Goal: Task Accomplishment & Management: Manage account settings

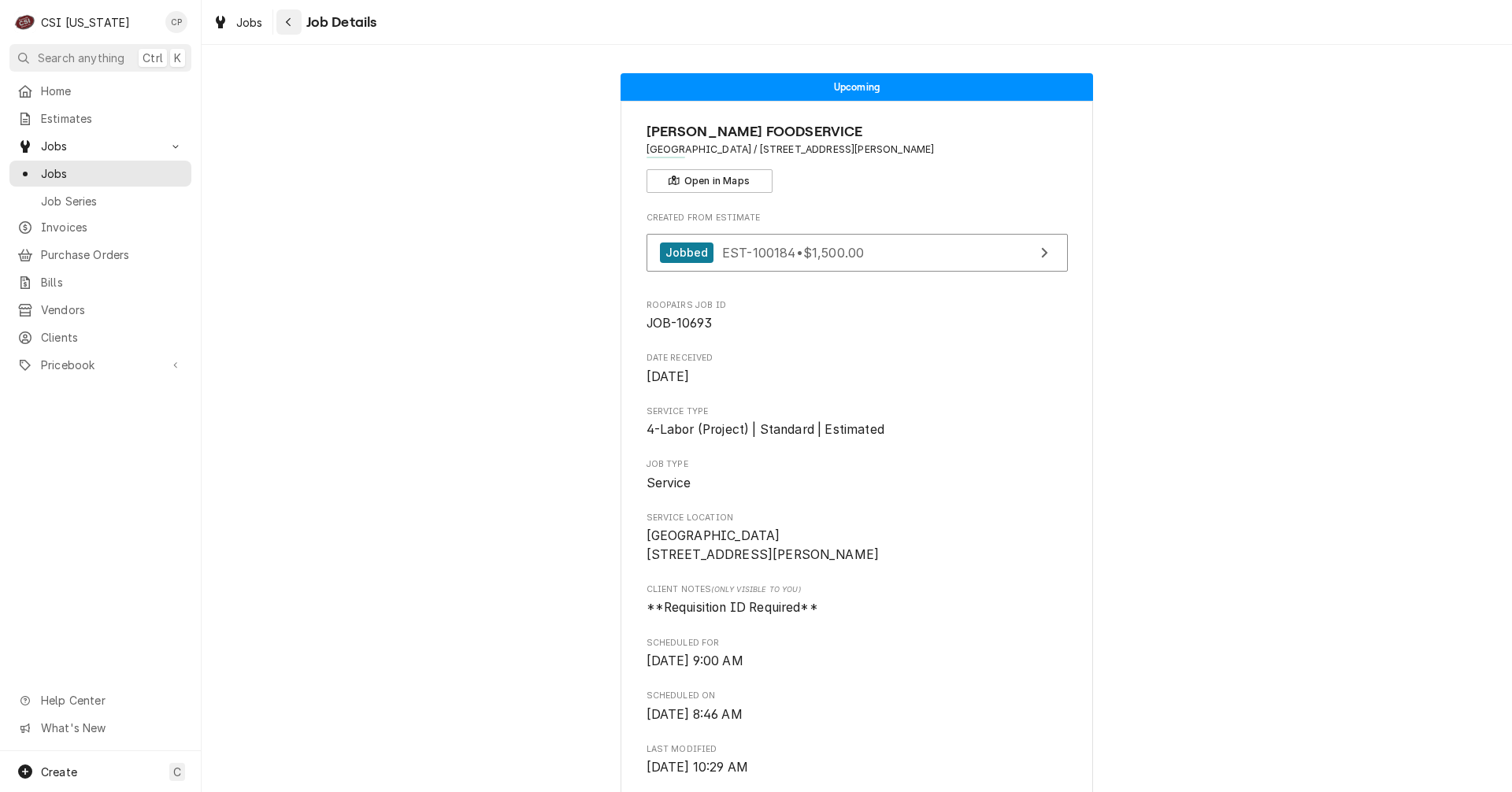
click at [289, 24] on icon "Navigate back" at bounding box center [288, 22] width 4 height 9
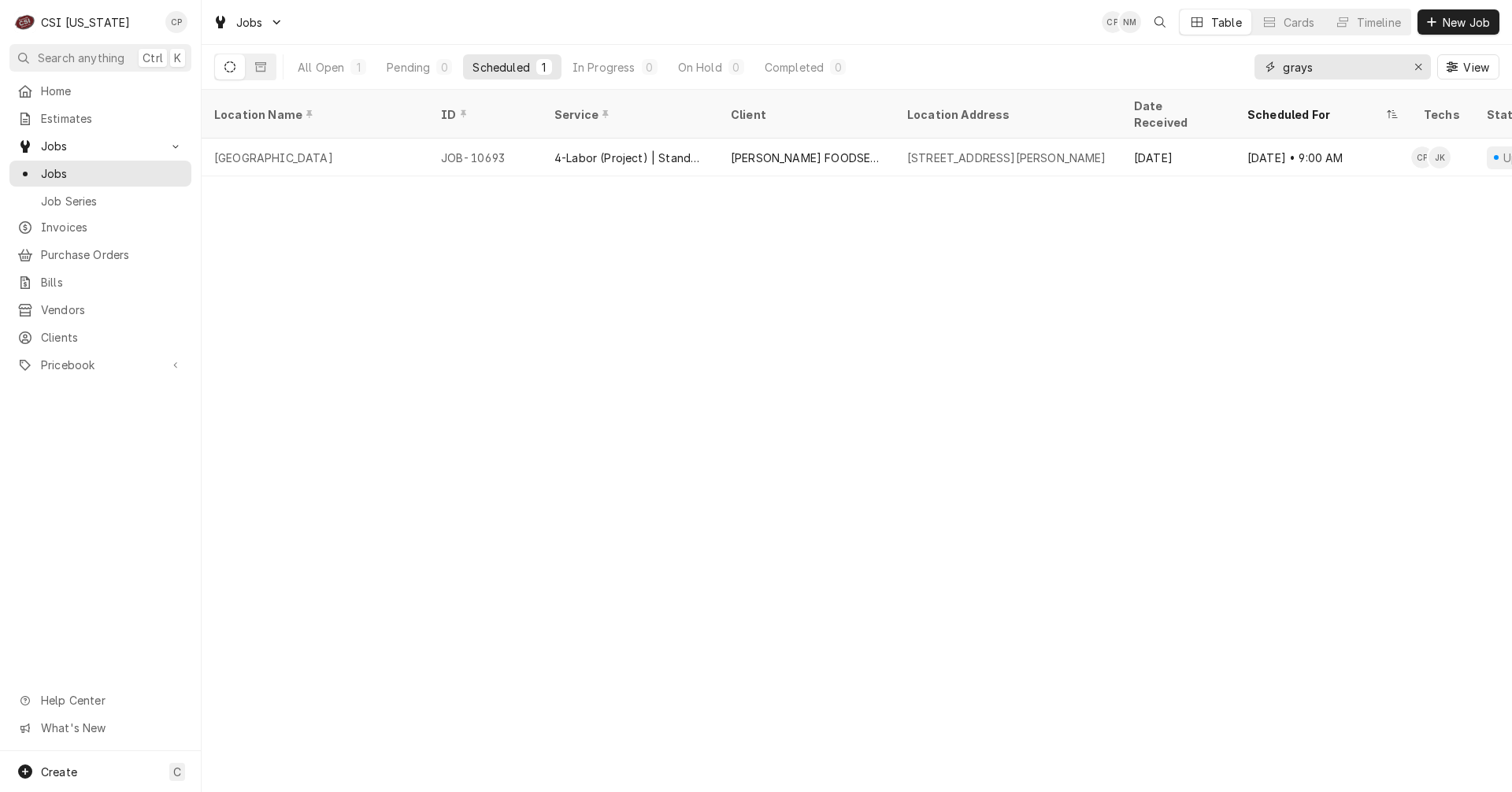
drag, startPoint x: 1326, startPoint y: 68, endPoint x: 1217, endPoint y: 76, distance: 109.3
click at [1217, 76] on div "All Open 1 Pending 0 Scheduled 1 In Progress 0 On Hold 0 Completed 0 grays View" at bounding box center [856, 67] width 1285 height 44
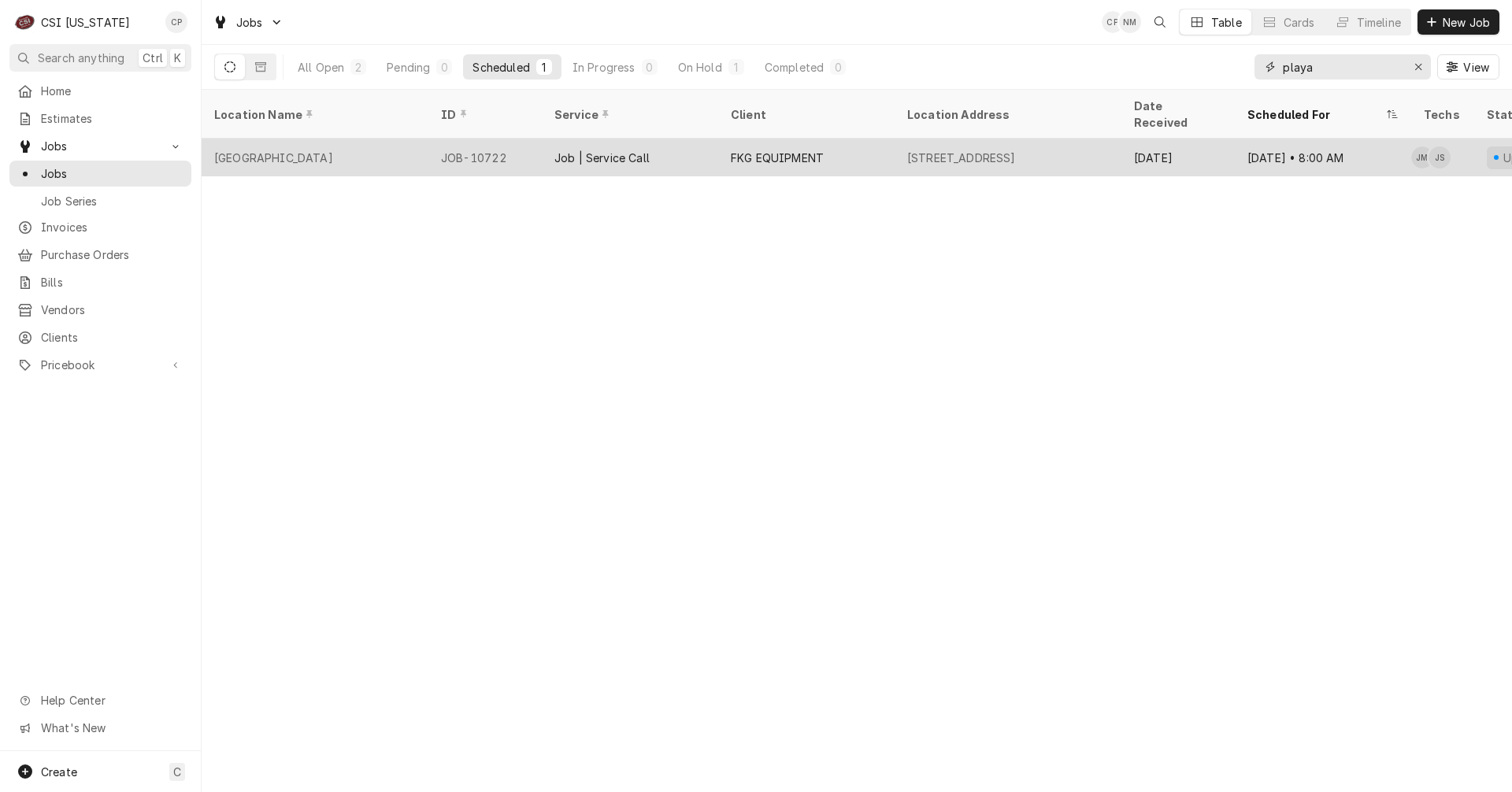
type input "playa"
click at [753, 149] on div "FKG EQUIPMENT" at bounding box center [806, 157] width 176 height 38
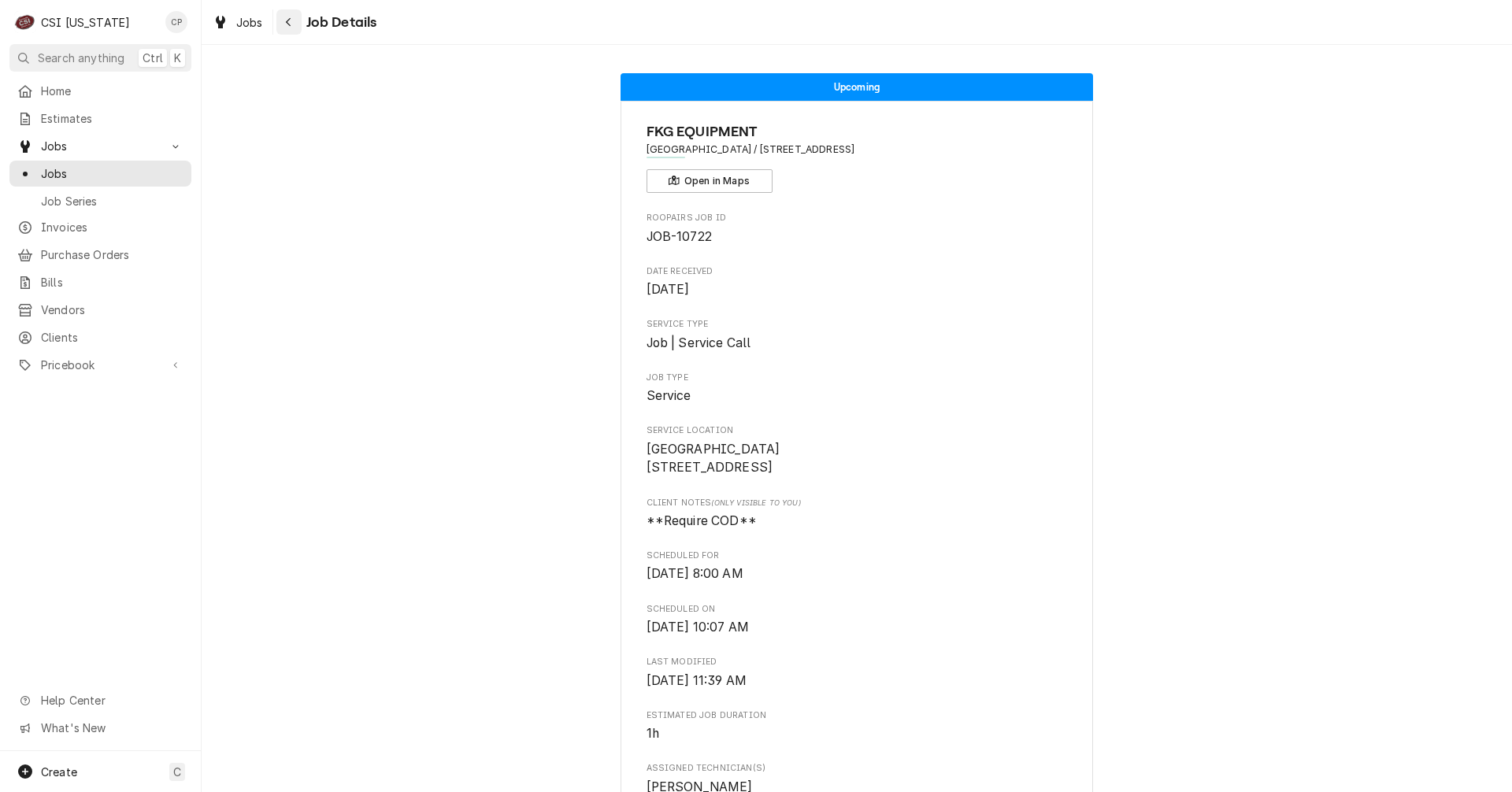
click at [289, 21] on icon "Navigate back" at bounding box center [288, 22] width 4 height 9
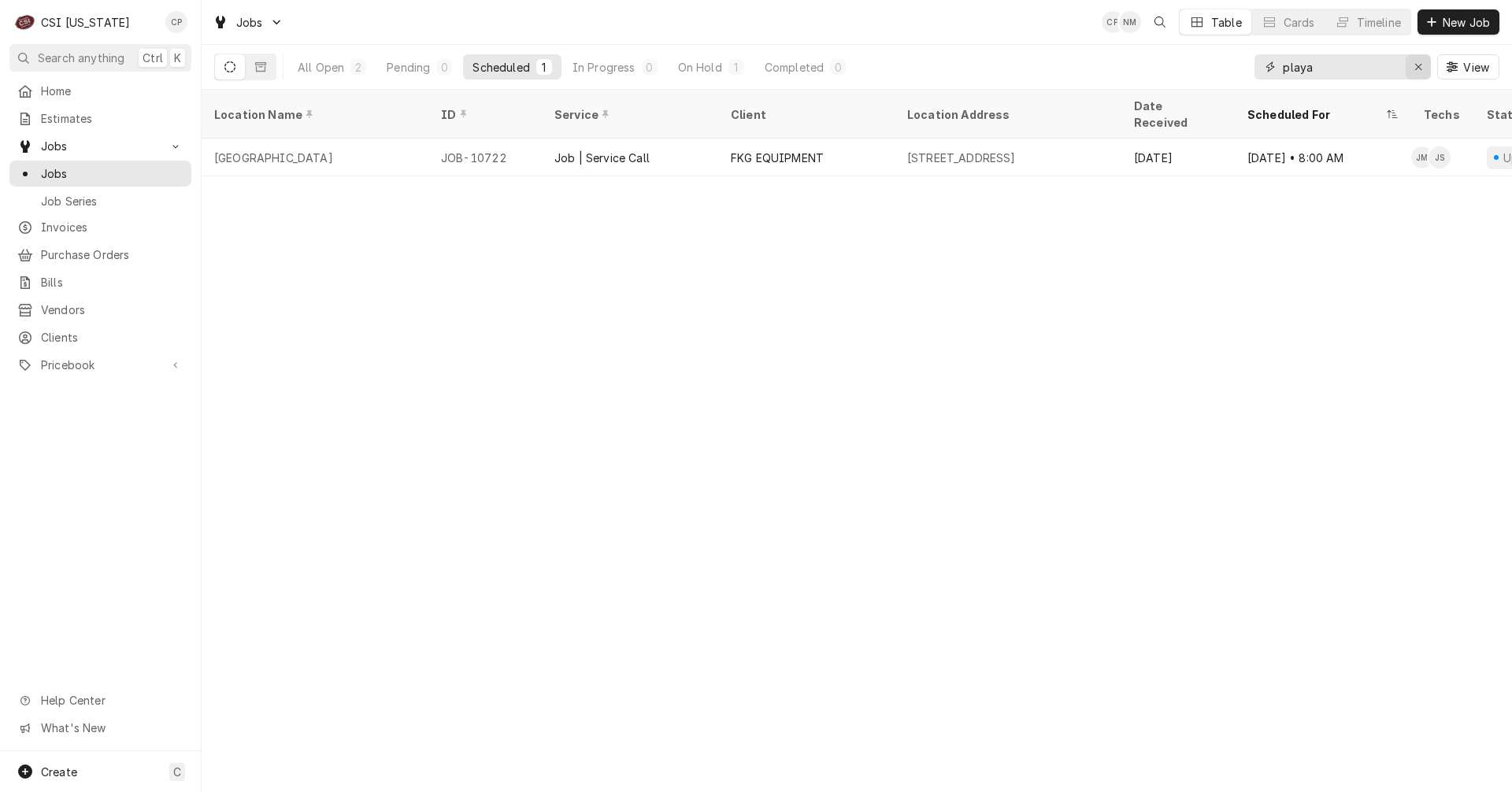
click at [1417, 62] on icon "Erase input" at bounding box center [1419, 67] width 9 height 11
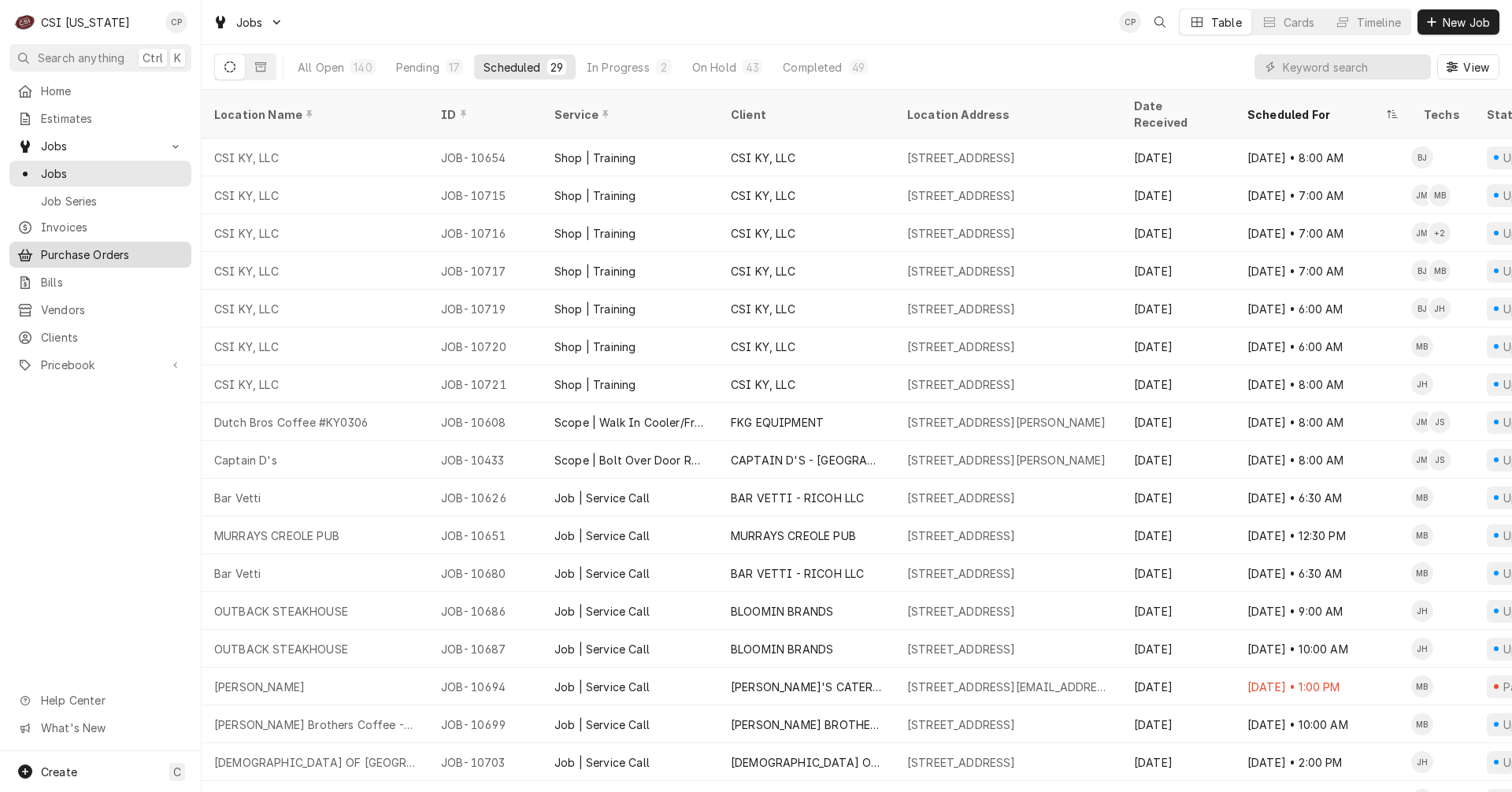
click at [120, 248] on span "Purchase Orders" at bounding box center [112, 254] width 143 height 16
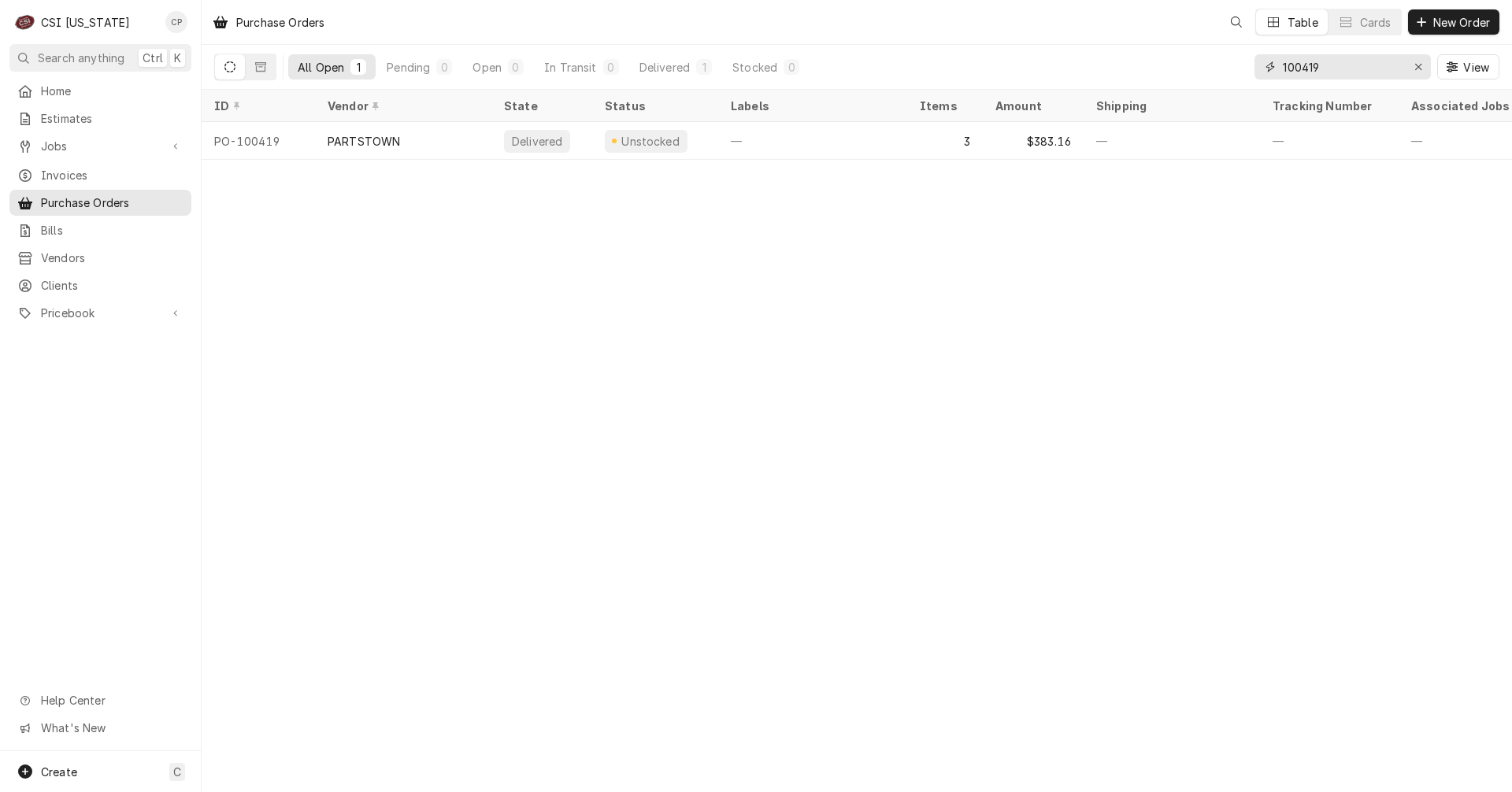
drag, startPoint x: 1345, startPoint y: 73, endPoint x: 1222, endPoint y: 62, distance: 123.5
click at [1222, 62] on div "All Open 1 Pending 0 Open 0 In Transit 0 Delivered 1 Stocked 0 100419 View" at bounding box center [856, 67] width 1285 height 44
type input "1"
click at [1285, 72] on input "00442" at bounding box center [1341, 67] width 118 height 25
type input "100442"
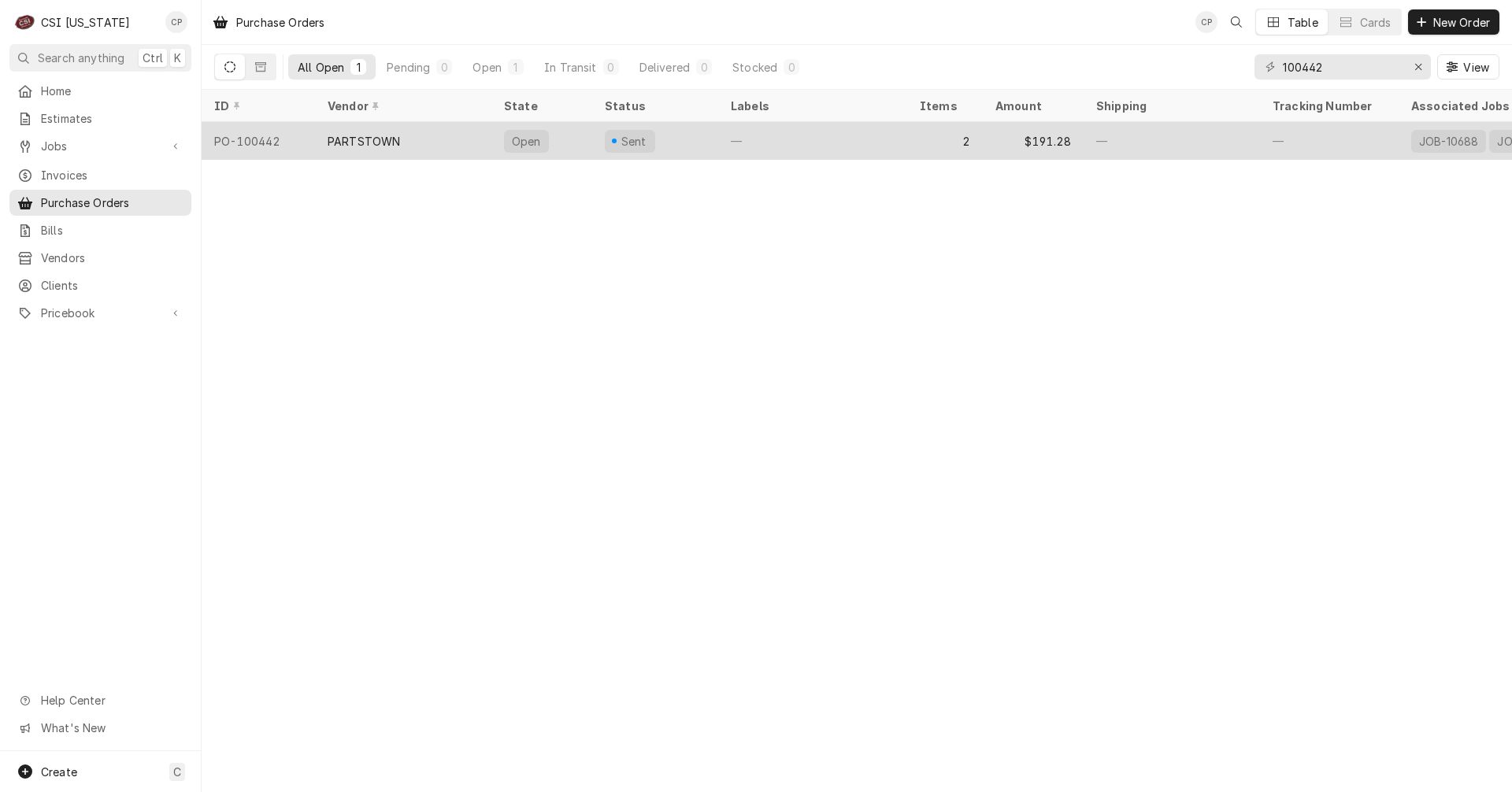
click at [723, 140] on div "—" at bounding box center [813, 141] width 189 height 38
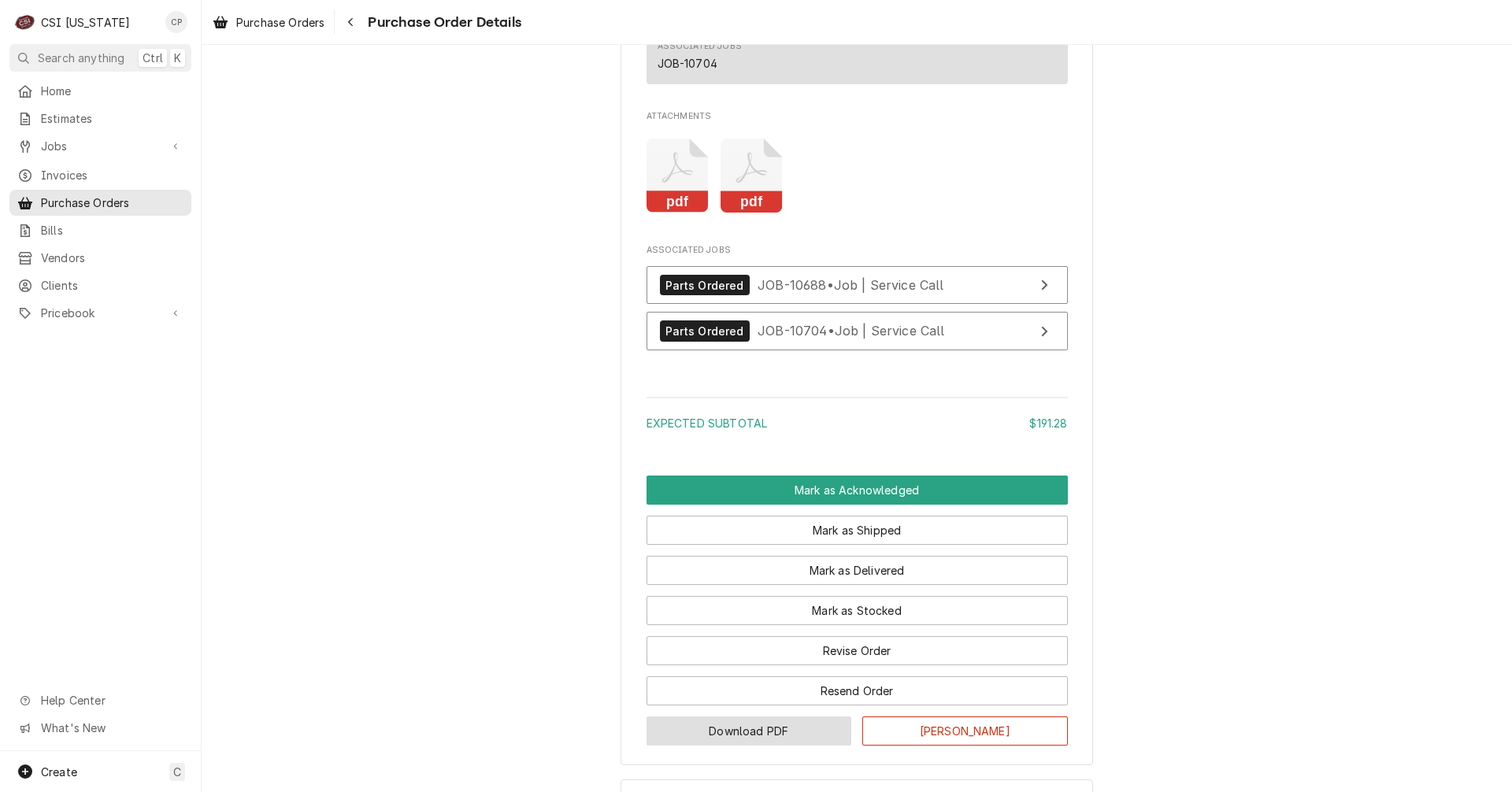
scroll to position [1496, 0]
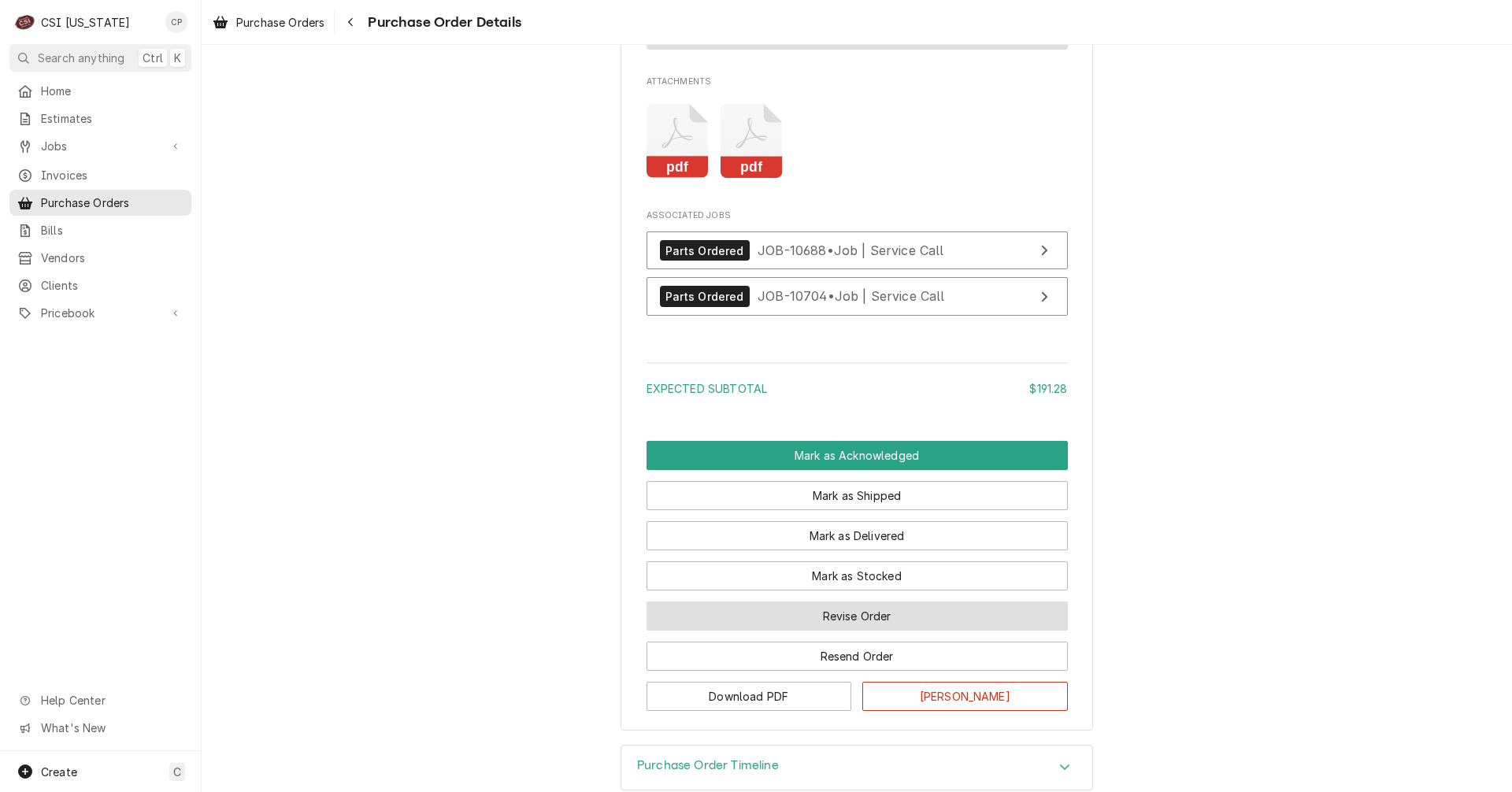
click at [860, 631] on button "Revise Order" at bounding box center [857, 616] width 422 height 29
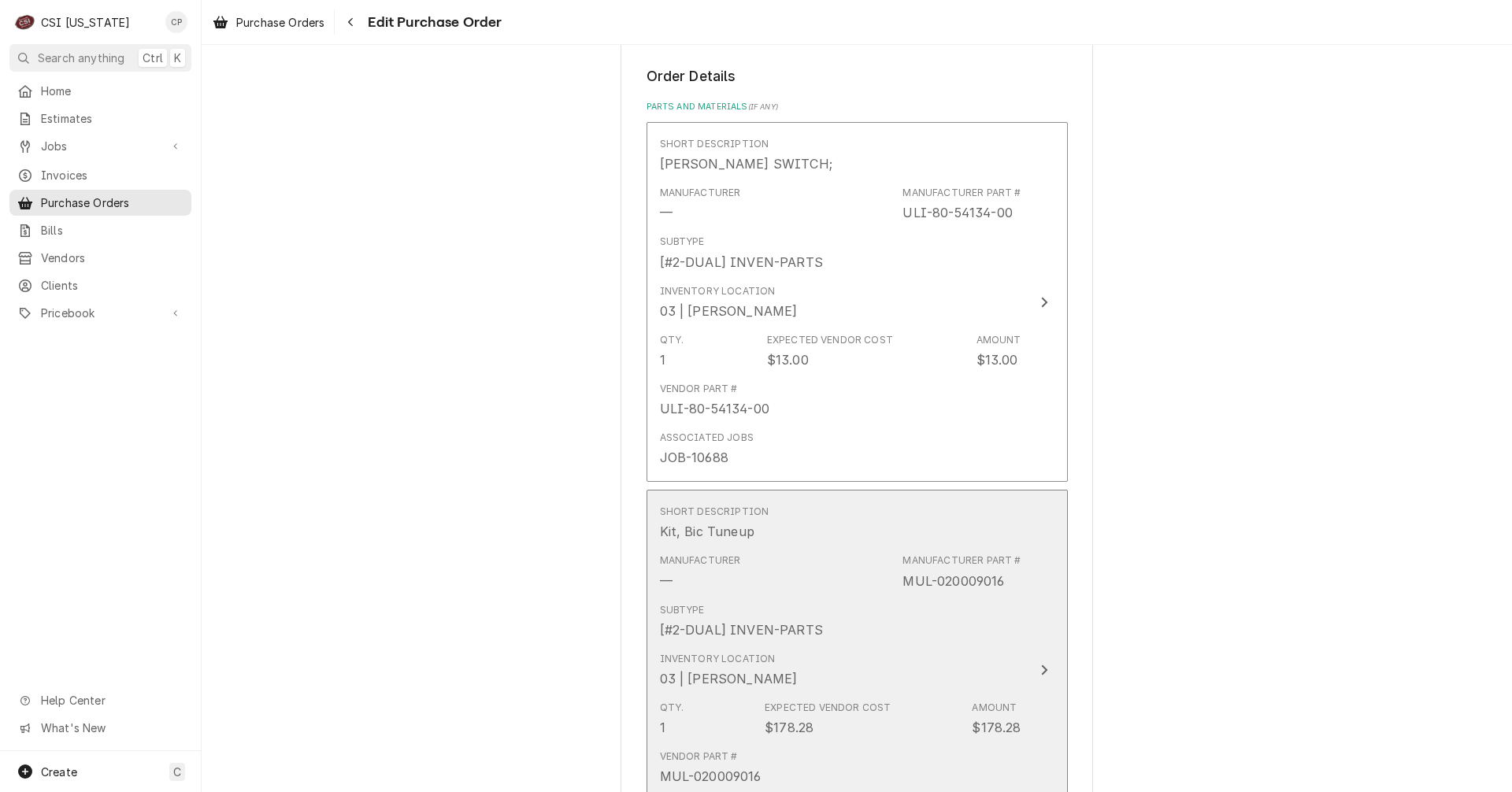
scroll to position [551, 0]
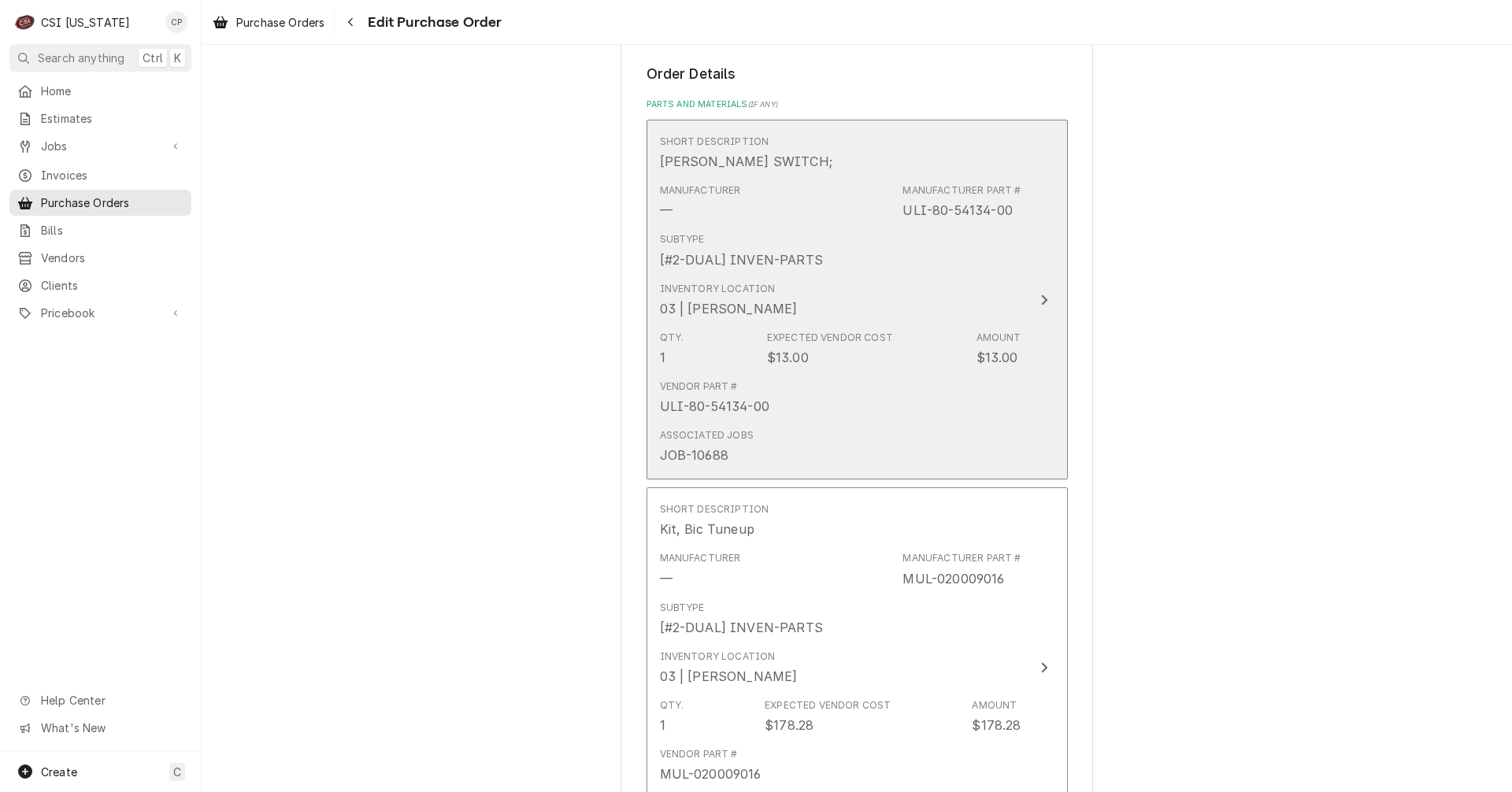
click at [1034, 301] on div "Update Line Item" at bounding box center [1044, 299] width 21 height 19
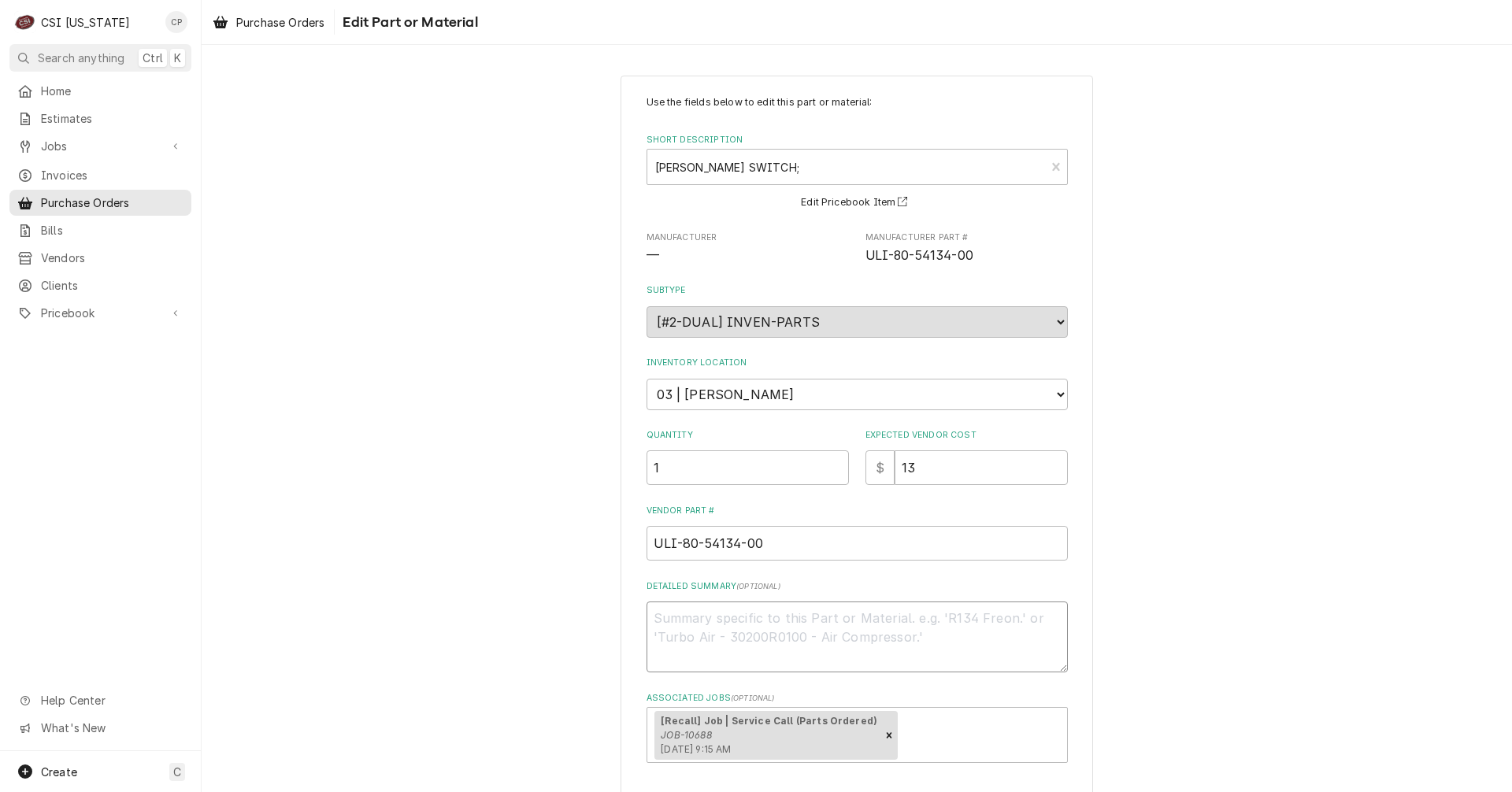
click at [673, 618] on textarea "Detailed Summary ( optional )" at bounding box center [857, 636] width 422 height 71
type textarea "x"
type textarea "a"
type textarea "x"
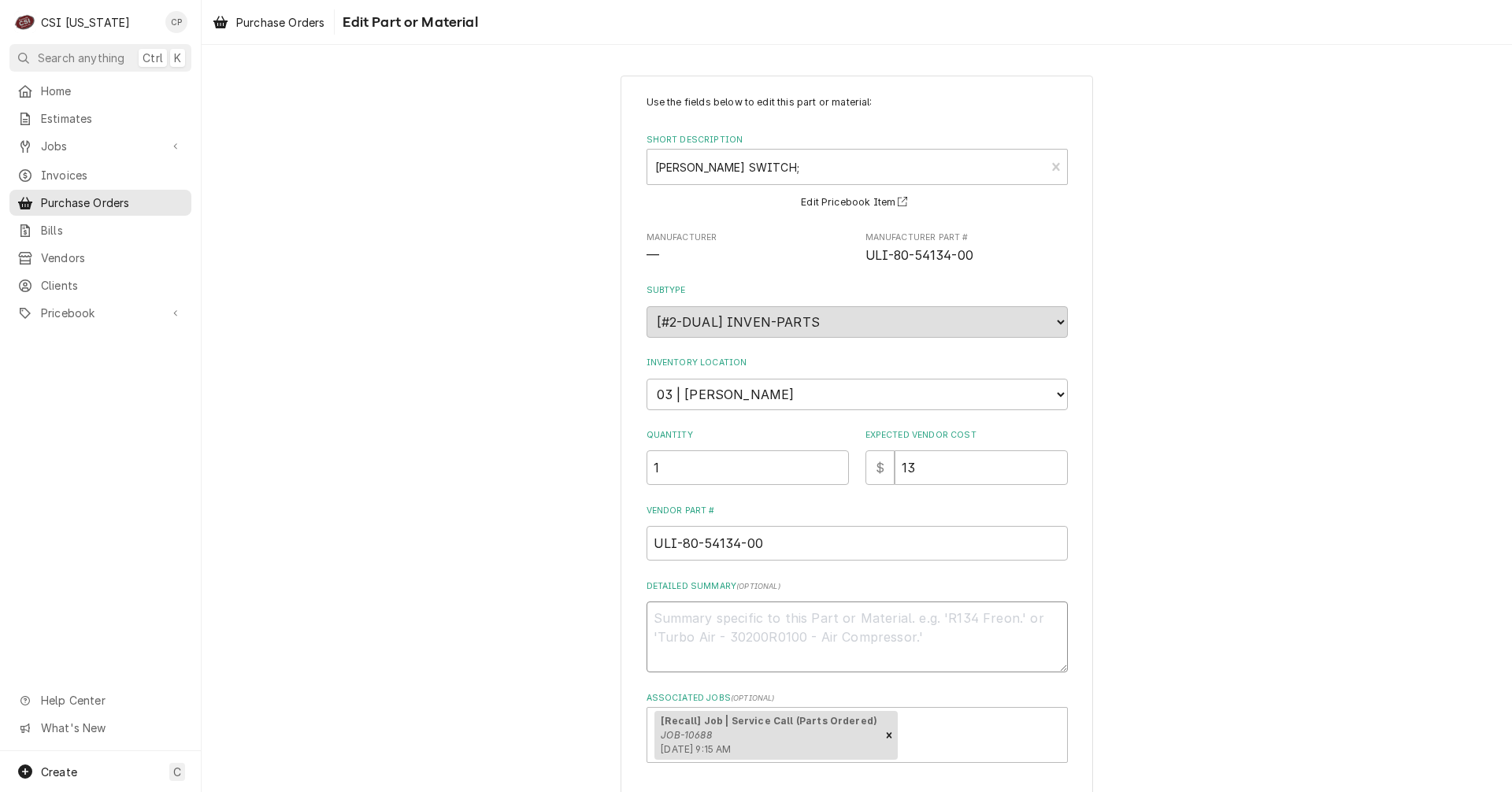
type textarea "A"
type textarea "x"
type textarea "Ar"
type textarea "x"
type textarea "Arr"
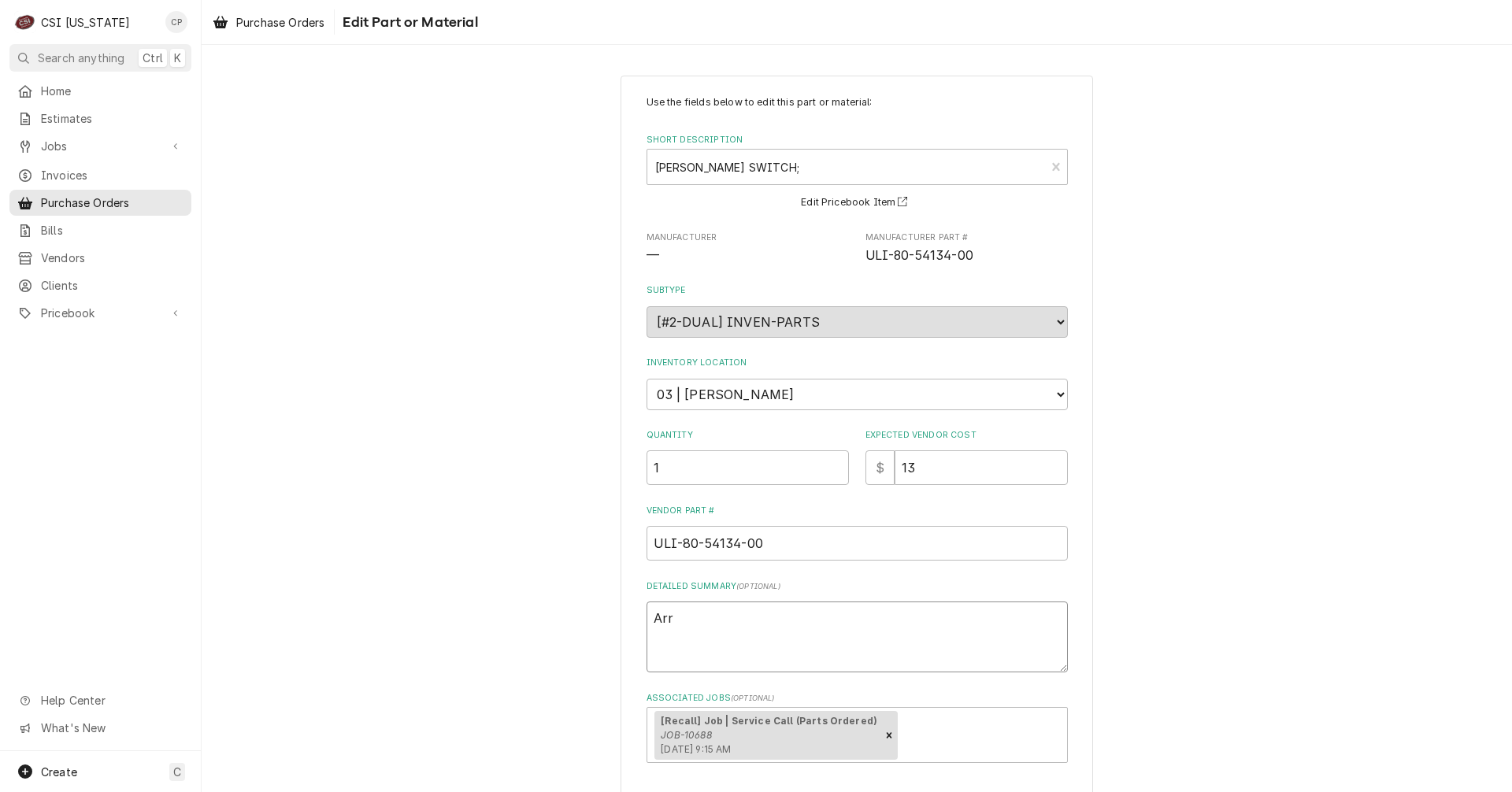
type textarea "x"
type textarea "Arri"
type textarea "x"
type textarea "Arriv"
type textarea "x"
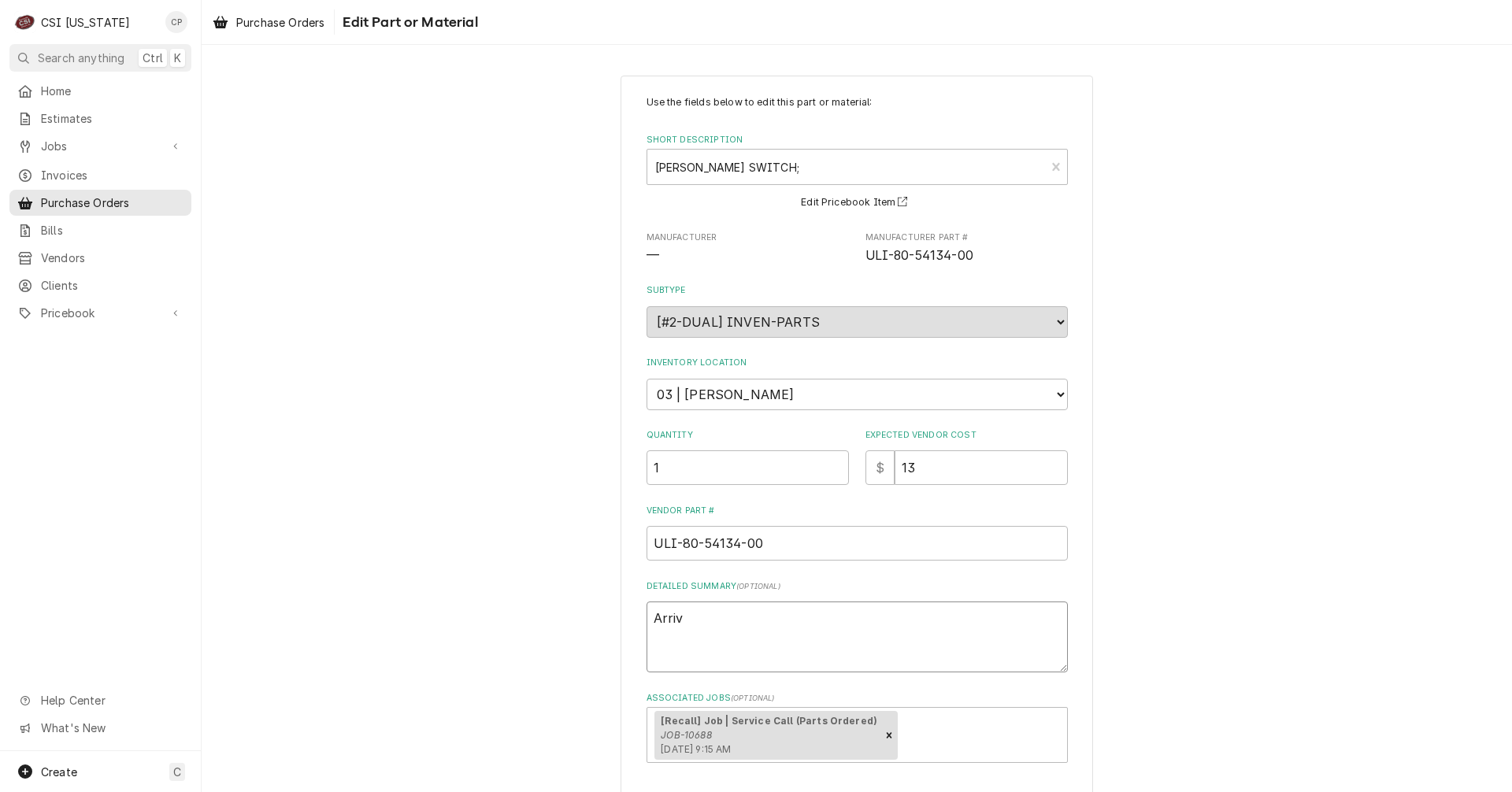
type textarea "Arrive"
type textarea "x"
type textarea "Arrived"
type textarea "x"
type textarea "Arrived"
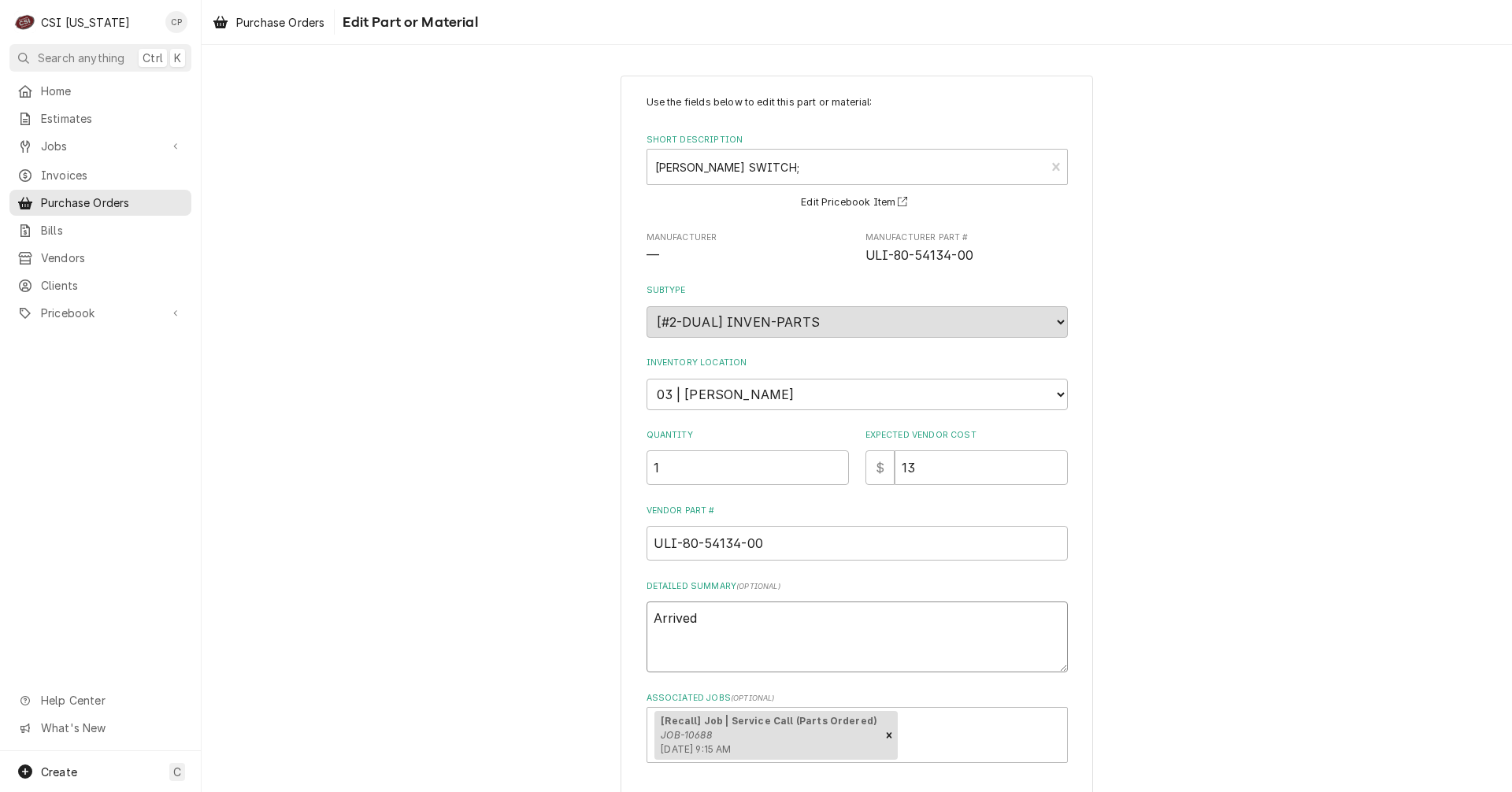
type textarea "x"
type textarea "Arrived 1"
type textarea "x"
type textarea "Arrived 10"
type textarea "x"
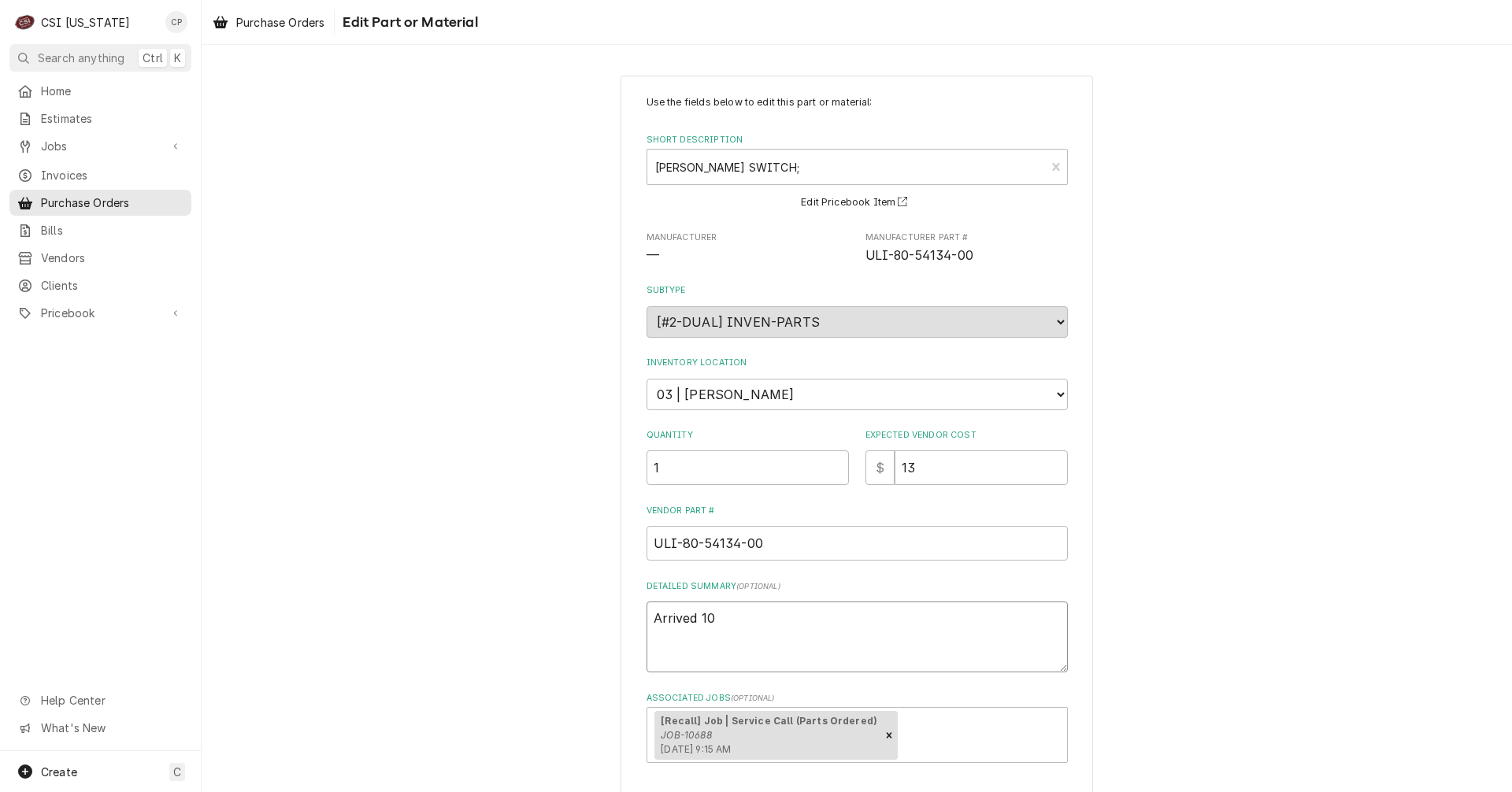
type textarea "Arrived 10/"
type textarea "x"
type textarea "Arrived 10/6"
type textarea "x"
type textarea "Arrived 10/6/"
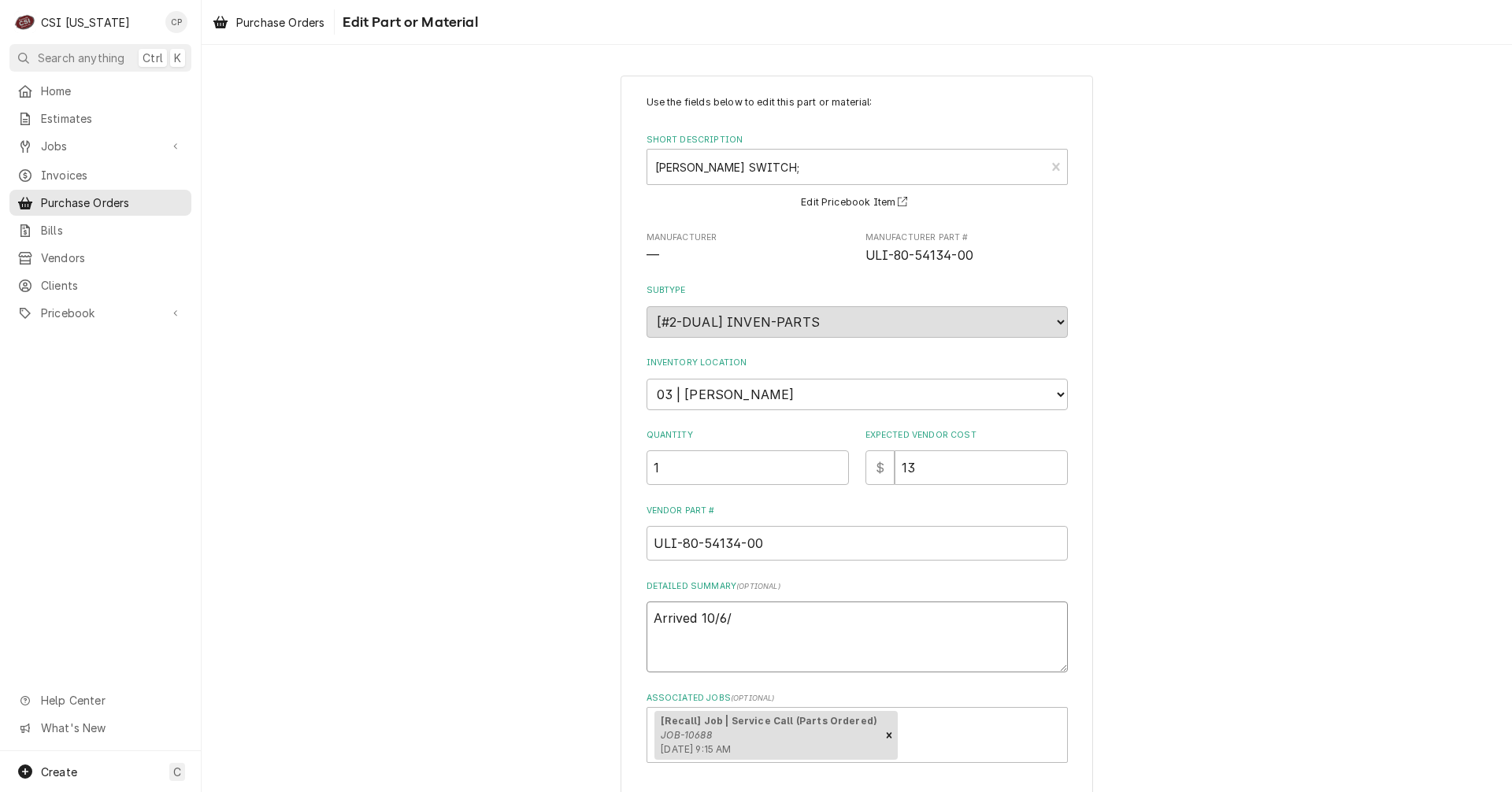
type textarea "x"
type textarea "Arrived 10/6/2"
type textarea "x"
type textarea "Arrived 10/6/25"
type textarea "x"
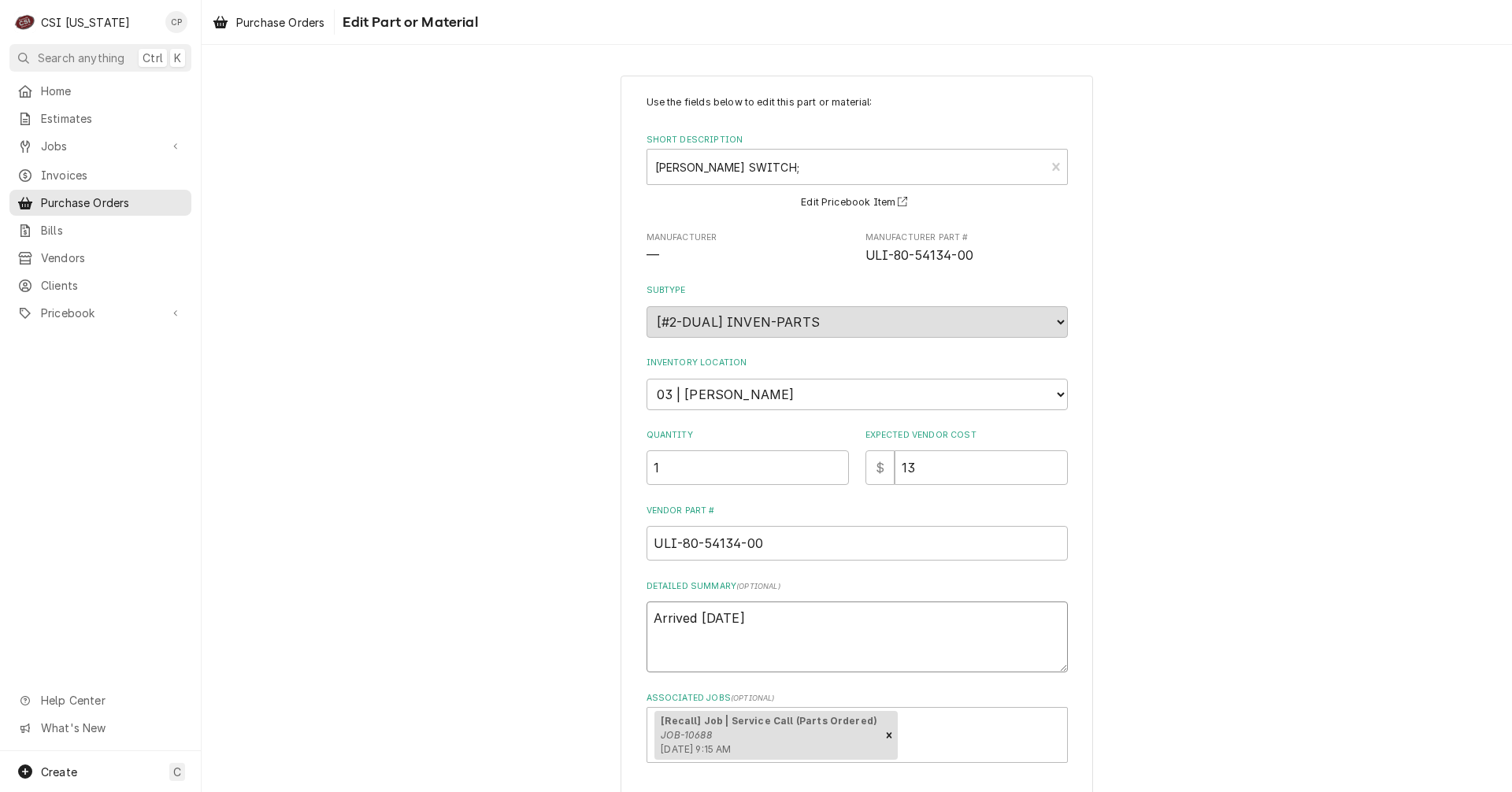
type textarea "Arrived 10/6/25"
type textarea "x"
type textarea "Arrived 10/6/25 M"
type textarea "x"
type textarea "Arrived 10/6/25 Ma"
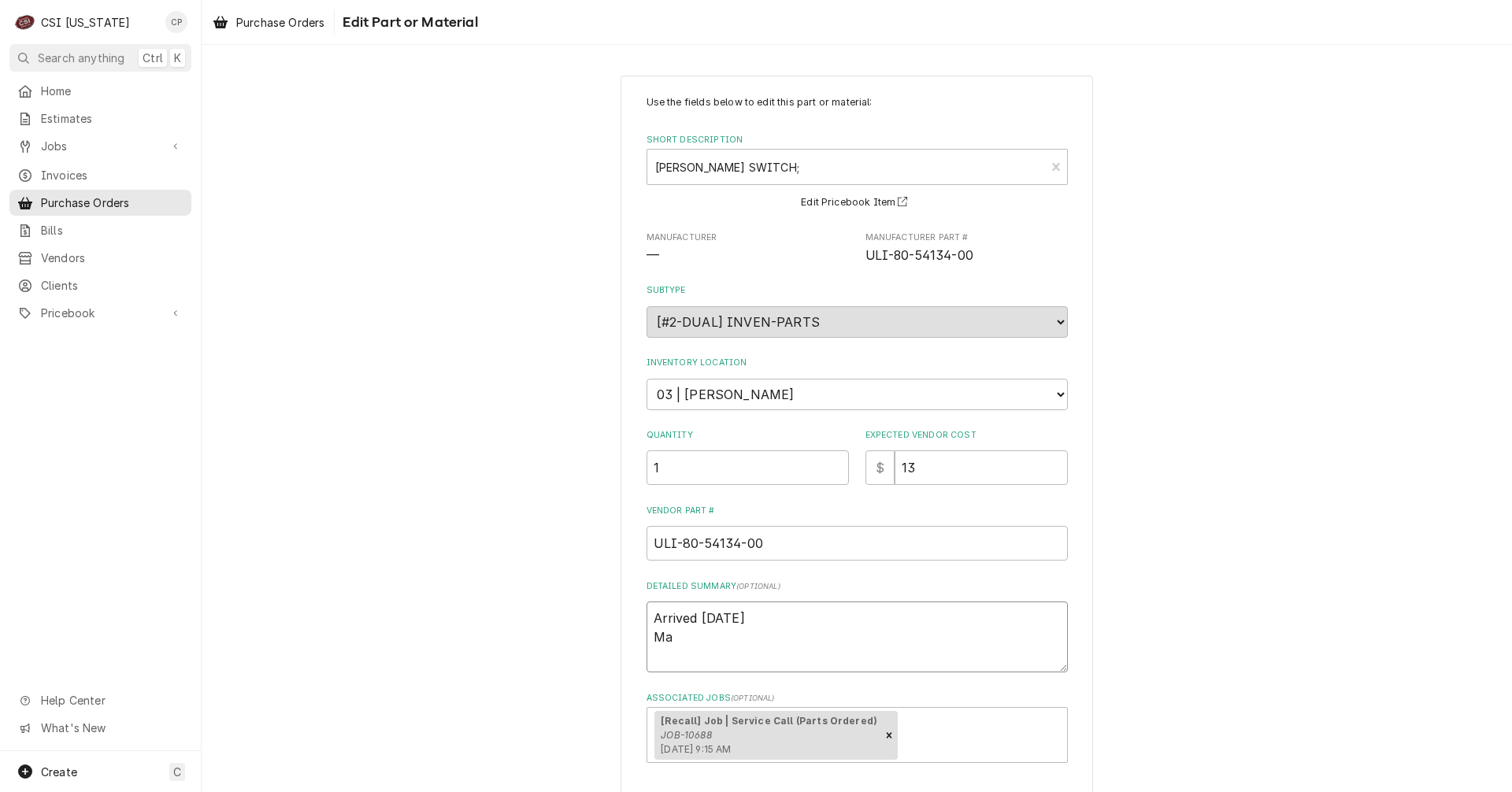
type textarea "x"
type textarea "Arrived 10/6/25 Mat"
type textarea "x"
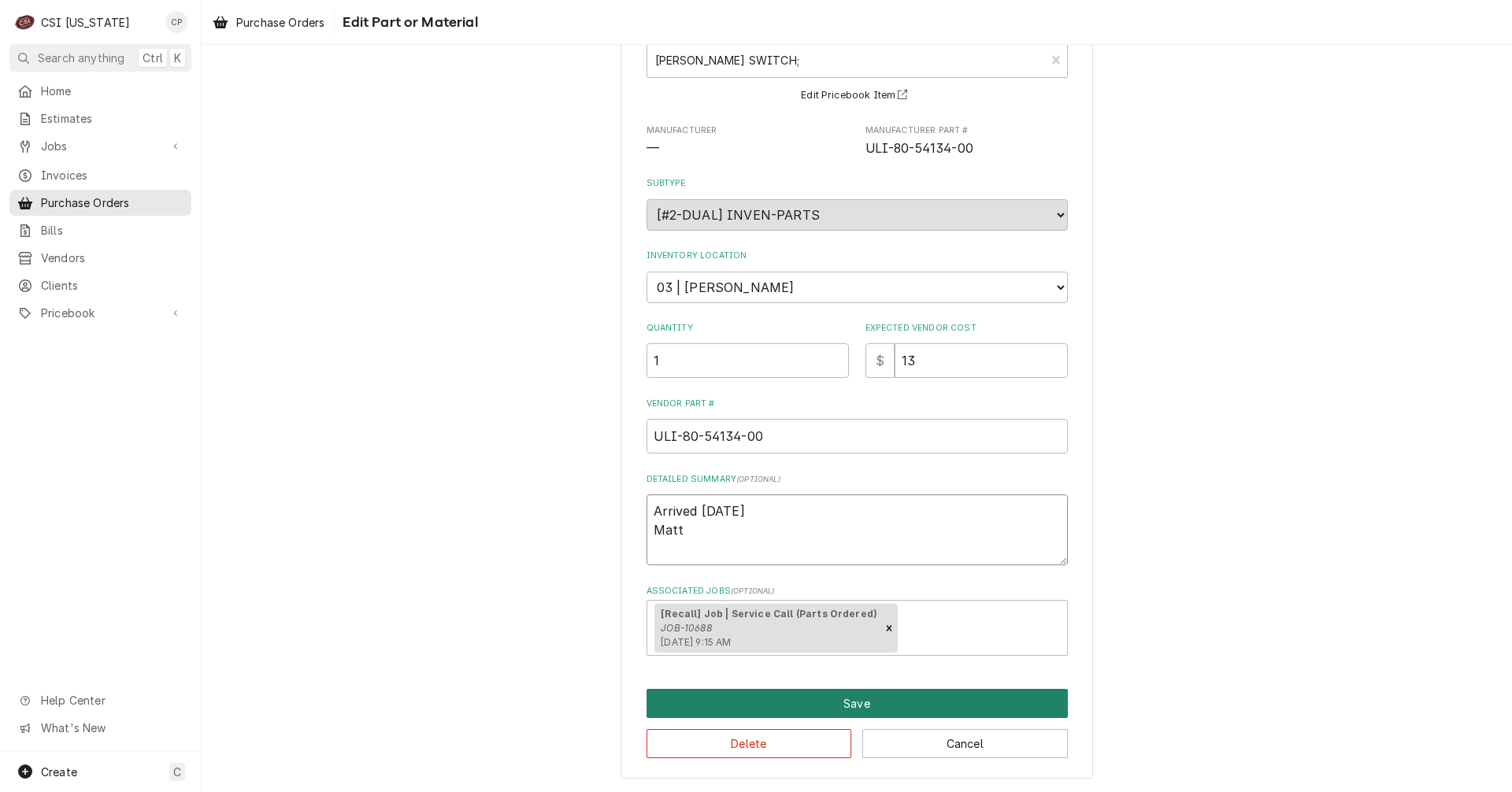
type textarea "Arrived 10/6/25 Matt"
click at [842, 699] on button "Save" at bounding box center [857, 703] width 422 height 29
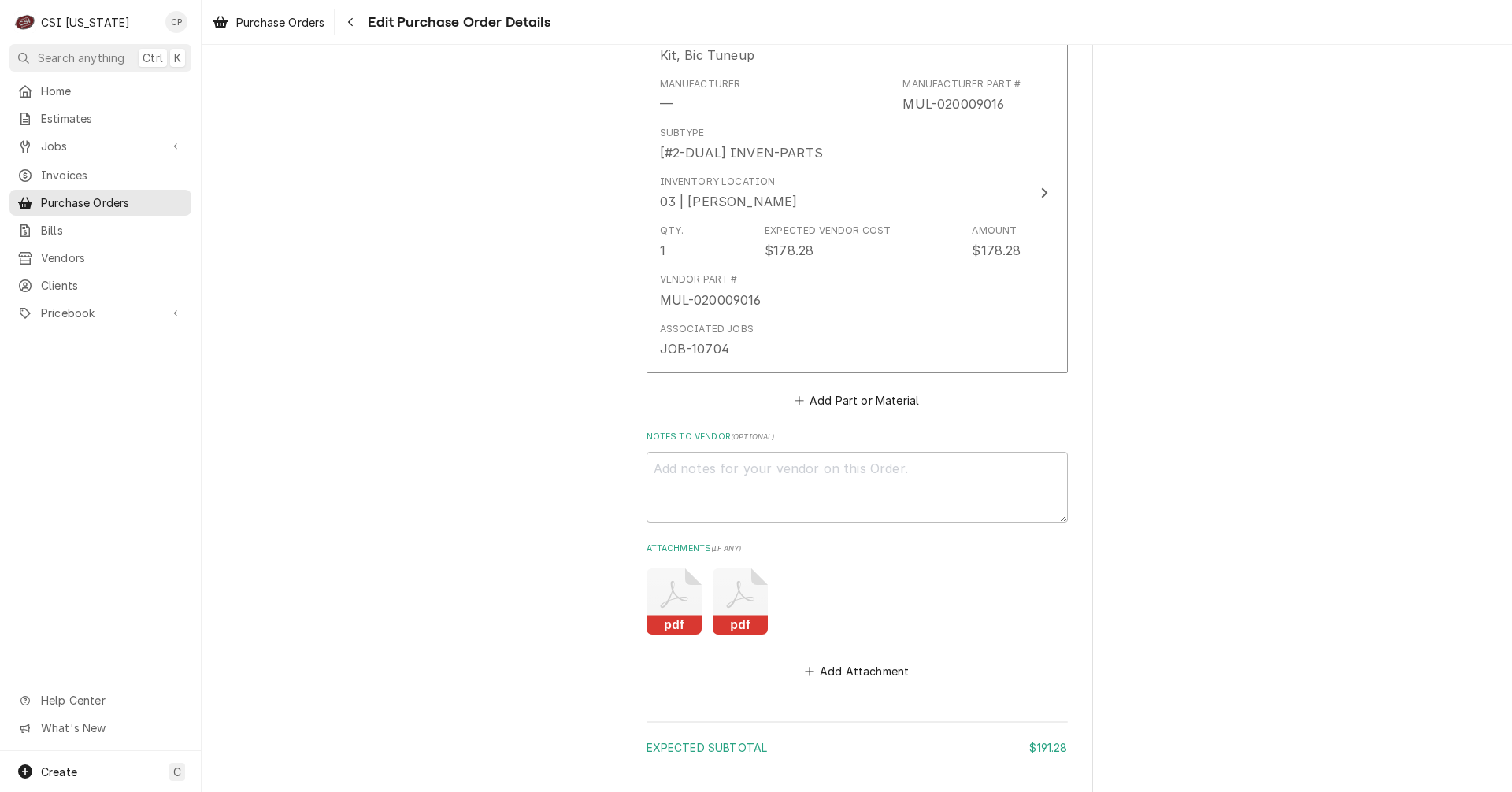
scroll to position [1239, 0]
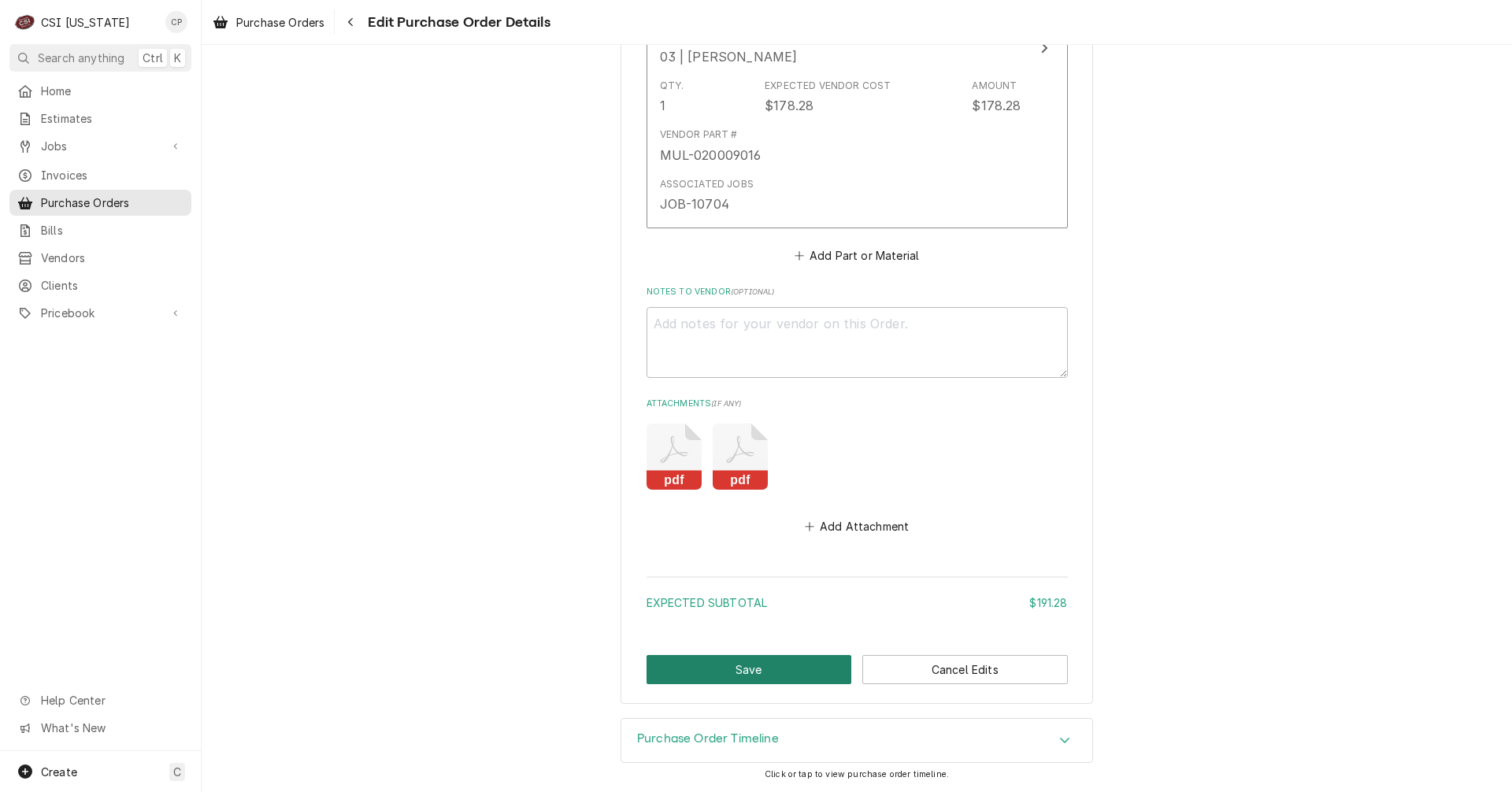
click at [758, 676] on button "Save" at bounding box center [749, 670] width 206 height 29
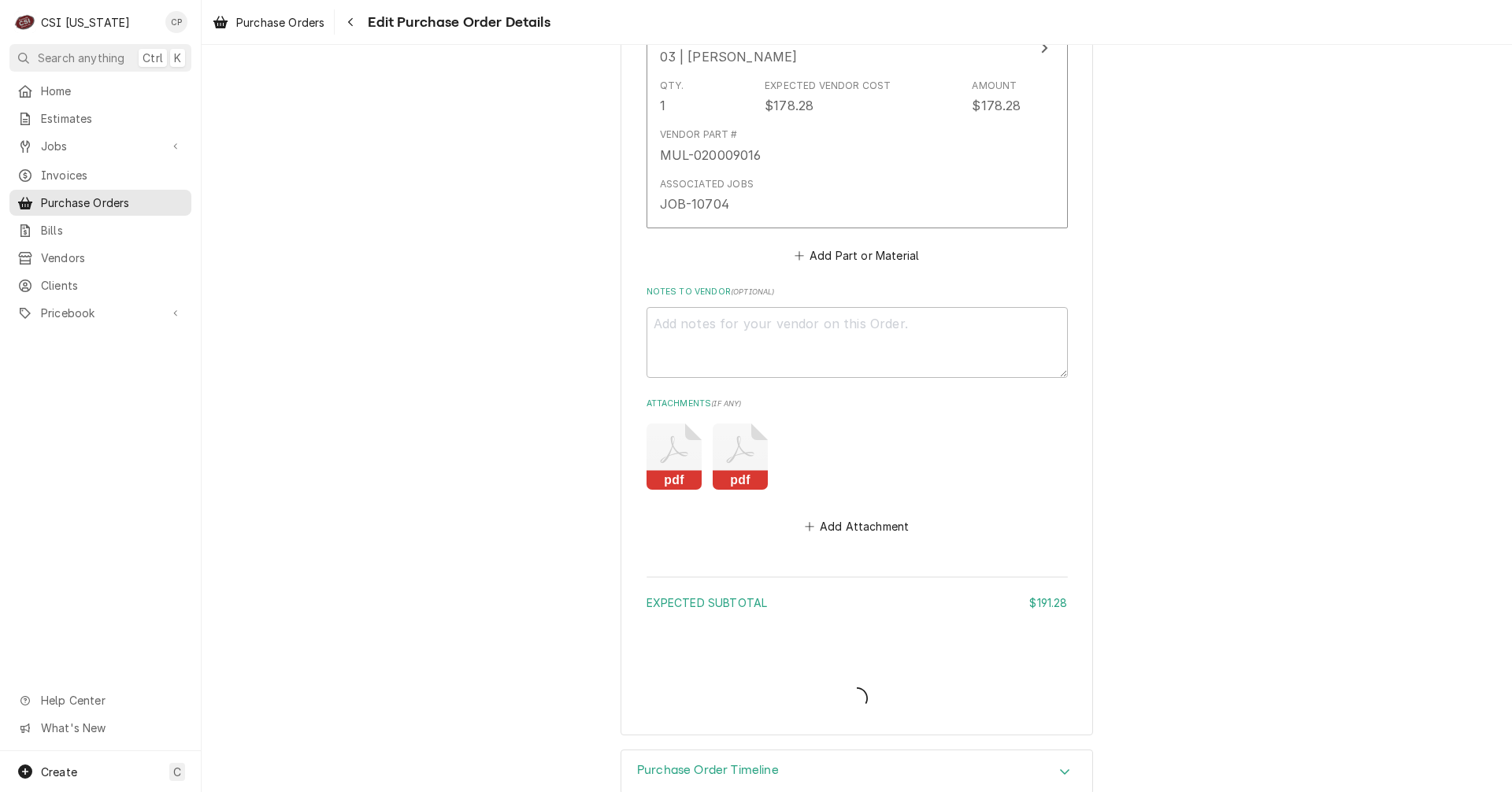
type textarea "x"
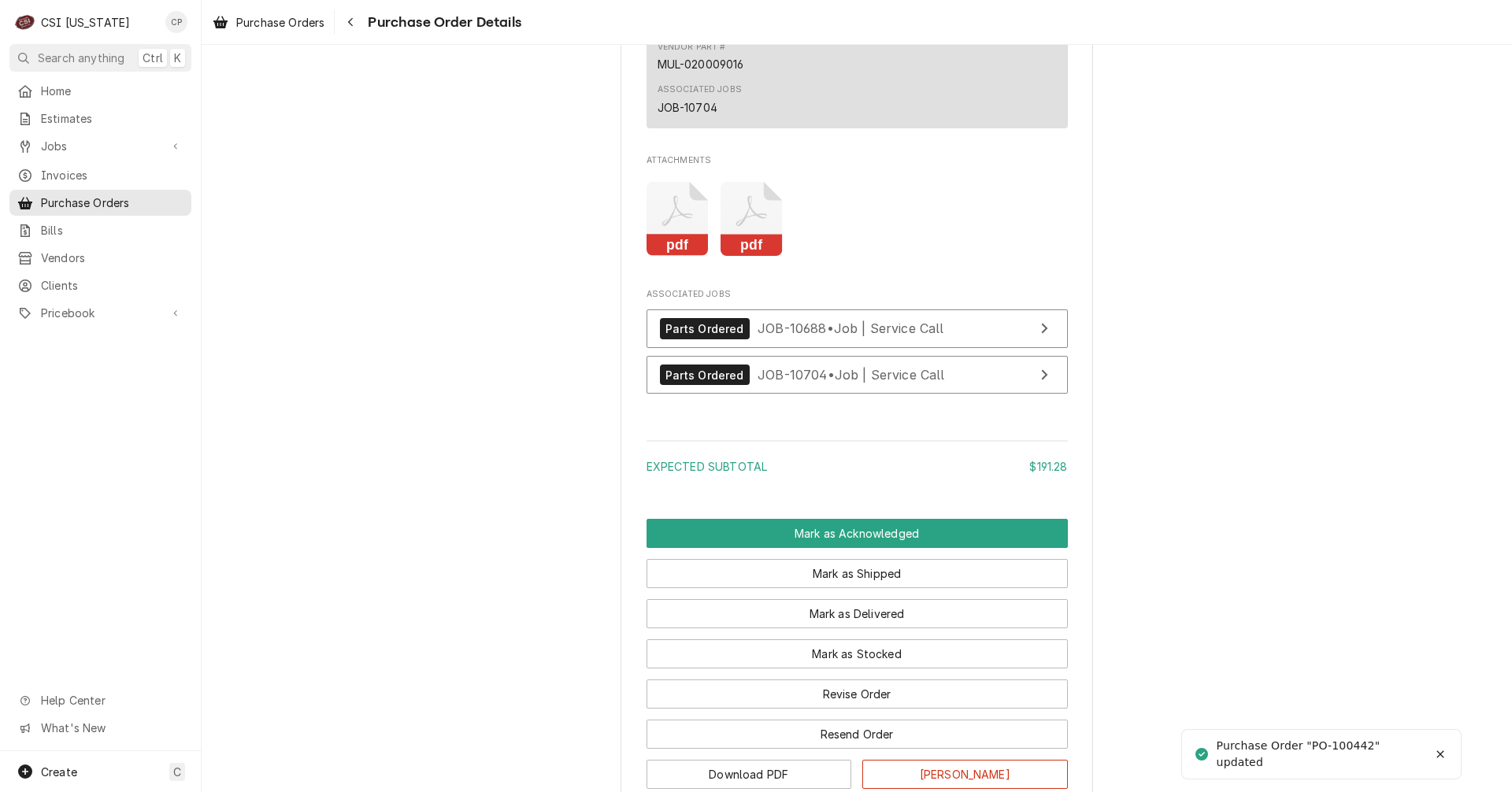
scroll to position [1496, 0]
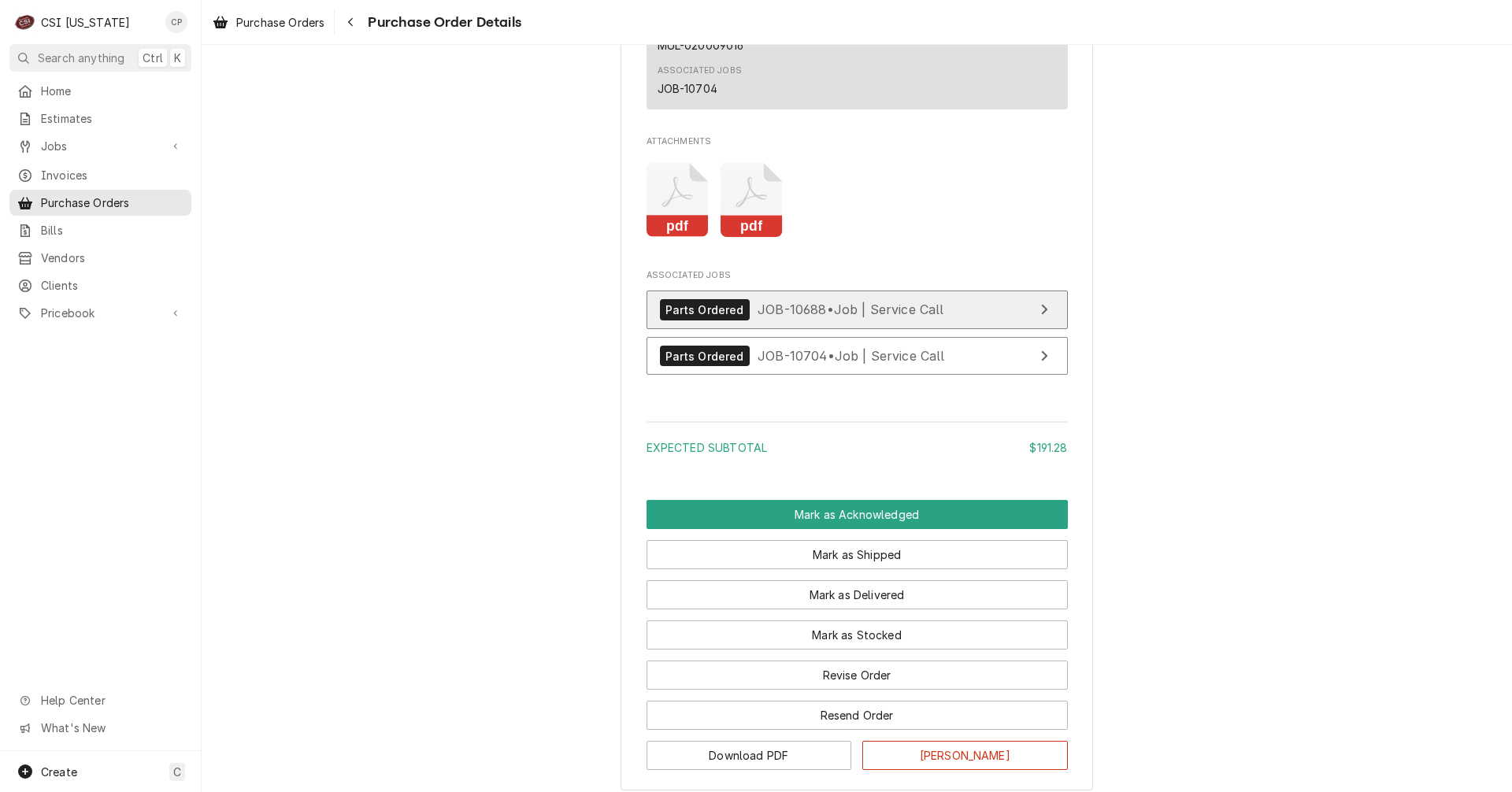
click at [988, 329] on link "Parts Ordered JOB-10688 • Job | Service Call" at bounding box center [857, 309] width 422 height 39
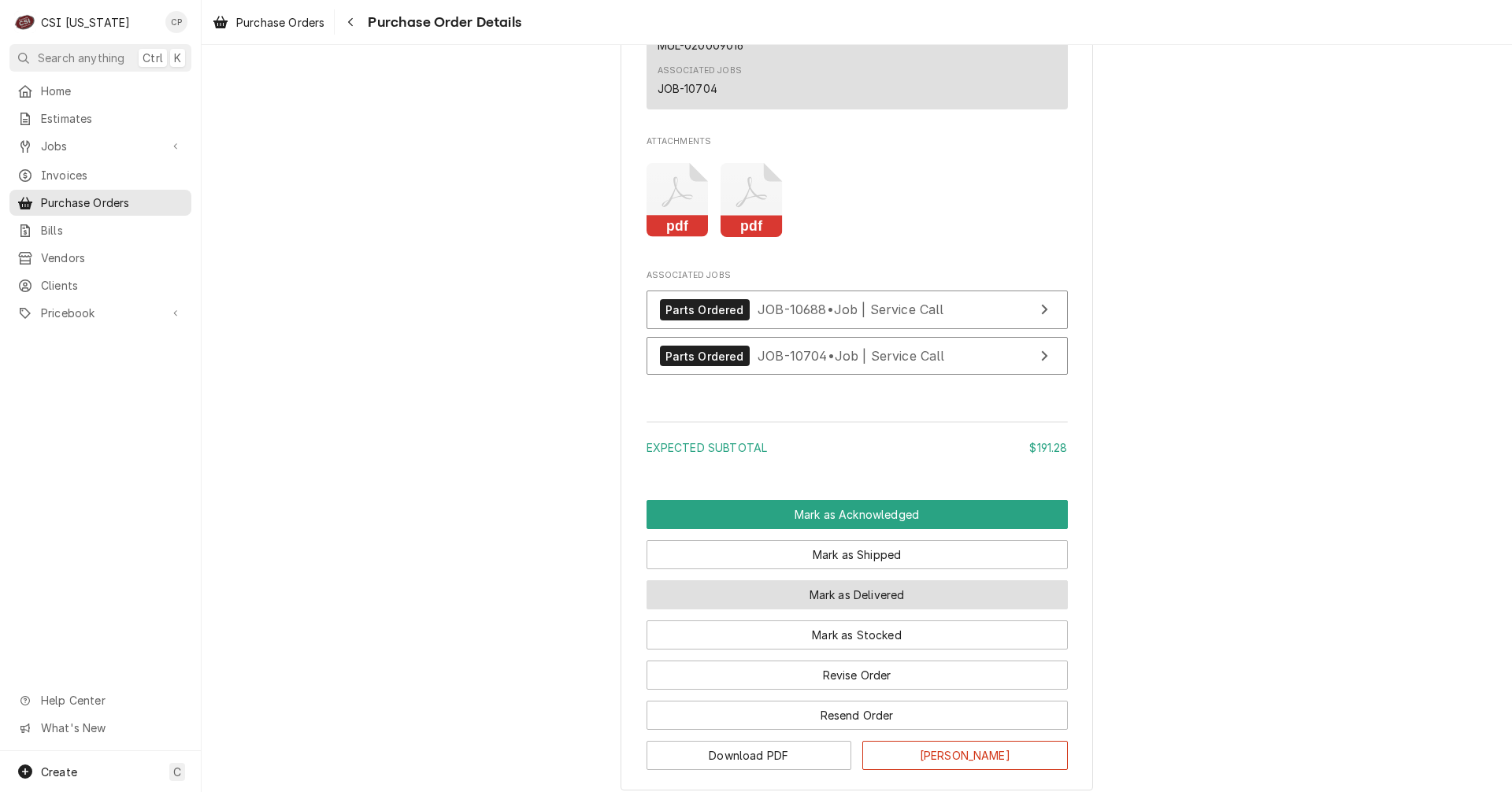
click at [885, 610] on button "Mark as Delivered" at bounding box center [857, 595] width 422 height 29
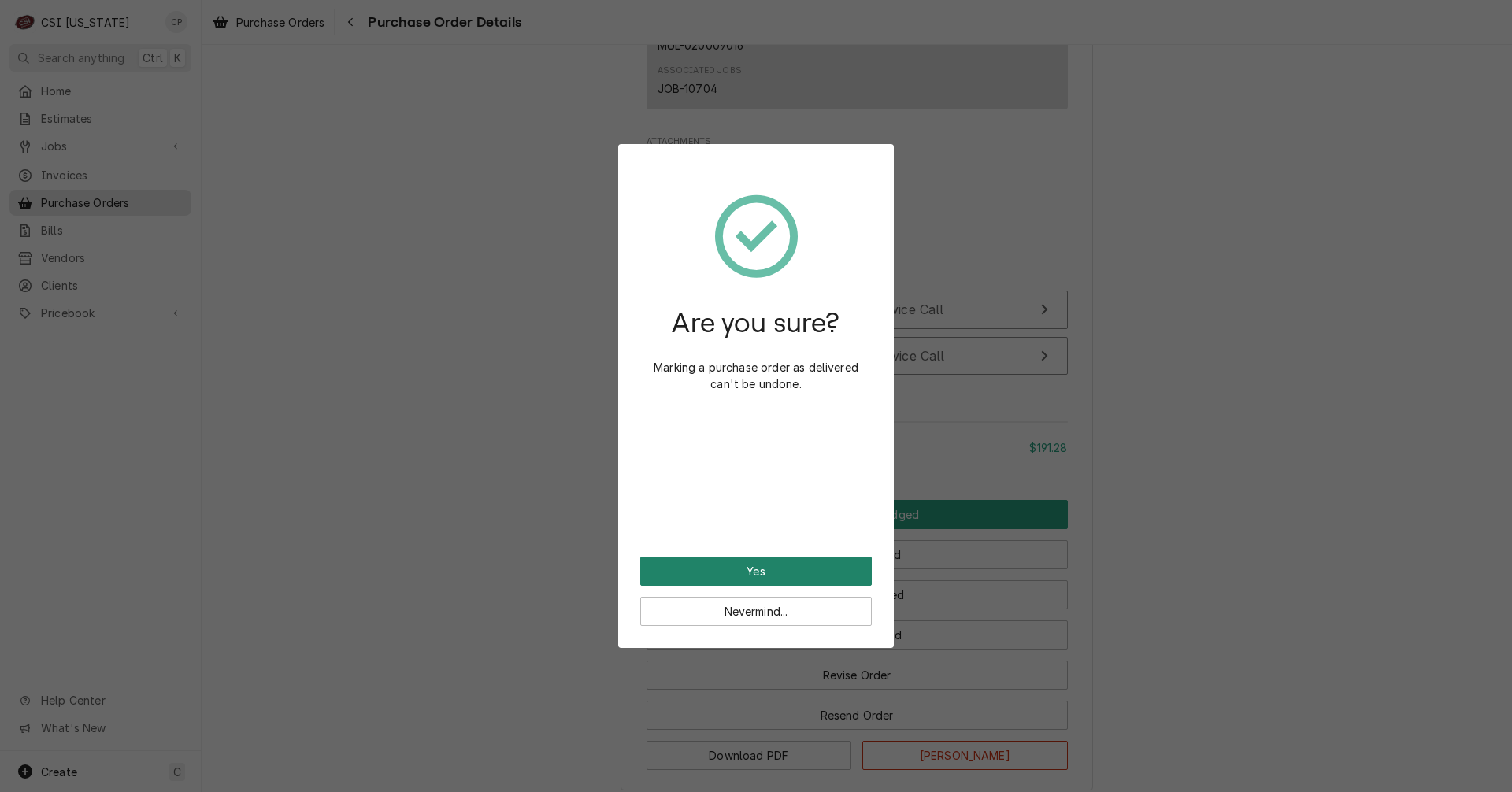
click at [786, 572] on button "Yes" at bounding box center [756, 571] width 232 height 29
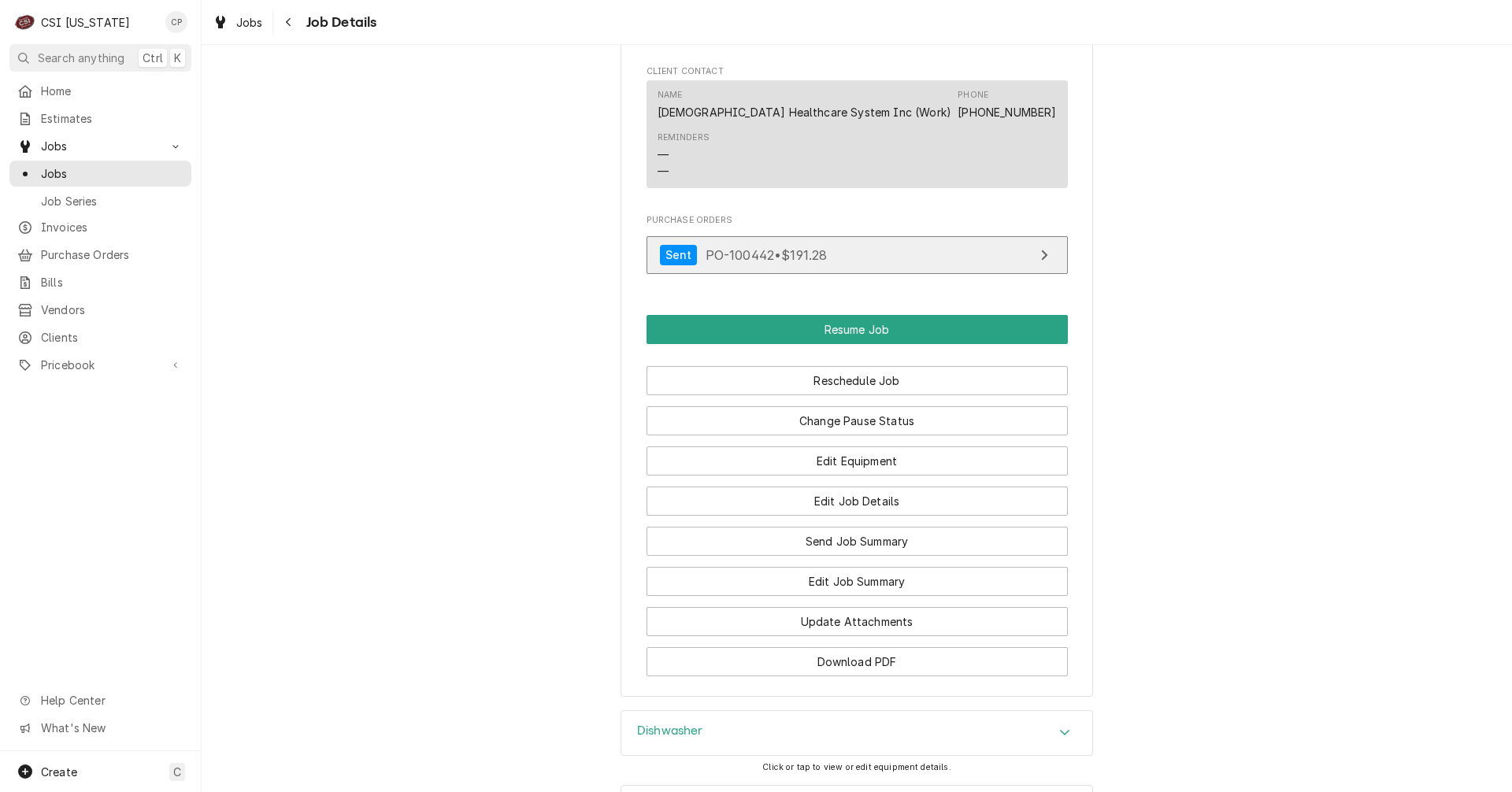
scroll to position [1969, 0]
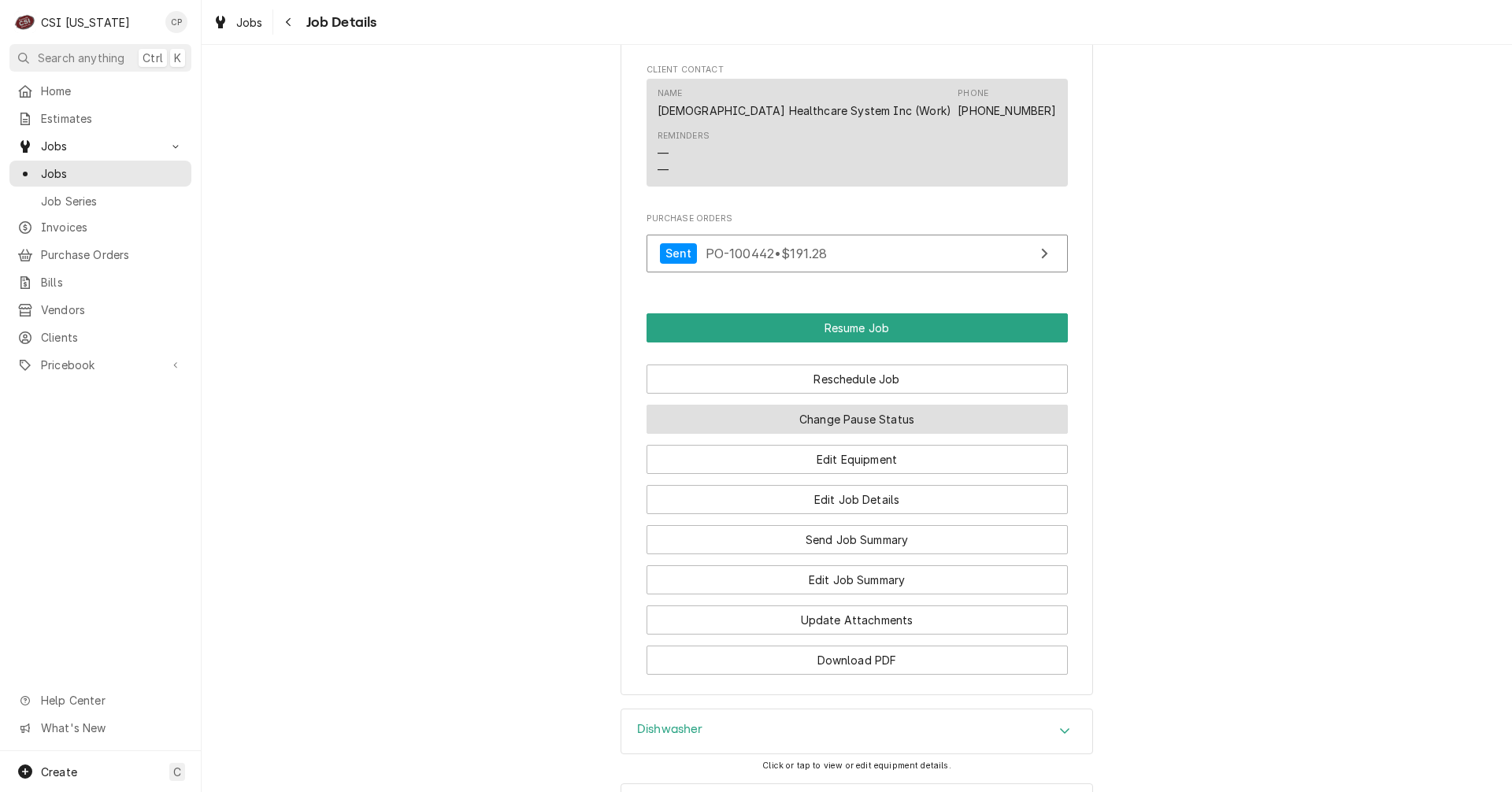
click at [868, 405] on button "Change Pause Status" at bounding box center [857, 419] width 422 height 29
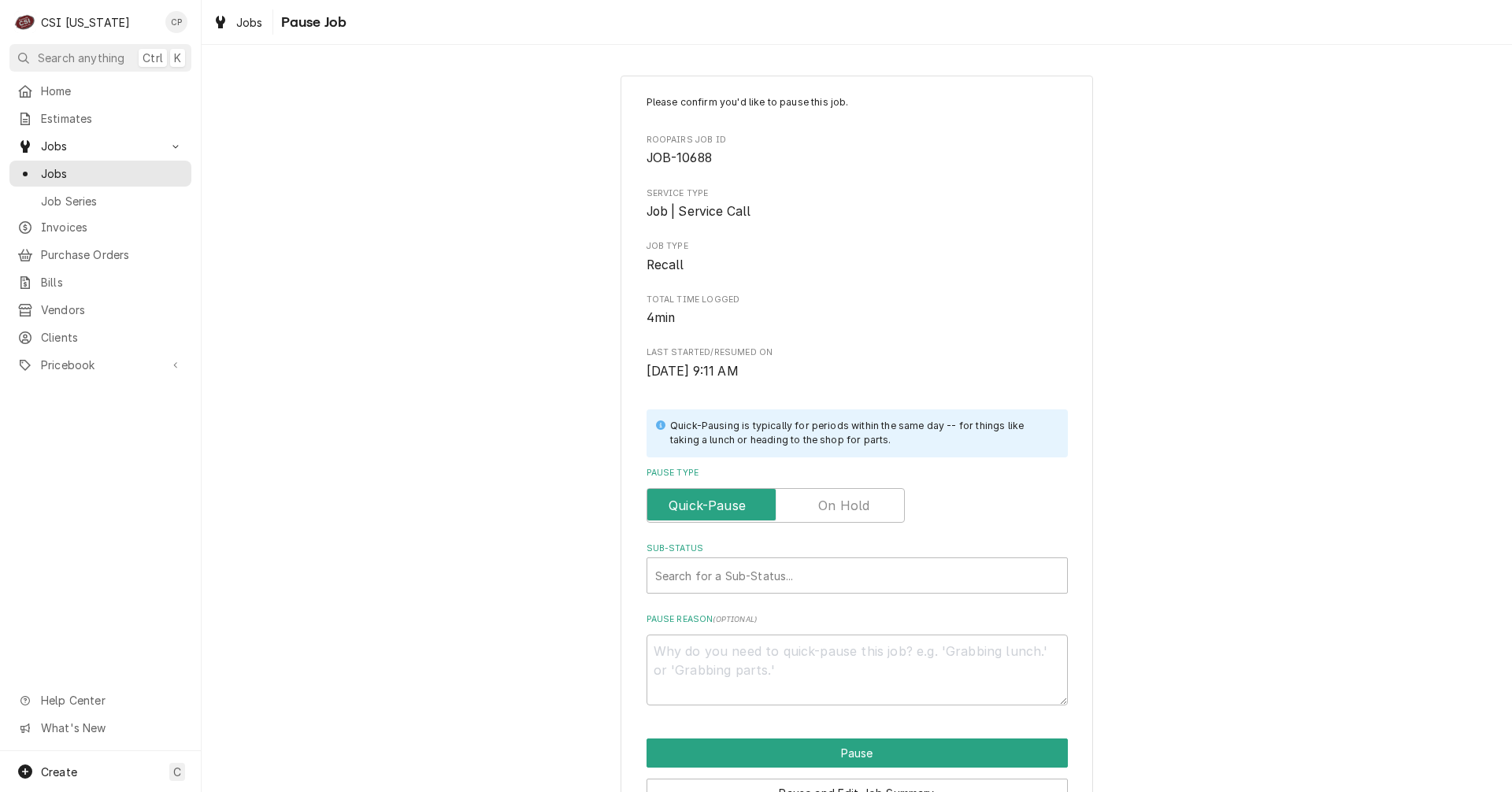
click at [848, 512] on label "Pause Type" at bounding box center [775, 505] width 258 height 35
click at [848, 512] on input "Pause Type" at bounding box center [776, 505] width 245 height 35
checkbox input "true"
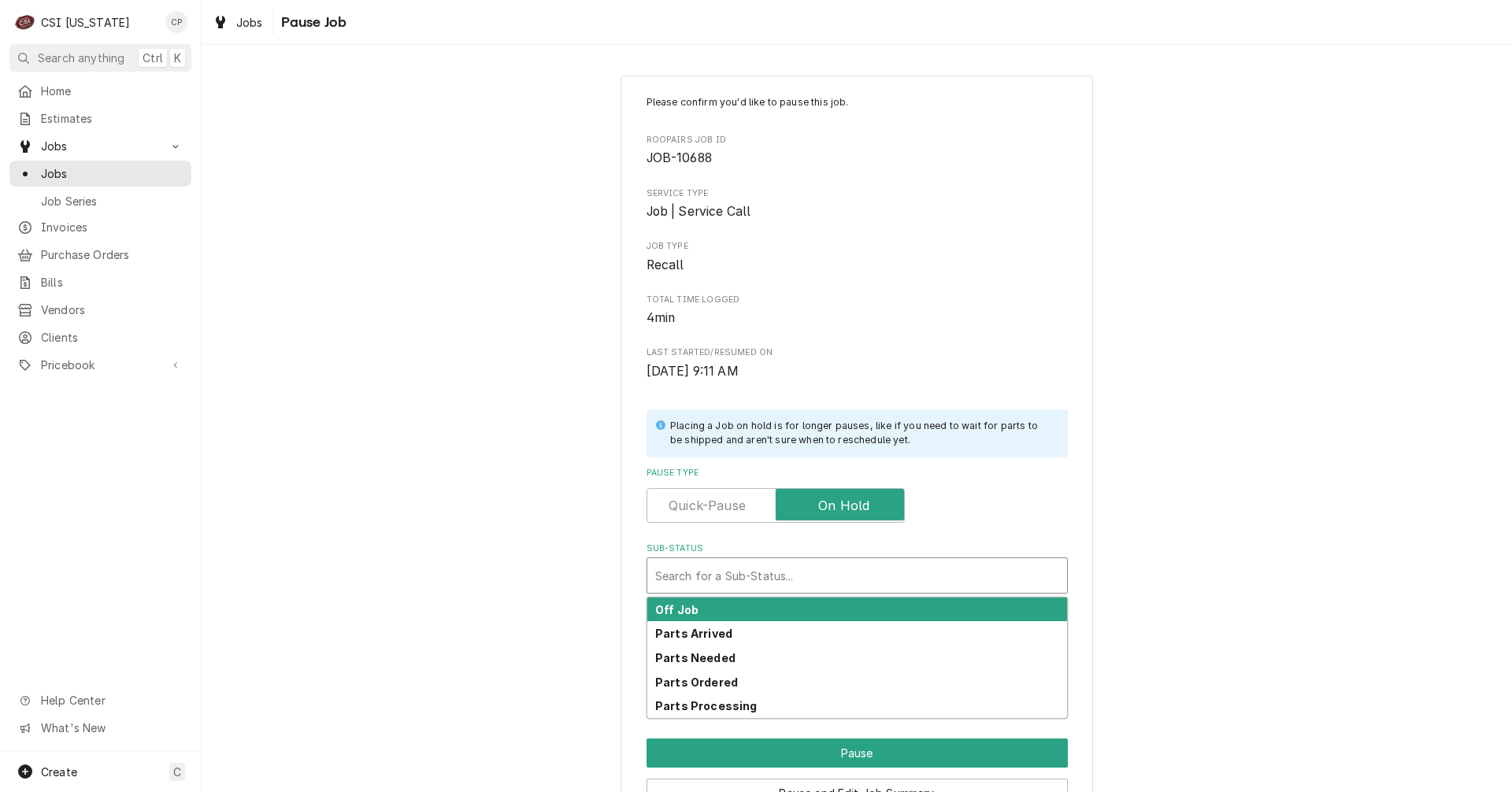
click at [784, 577] on div "Sub-Status" at bounding box center [857, 576] width 404 height 29
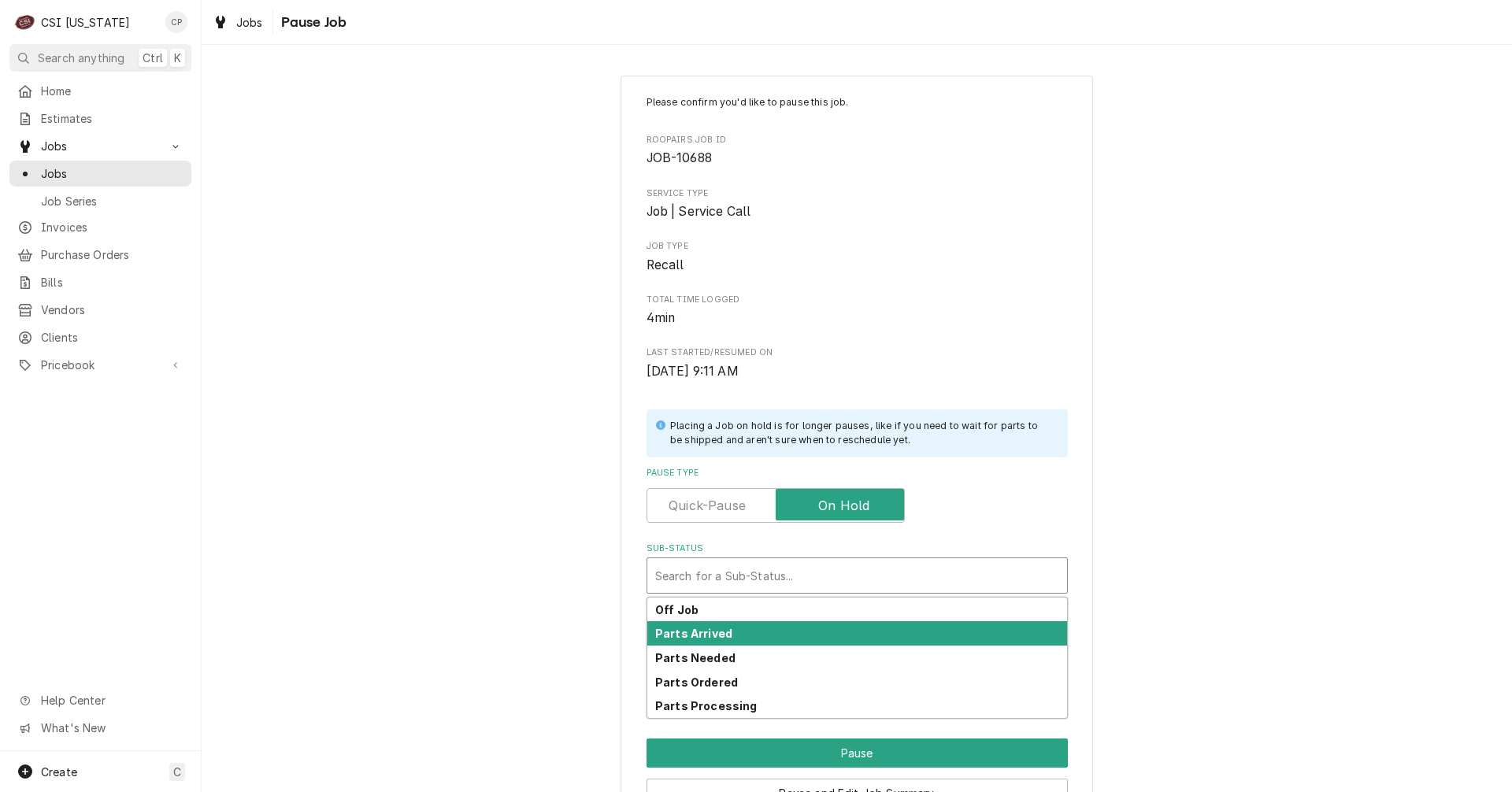
click at [722, 630] on div "Parts Arrived" at bounding box center [857, 633] width 420 height 24
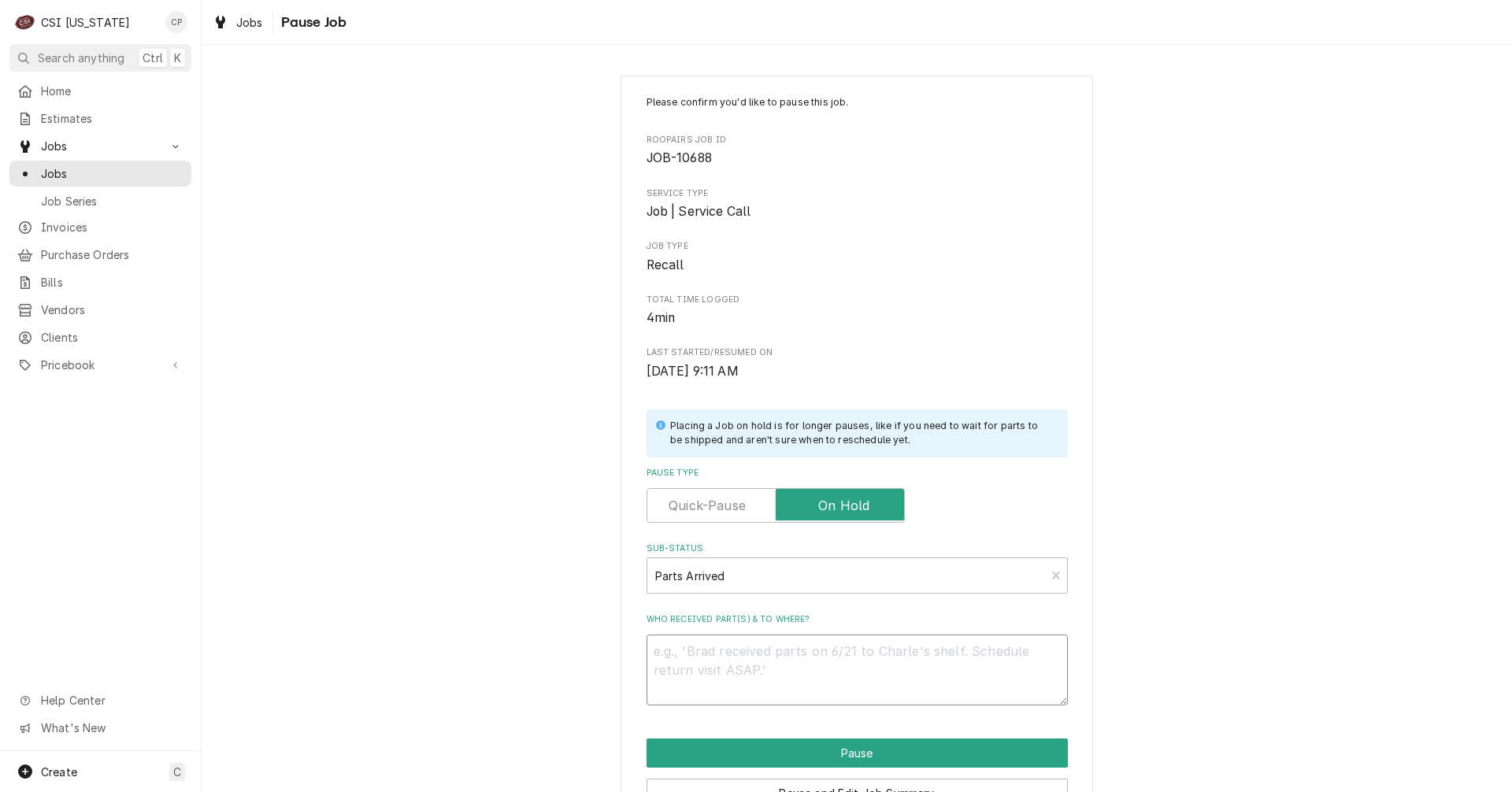
click at [736, 660] on textarea "Who received part(s) & to where?" at bounding box center [857, 670] width 422 height 71
type textarea "x"
type textarea "p"
type textarea "x"
type textarea "pa"
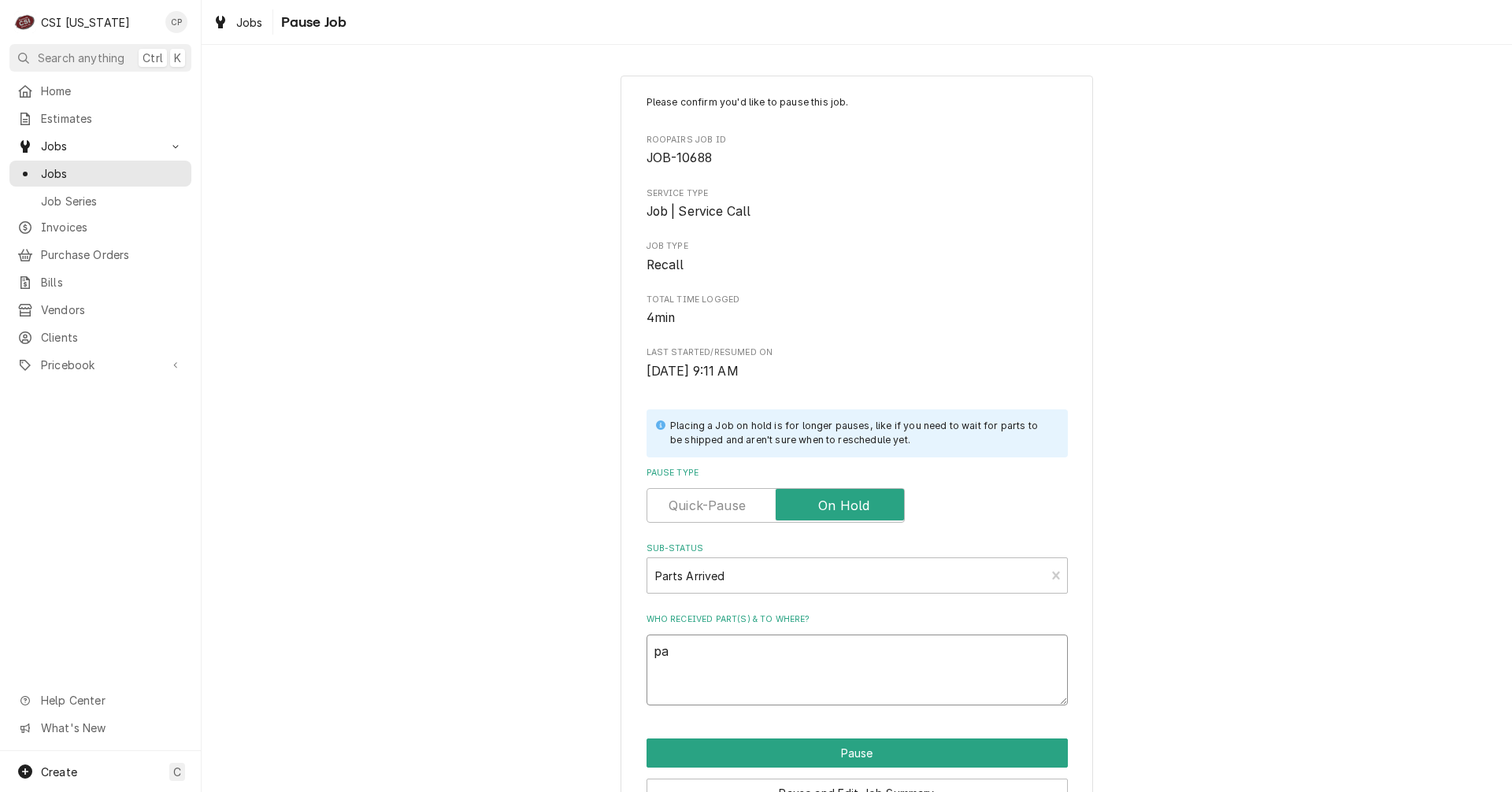
type textarea "x"
type textarea "par"
type textarea "x"
type textarea "part"
type textarea "x"
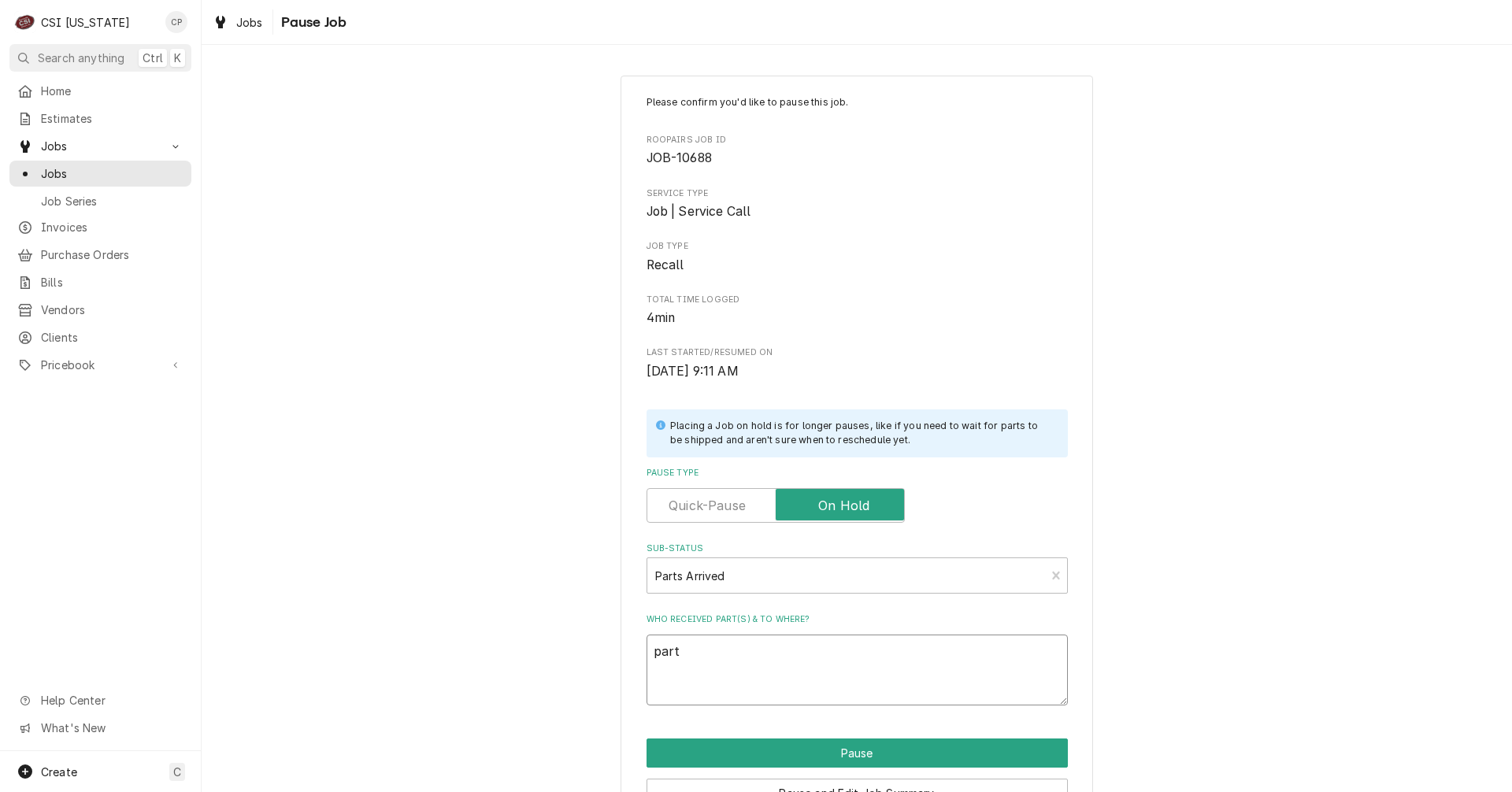
type textarea "parts"
type textarea "x"
type textarea "part"
type textarea "x"
type textarea "part"
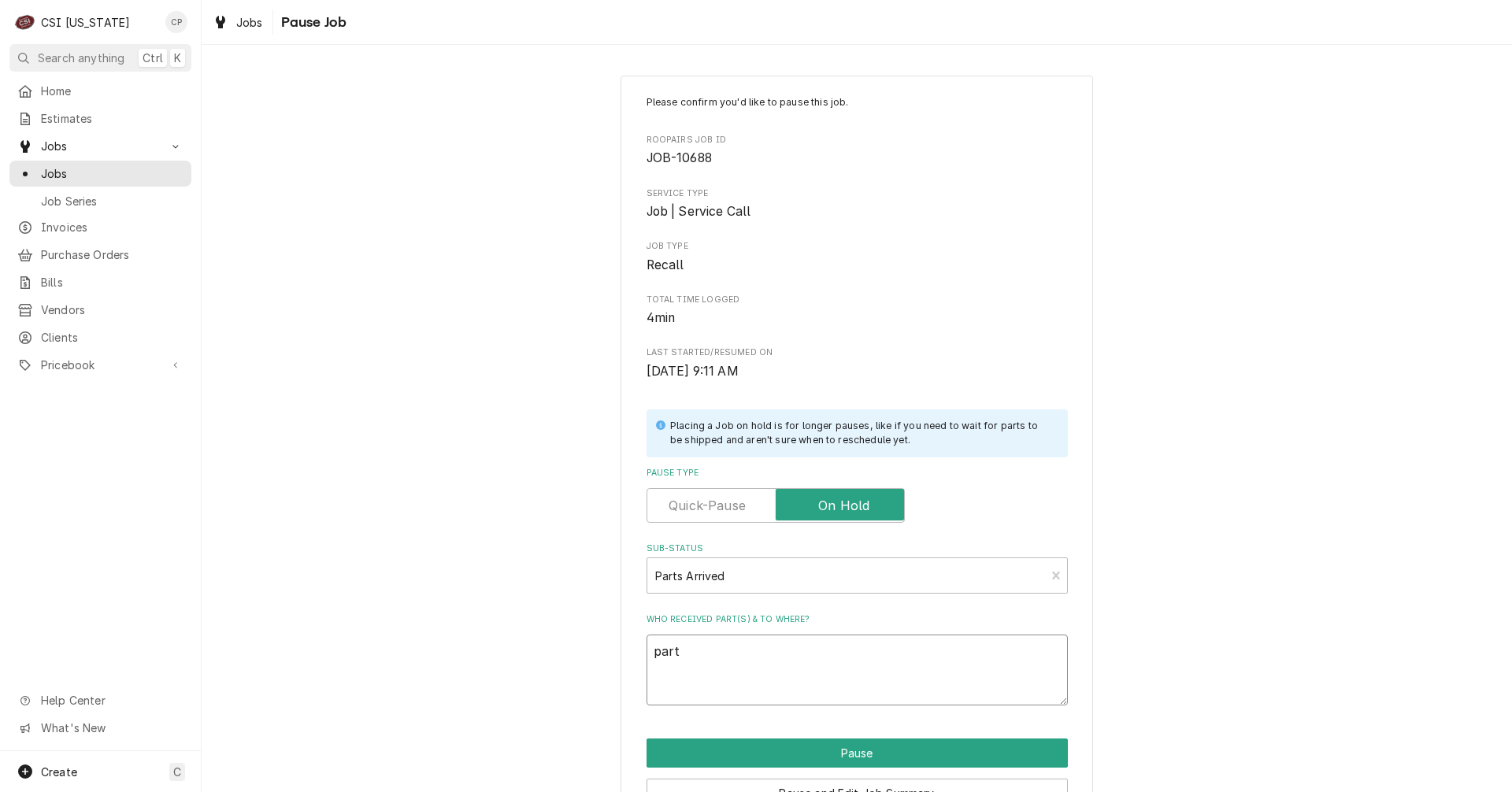
type textarea "x"
type textarea "part a"
type textarea "x"
type textarea "part ar"
type textarea "x"
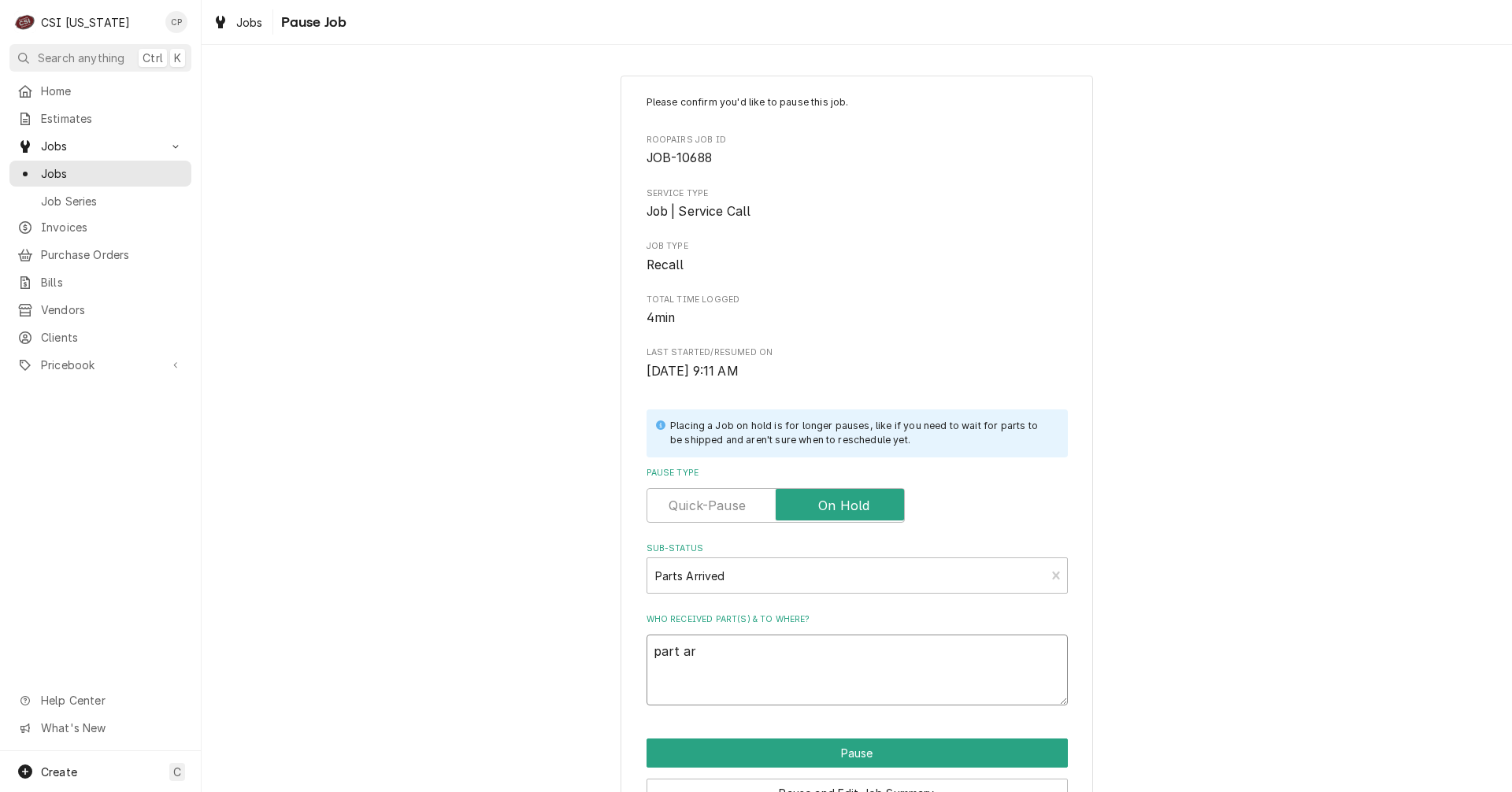
type textarea "part arr"
type textarea "x"
type textarea "part arri"
type textarea "x"
type textarea "part arriv"
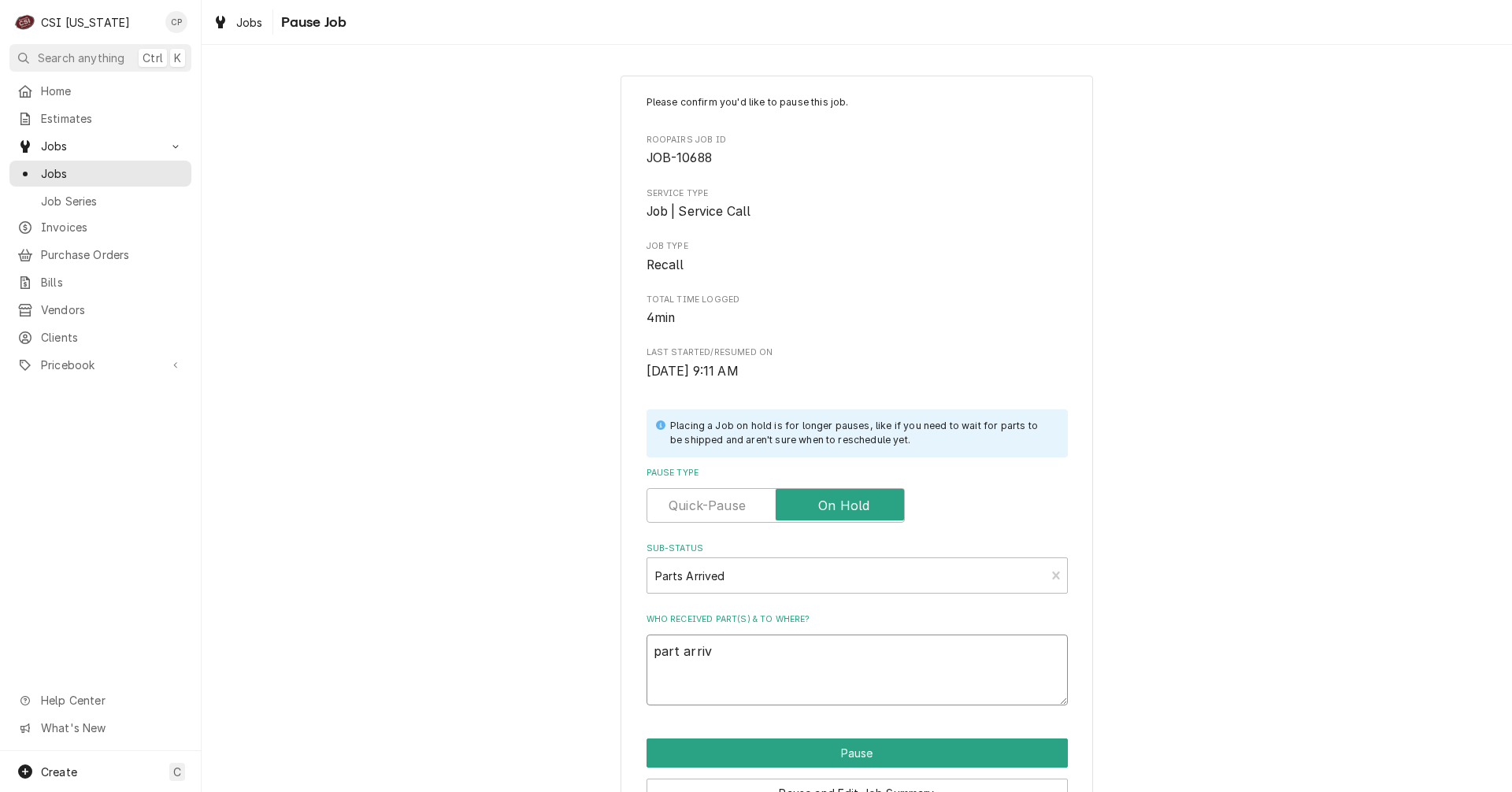
type textarea "x"
type textarea "part arrive"
type textarea "x"
type textarea "part arrived"
type textarea "x"
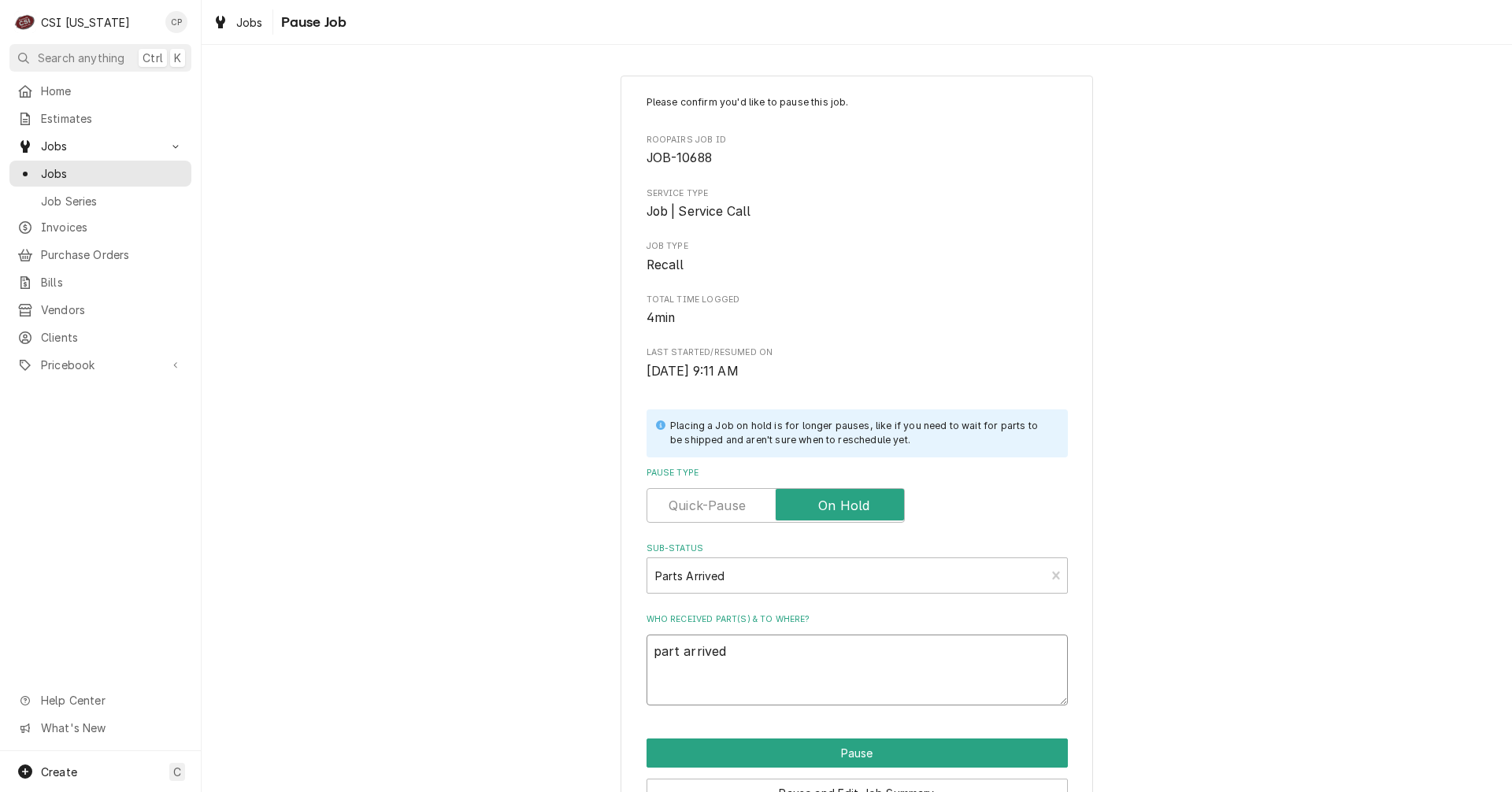
type textarea "part arrived"
type textarea "x"
type textarea "part arrived a"
type textarea "x"
type textarea "part arrived an"
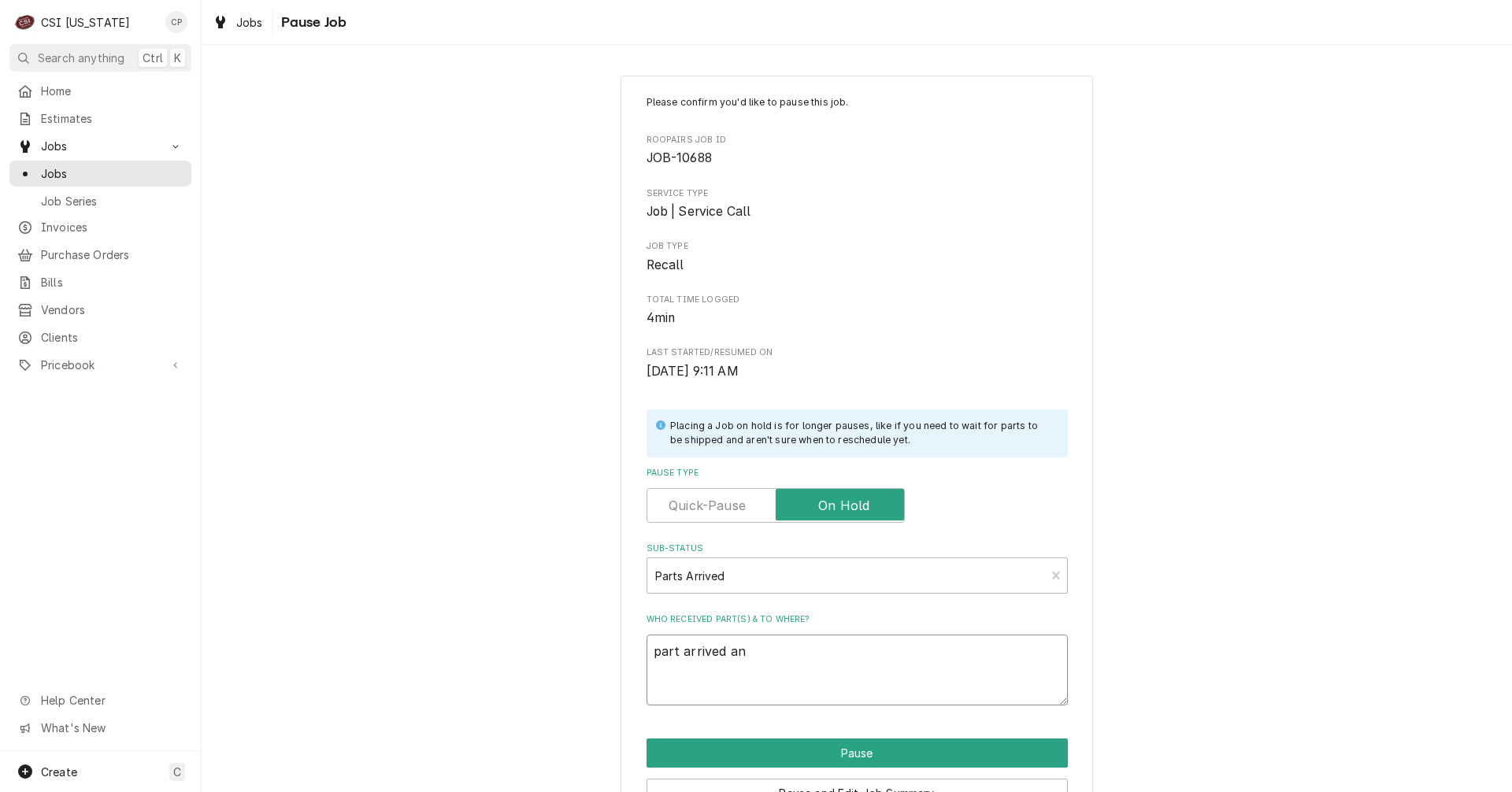
type textarea "x"
type textarea "part arrived and"
type textarea "x"
type textarea "part arrived and"
type textarea "x"
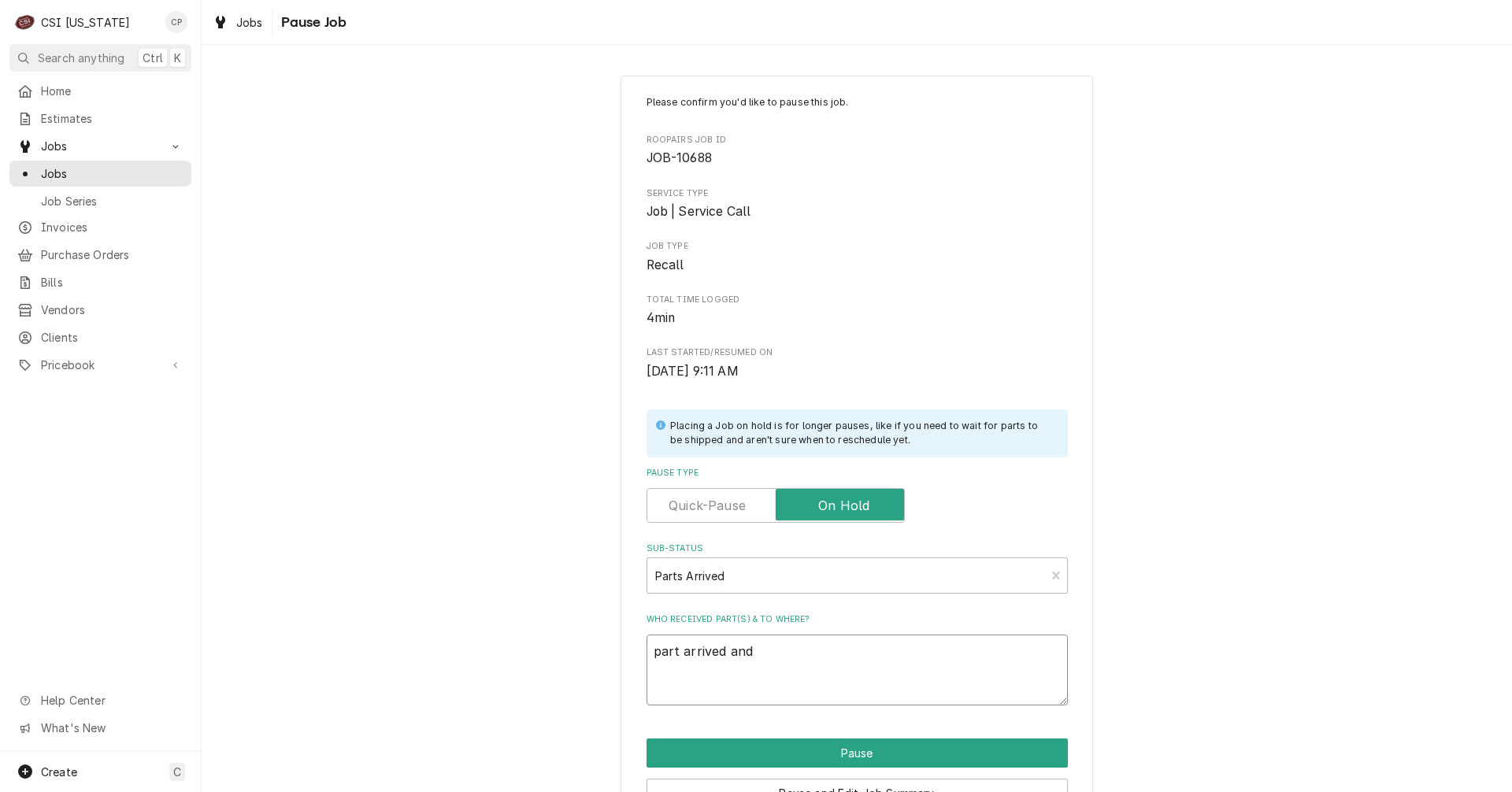
type textarea "part arrived and p"
type textarea "x"
type textarea "part arrived and pl"
type textarea "x"
type textarea "part arrived and pla"
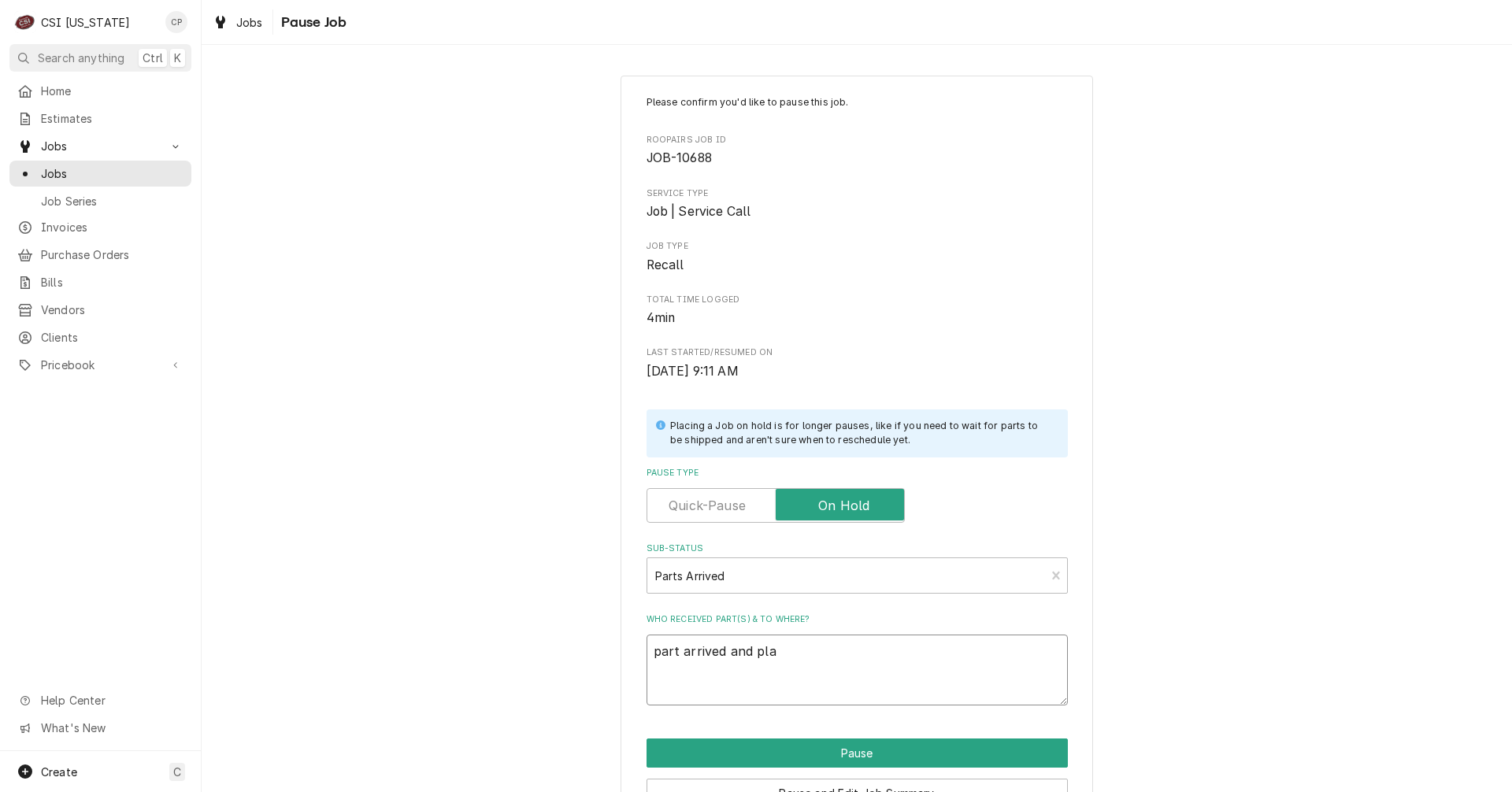
type textarea "x"
type textarea "part arrived and plac"
type textarea "x"
type textarea "part arrived and place"
type textarea "x"
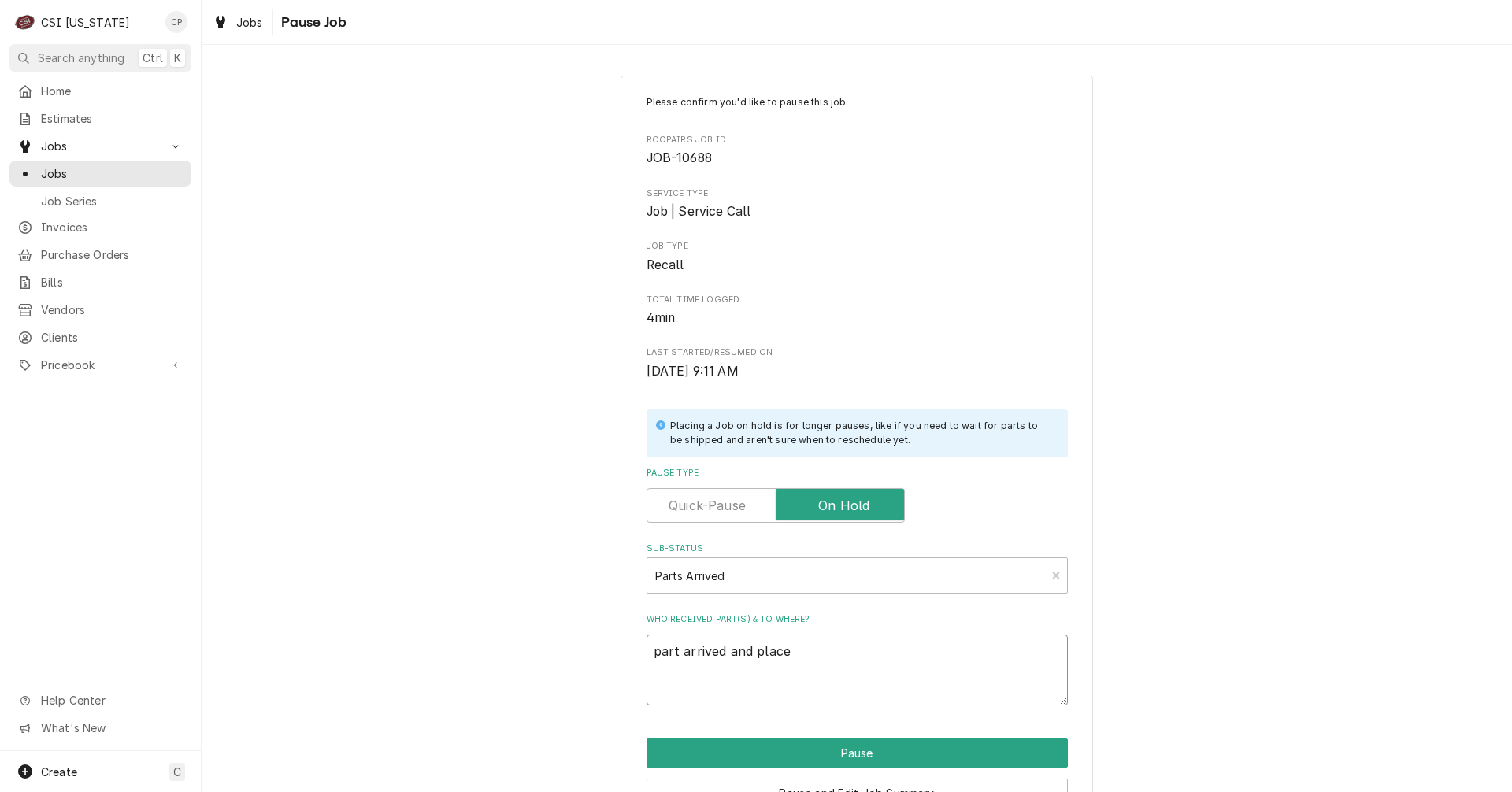
type textarea "part arrived and placed"
type textarea "x"
type textarea "part arrived and placed"
type textarea "x"
type textarea "part arrived and placed o"
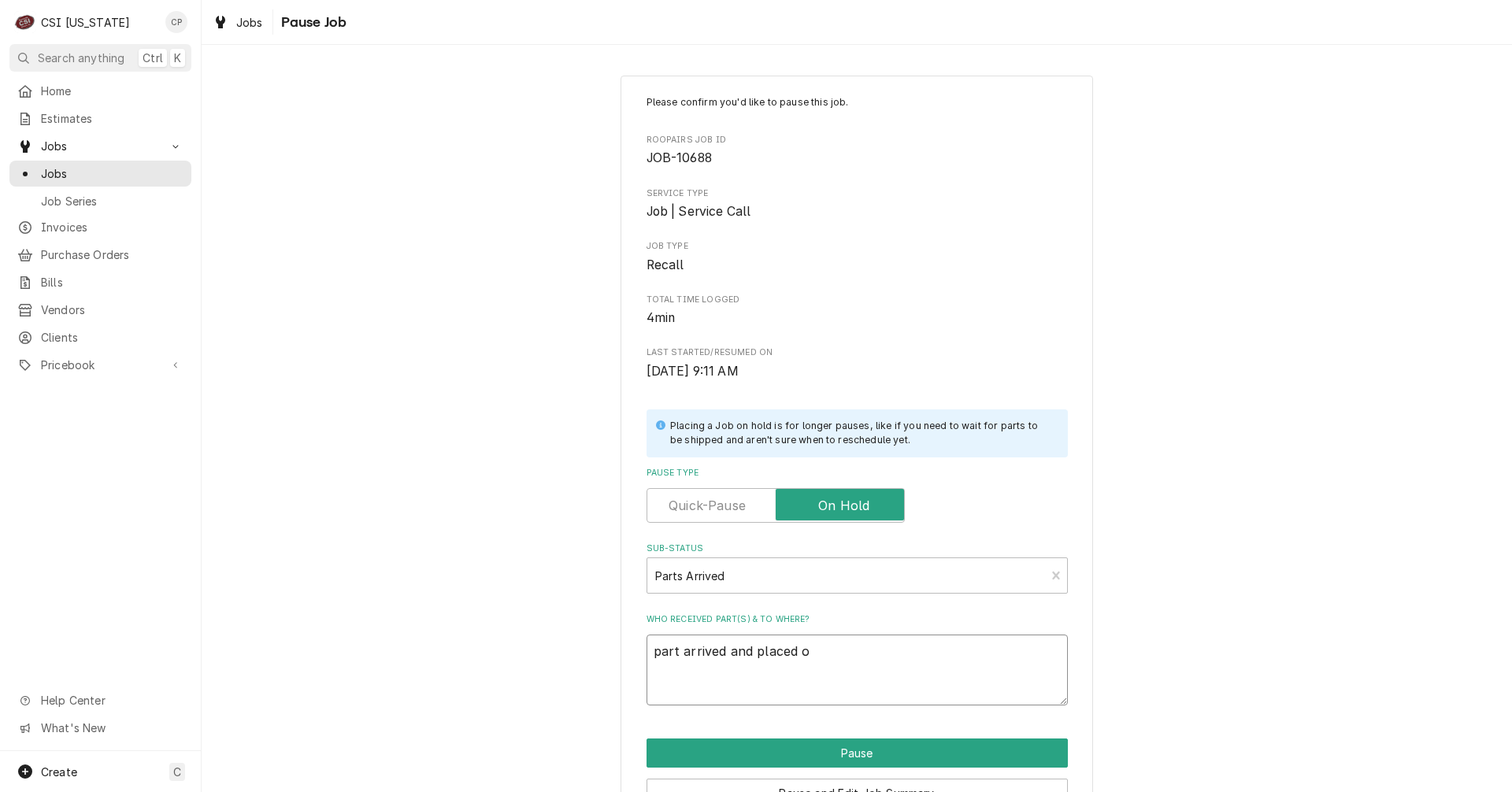
type textarea "x"
type textarea "part arrived and placed on"
type textarea "x"
type textarea "part arrived and placed on"
type textarea "x"
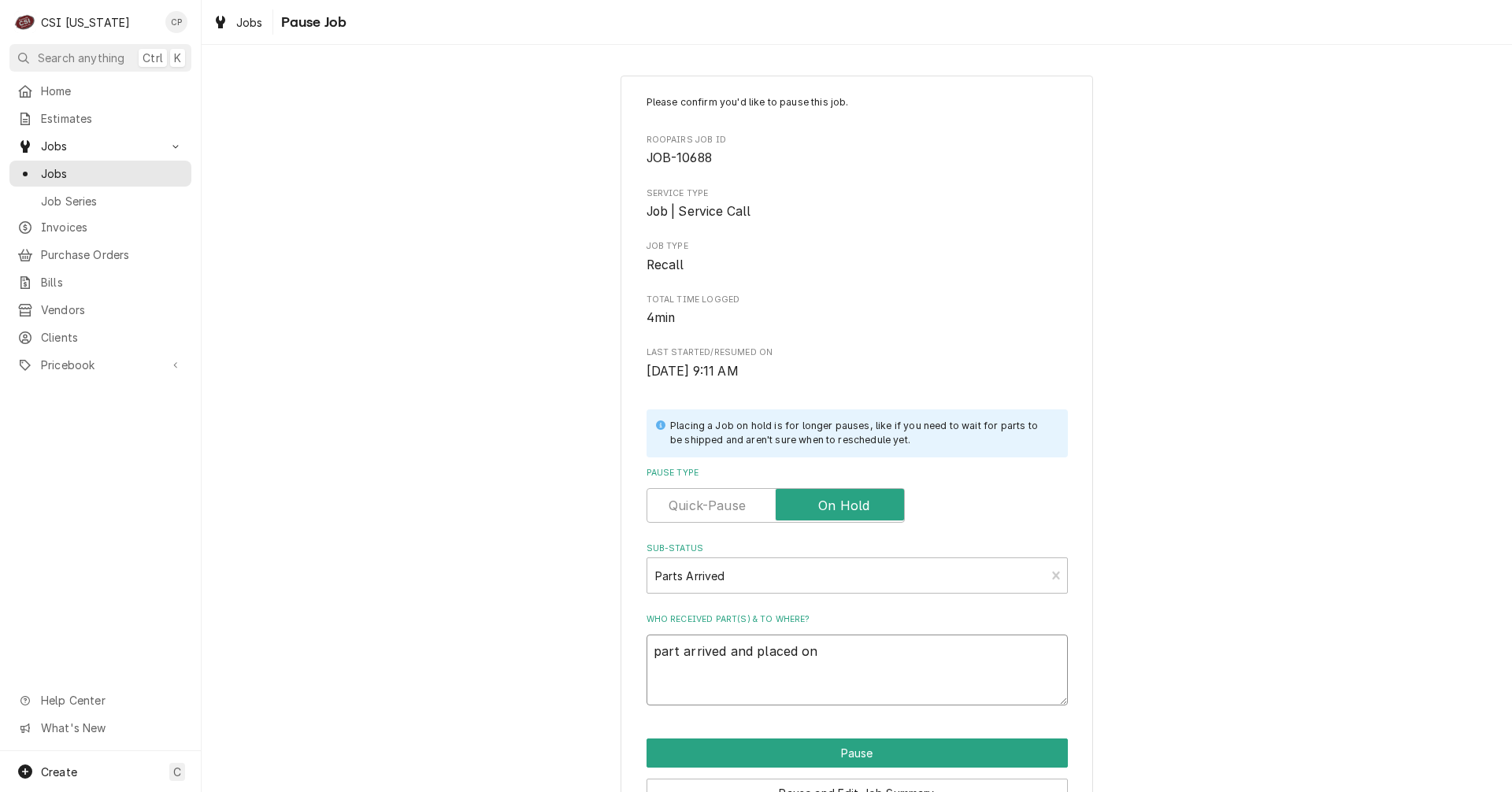
type textarea "part arrived and placed on m"
type textarea "x"
type textarea "part arrived and placed on"
type textarea "x"
type textarea "part arrived and placed on M"
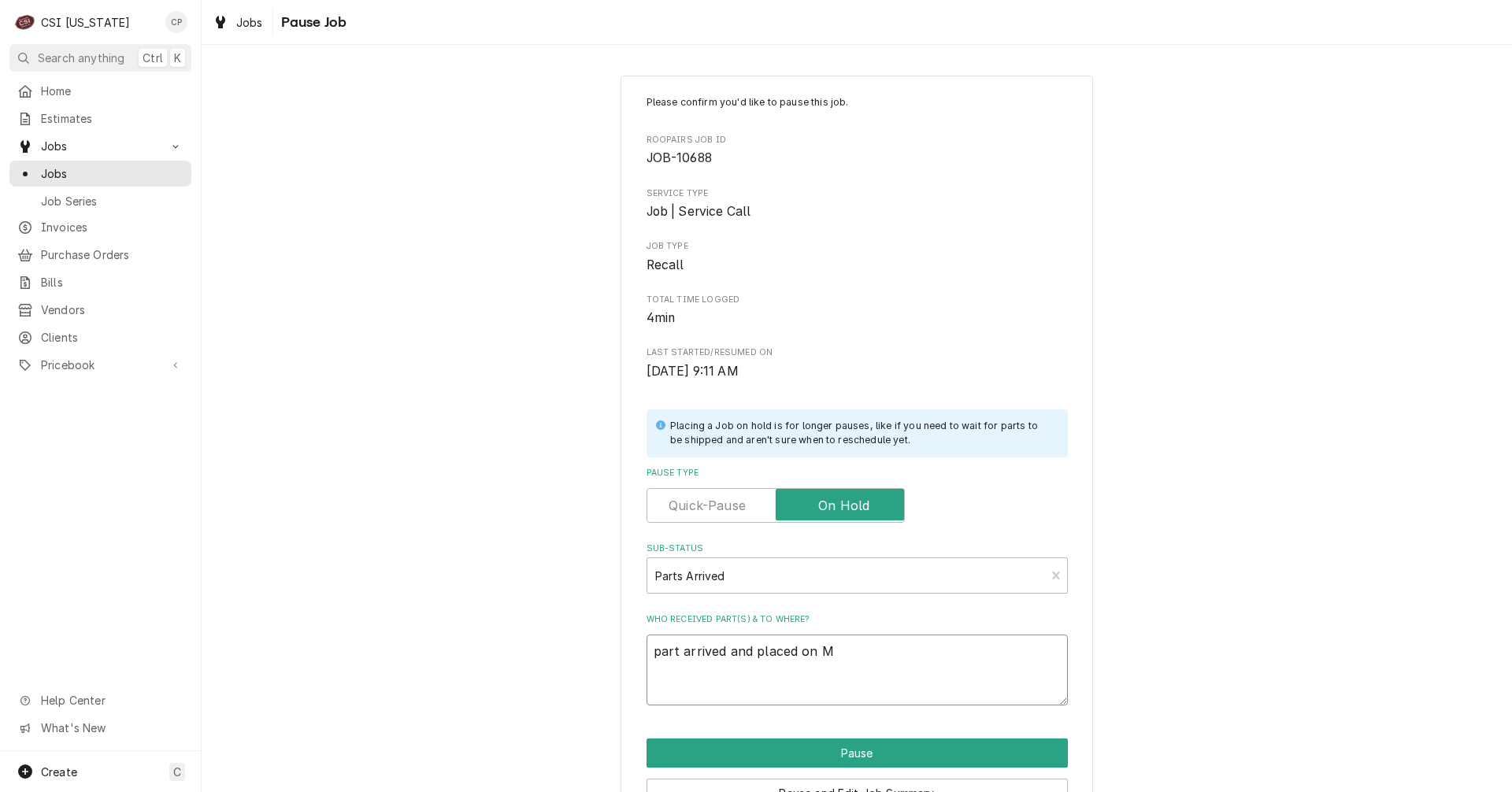
type textarea "x"
type textarea "part arrived and placed on Ma"
type textarea "x"
type textarea "part arrived and placed on Mat"
type textarea "x"
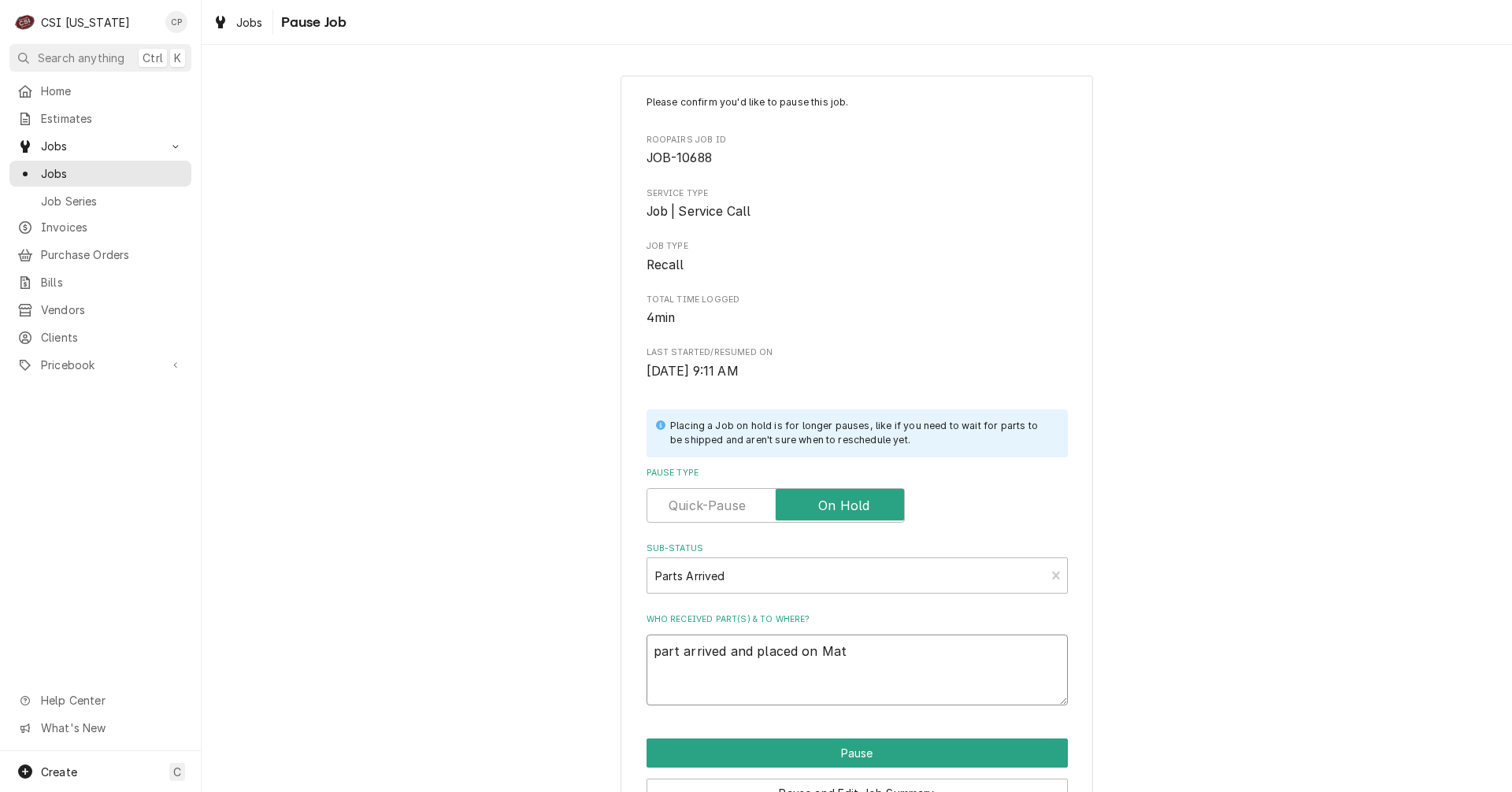
type textarea "part arrived and placed on Matt"
type textarea "x"
type textarea "part arrived and placed on Matts"
type textarea "x"
type textarea "part arrived and placed on Matt"
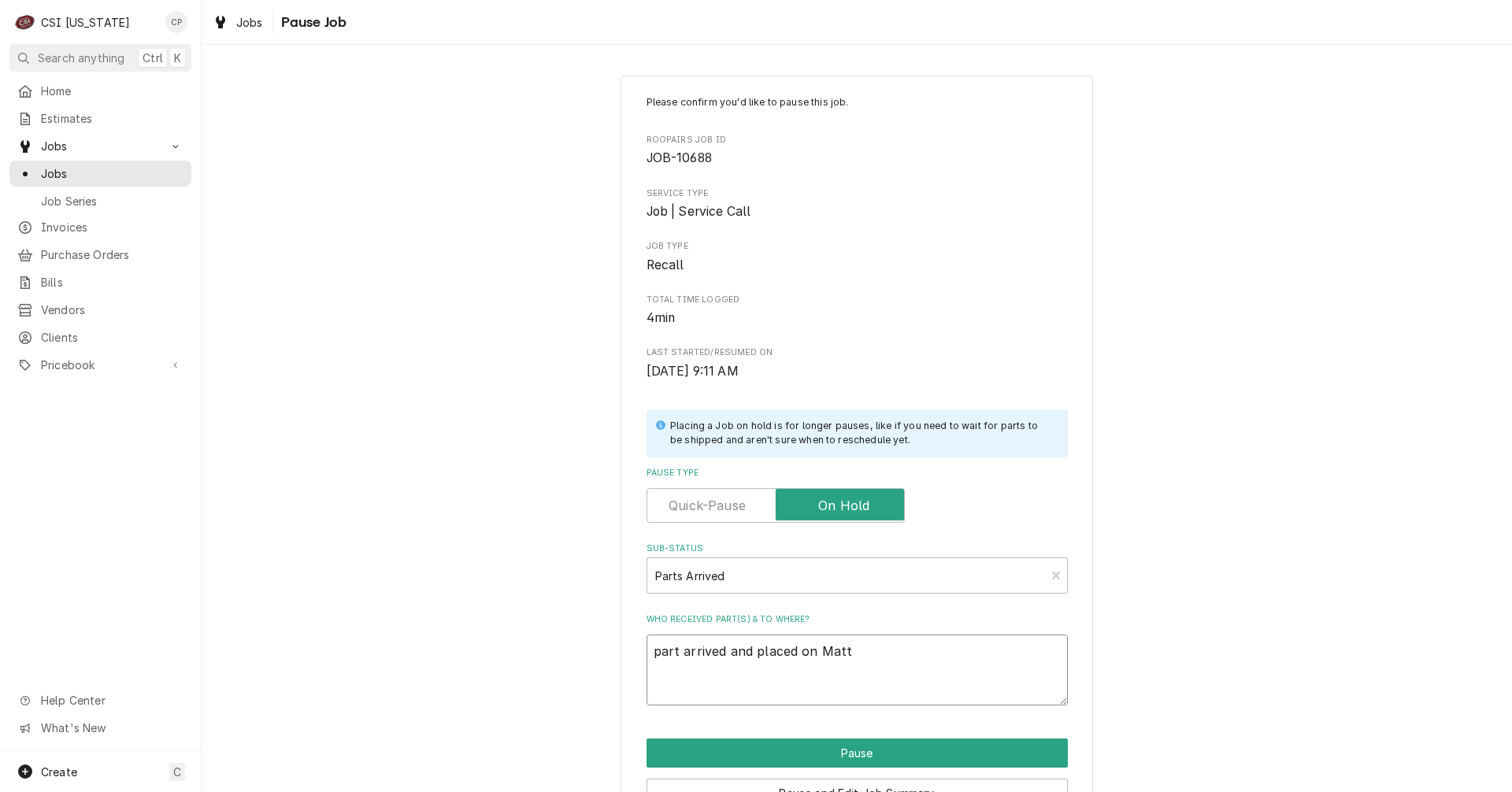
type textarea "x"
type textarea "part arrived and placed on Matt'"
type textarea "x"
type textarea "part arrived and placed on Matt's"
type textarea "x"
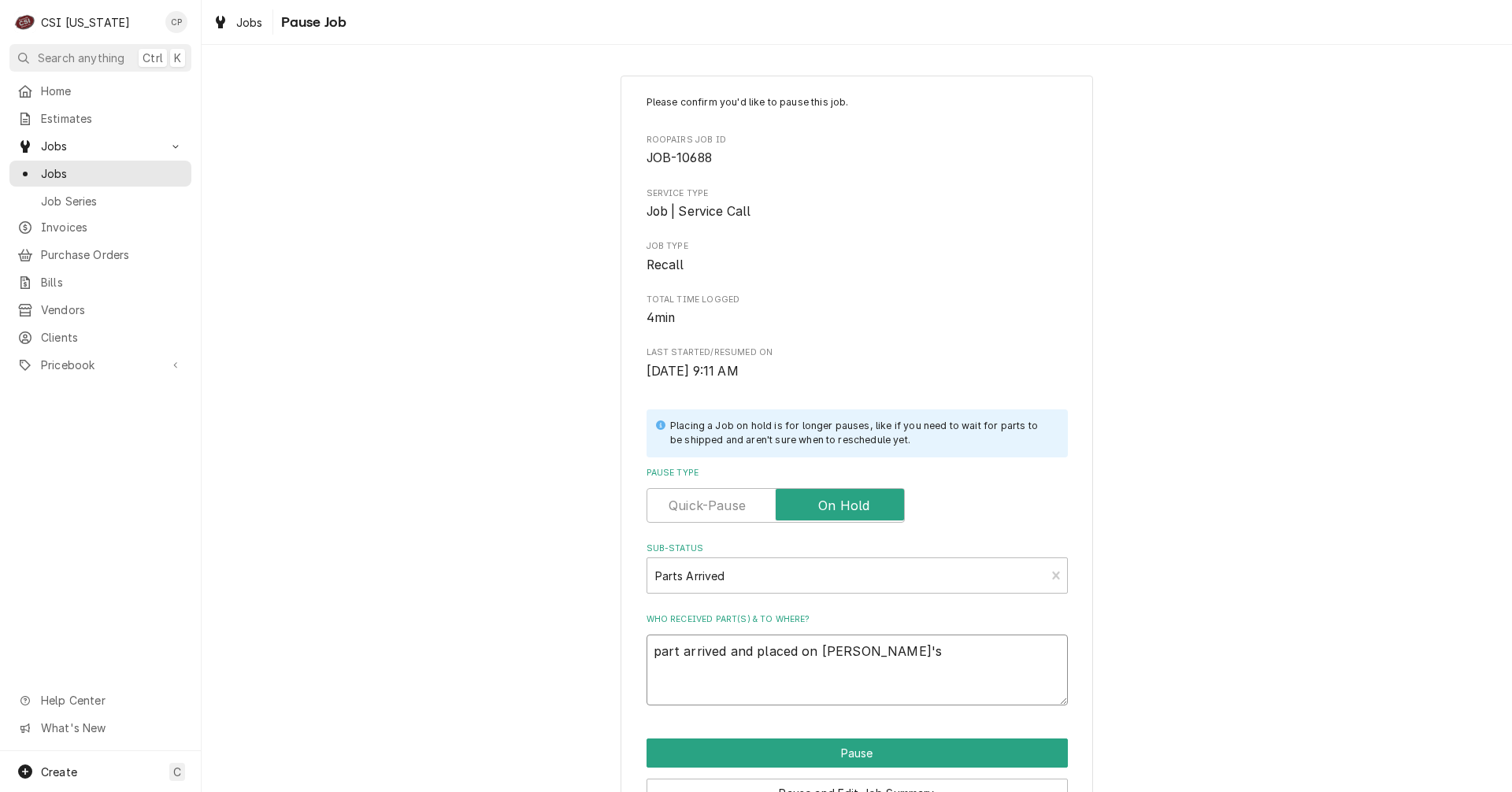
type textarea "part arrived and placed on Matt's"
type textarea "x"
type textarea "part arrived and placed on Matt's s"
type textarea "x"
type textarea "part arrived and placed on Matt's sh"
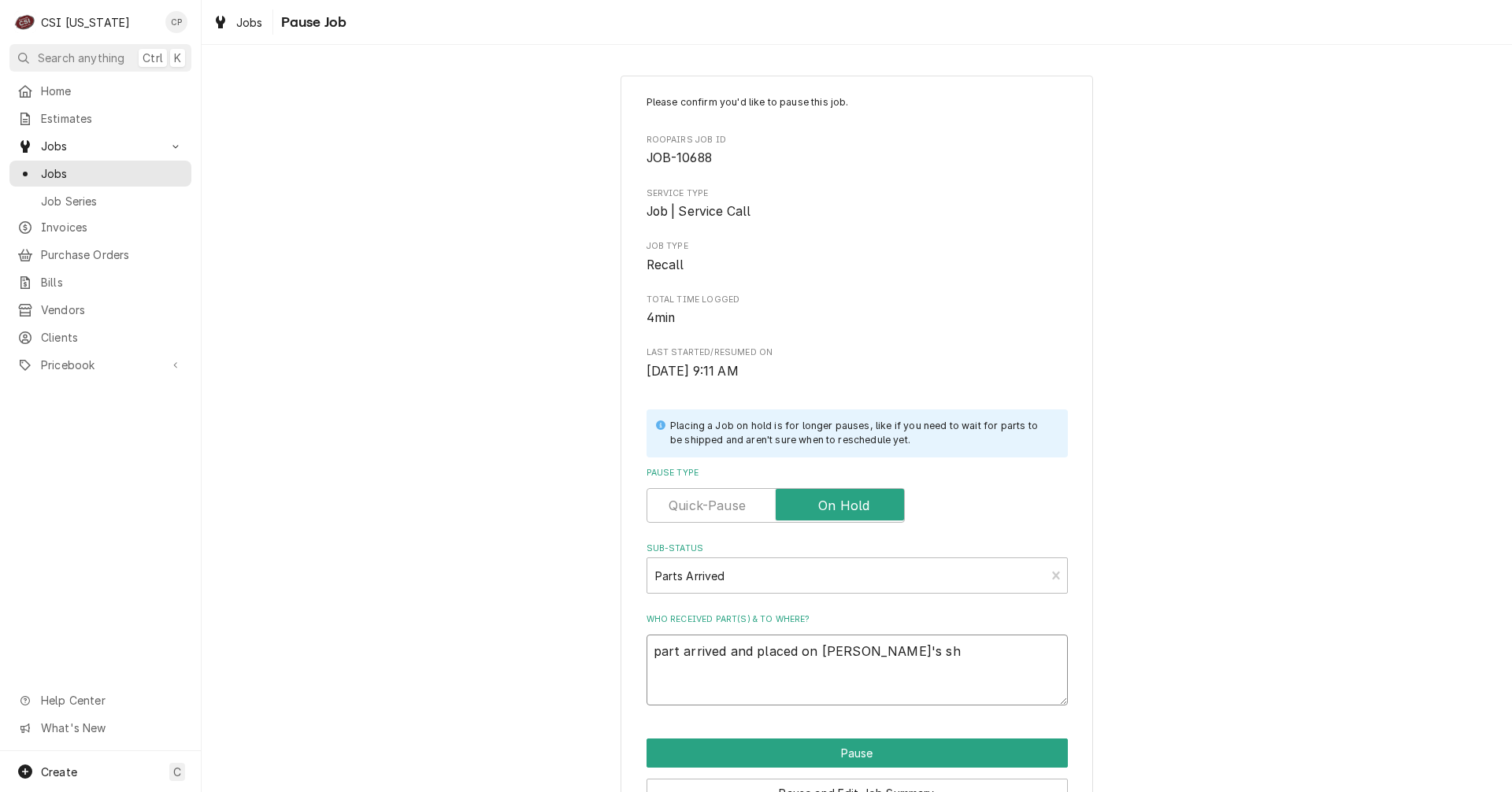
type textarea "x"
type textarea "part arrived and placed on Matt's she"
type textarea "x"
type textarea "part arrived and placed on Matt's shel"
type textarea "x"
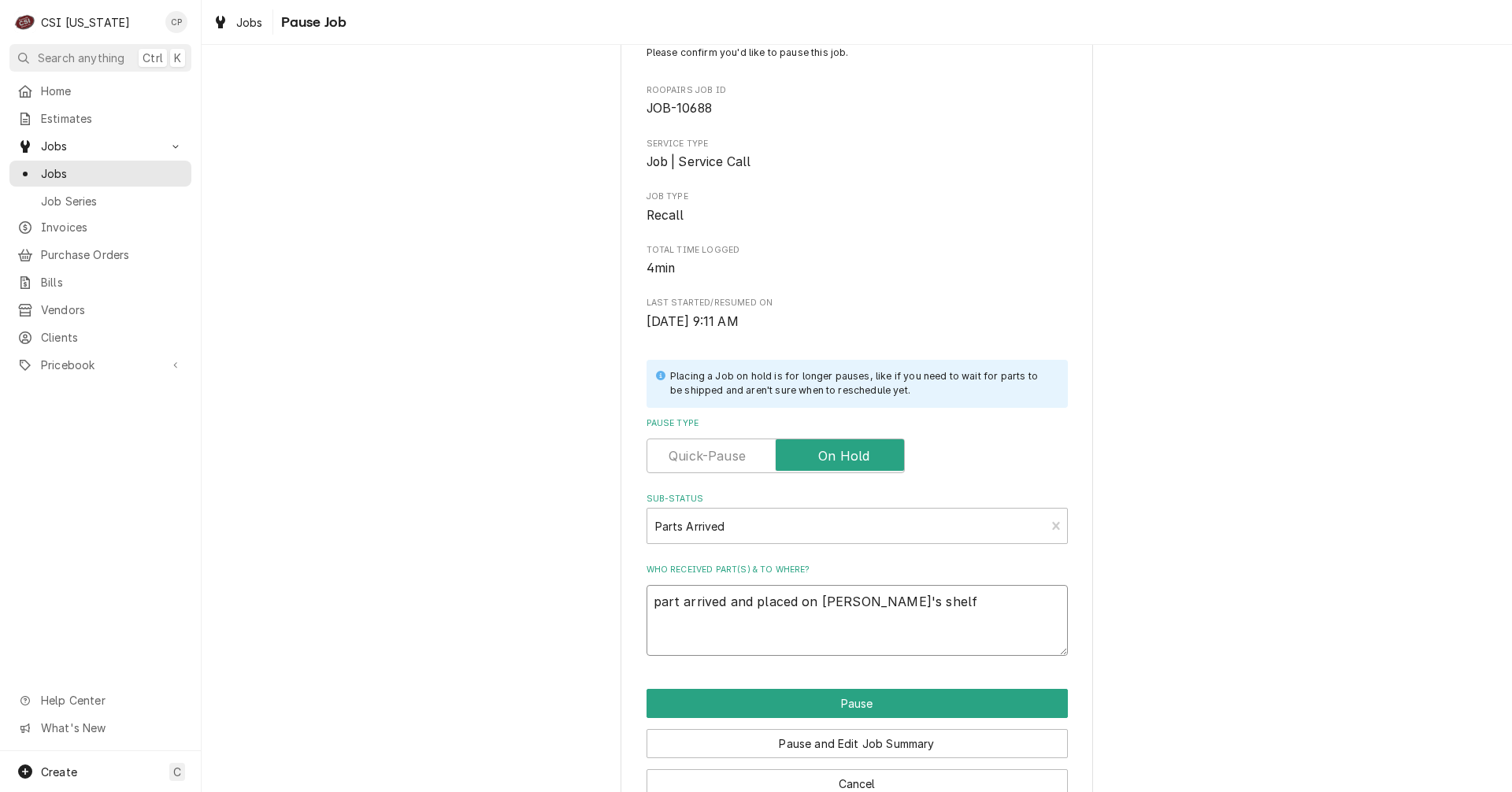
scroll to position [90, 0]
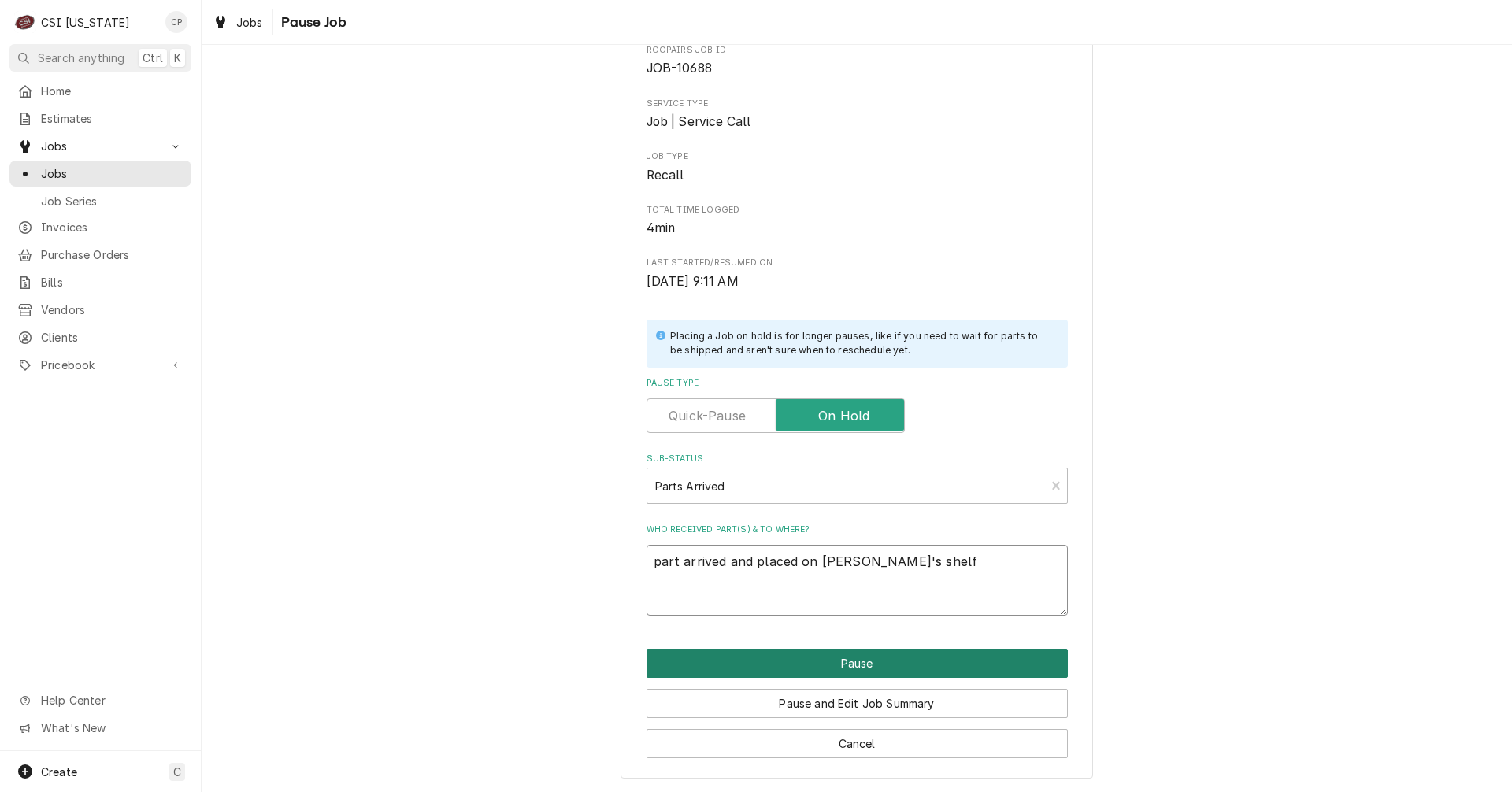
type textarea "part arrived and placed on Matt's shelf"
click at [847, 663] on button "Pause" at bounding box center [857, 663] width 422 height 29
type textarea "x"
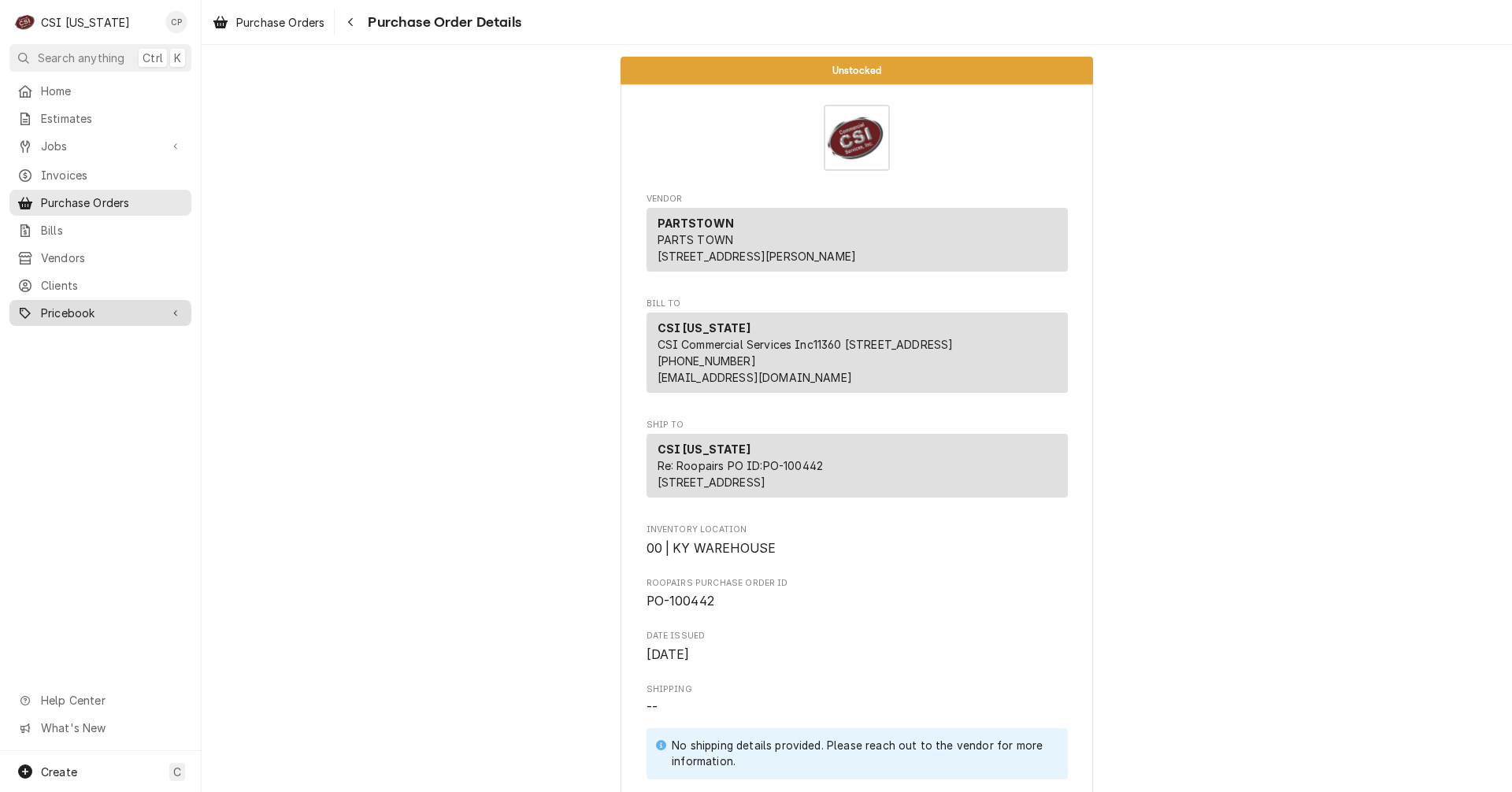
click at [79, 308] on span "Pricebook" at bounding box center [101, 313] width 119 height 16
click at [67, 333] on span "Services" at bounding box center [112, 341] width 143 height 16
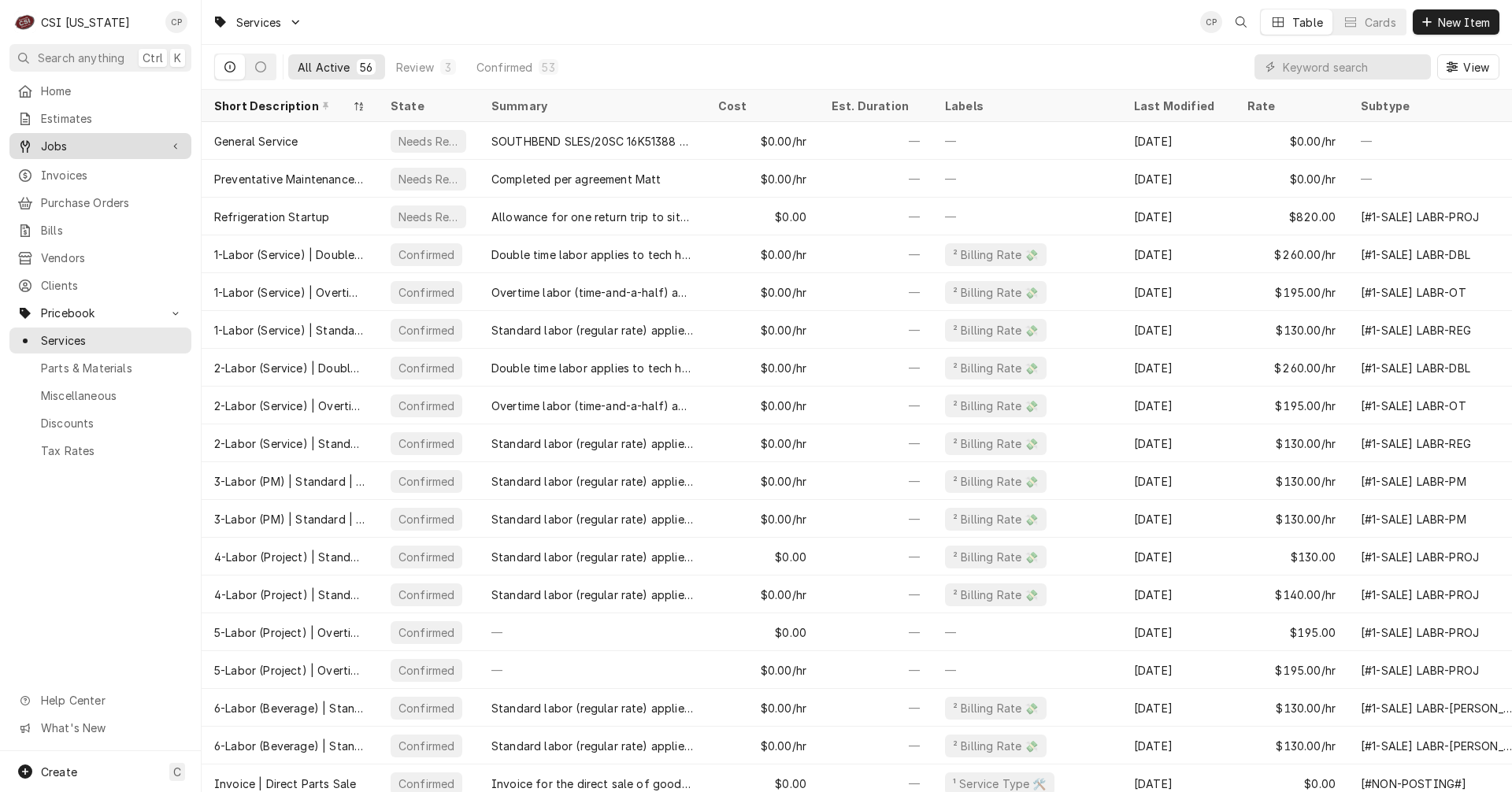
click at [56, 140] on span "Jobs" at bounding box center [101, 146] width 119 height 16
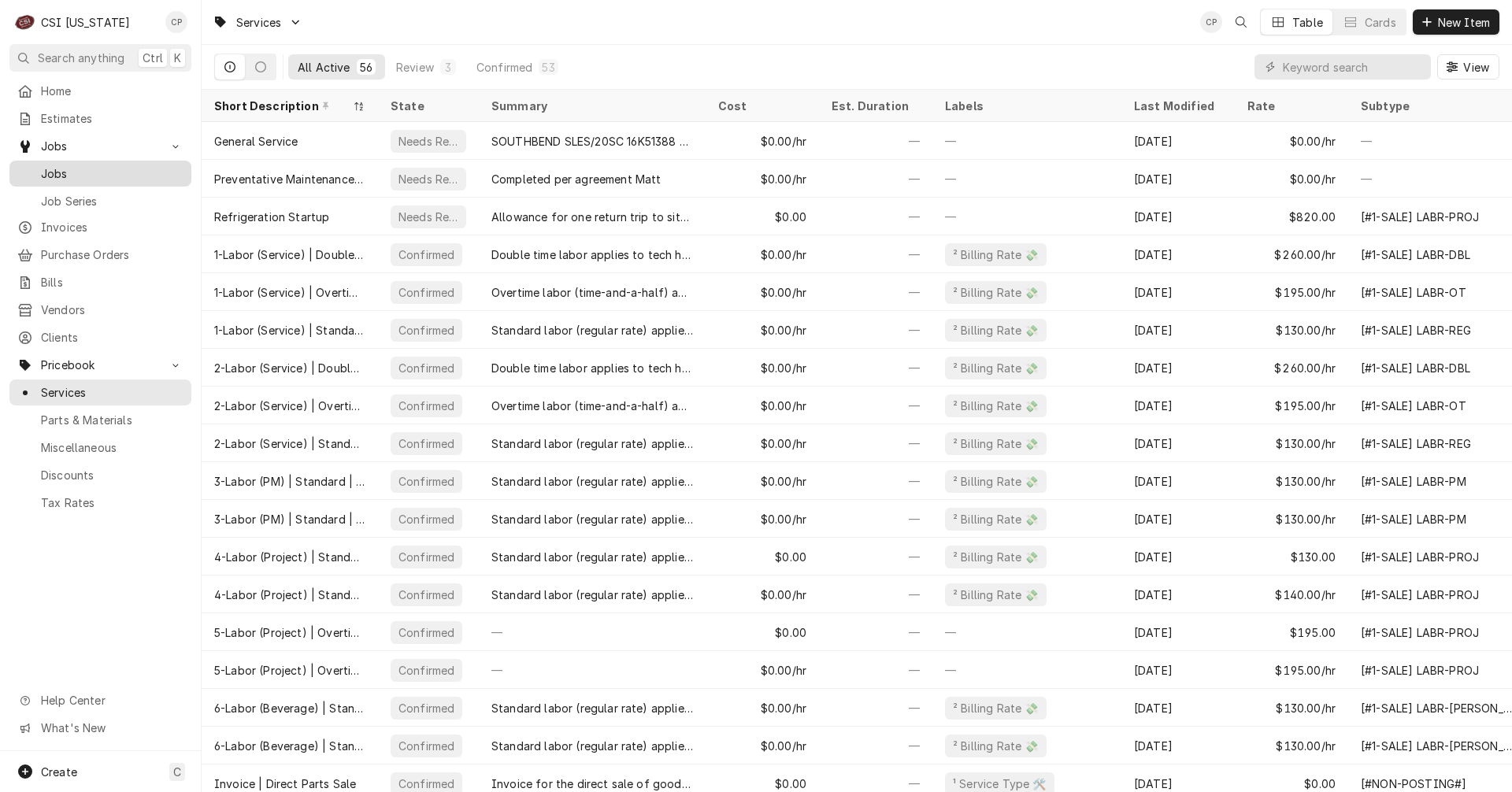
click at [59, 169] on span "Jobs" at bounding box center [112, 174] width 143 height 16
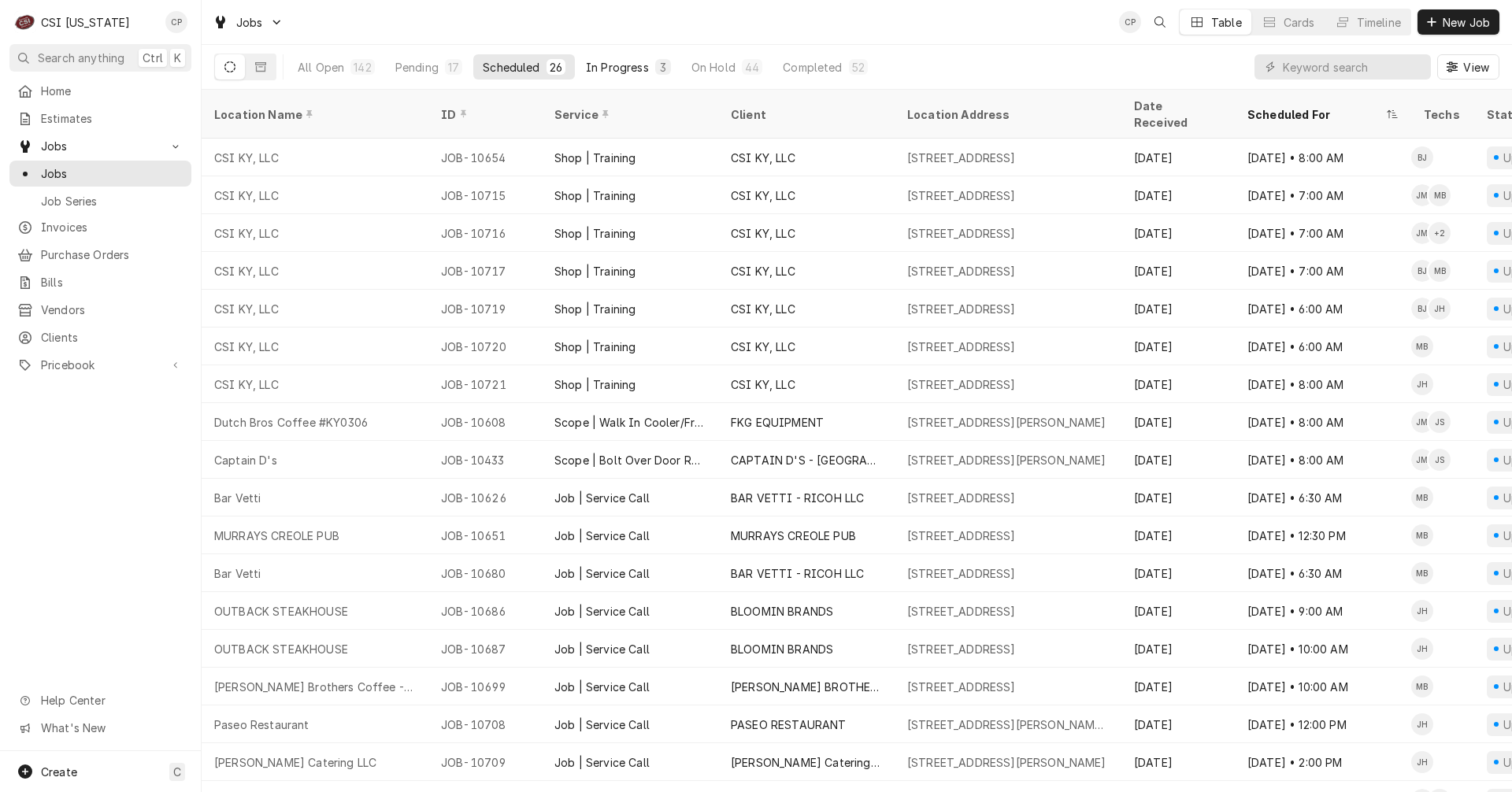
click at [622, 65] on div "In Progress" at bounding box center [618, 67] width 63 height 16
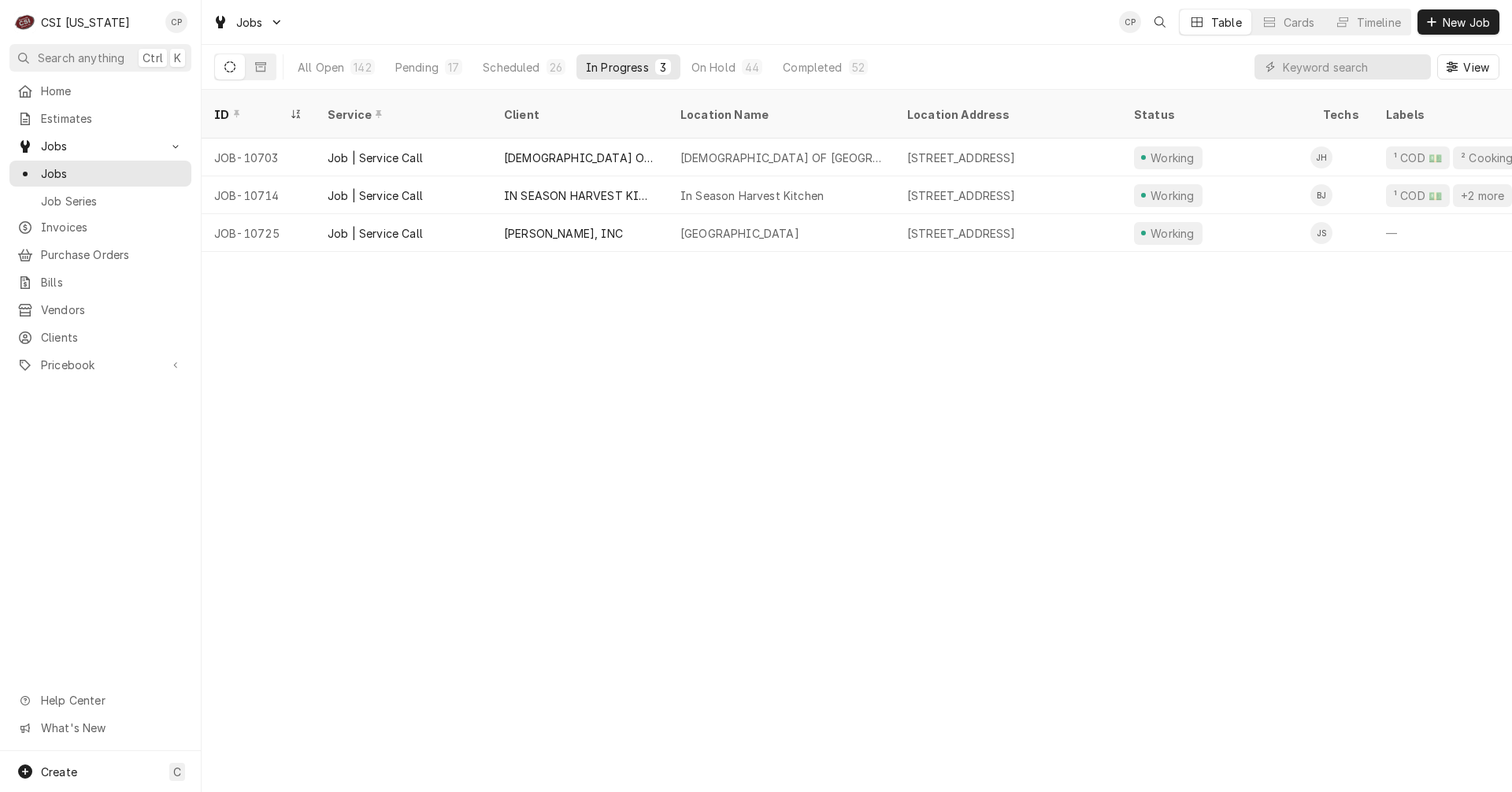
click at [887, 525] on div "ID Service Client Location Name Location Address Status Techs Labels Job Type P…" at bounding box center [856, 440] width 1310 height 702
click at [1385, 73] on input "Dynamic Content Wrapper" at bounding box center [1353, 67] width 140 height 25
type input "millston"
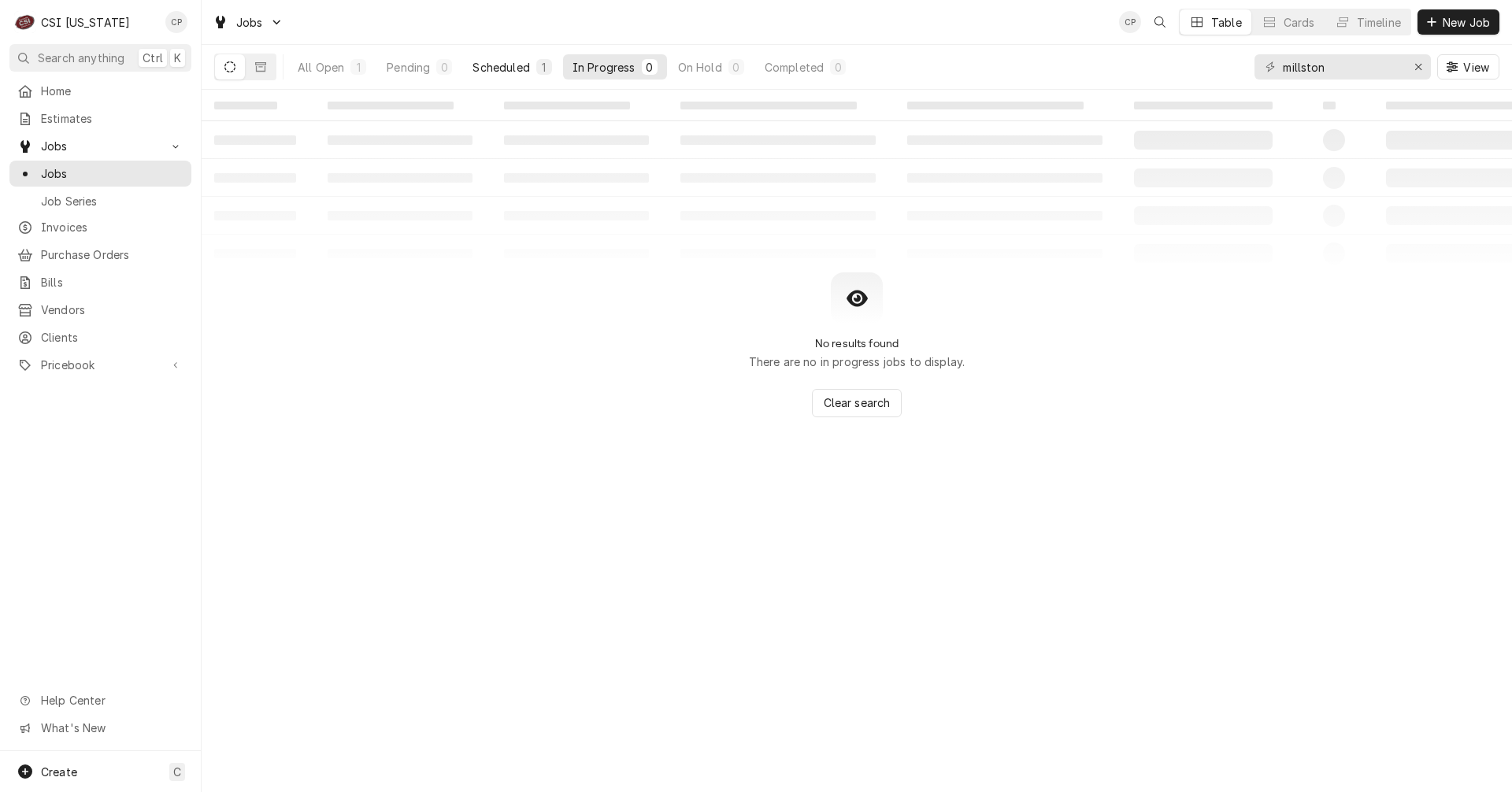
click at [520, 69] on div "Scheduled" at bounding box center [501, 67] width 57 height 16
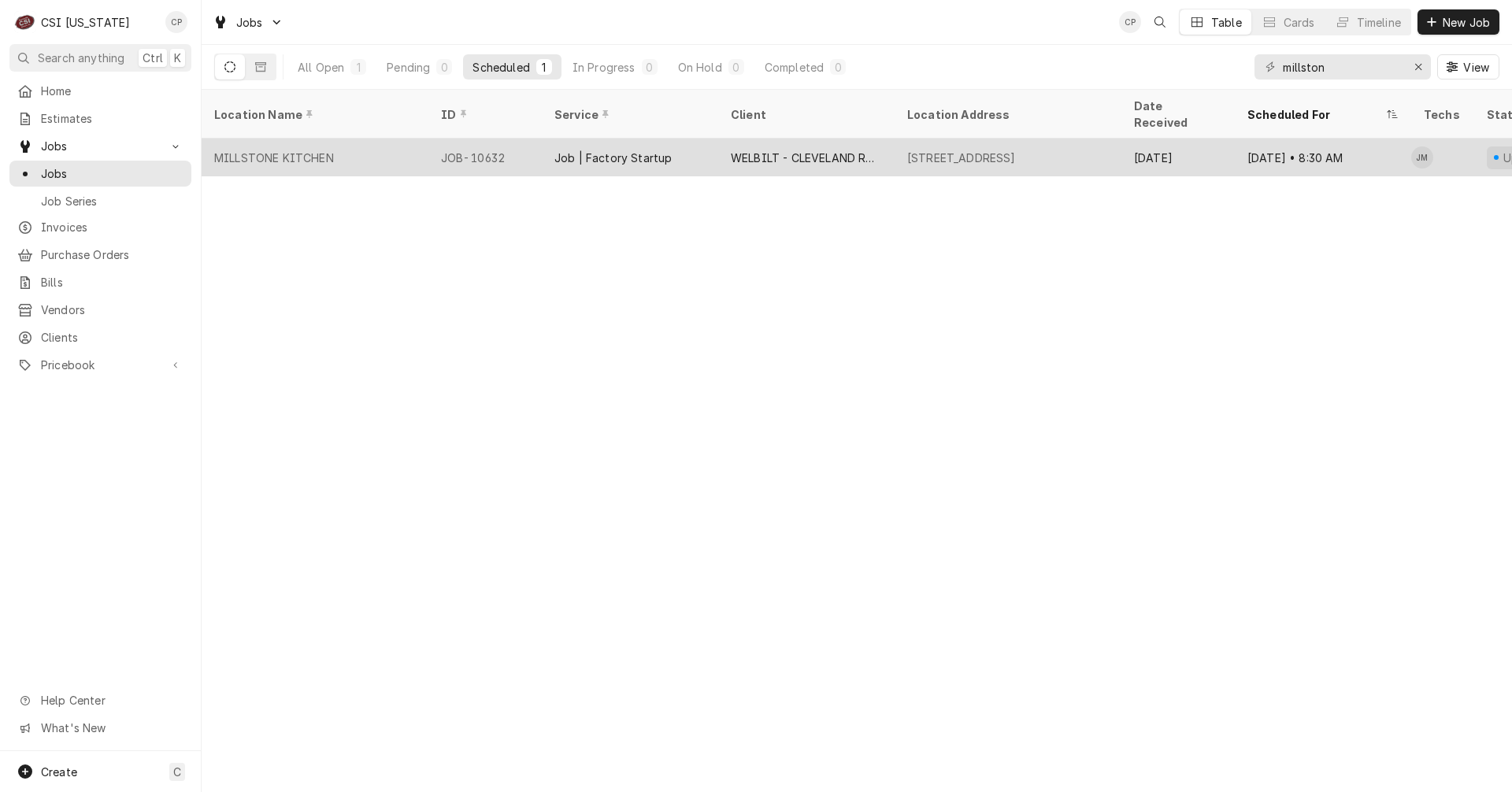
click at [644, 149] on div "Job | Factory Startup" at bounding box center [613, 157] width 118 height 16
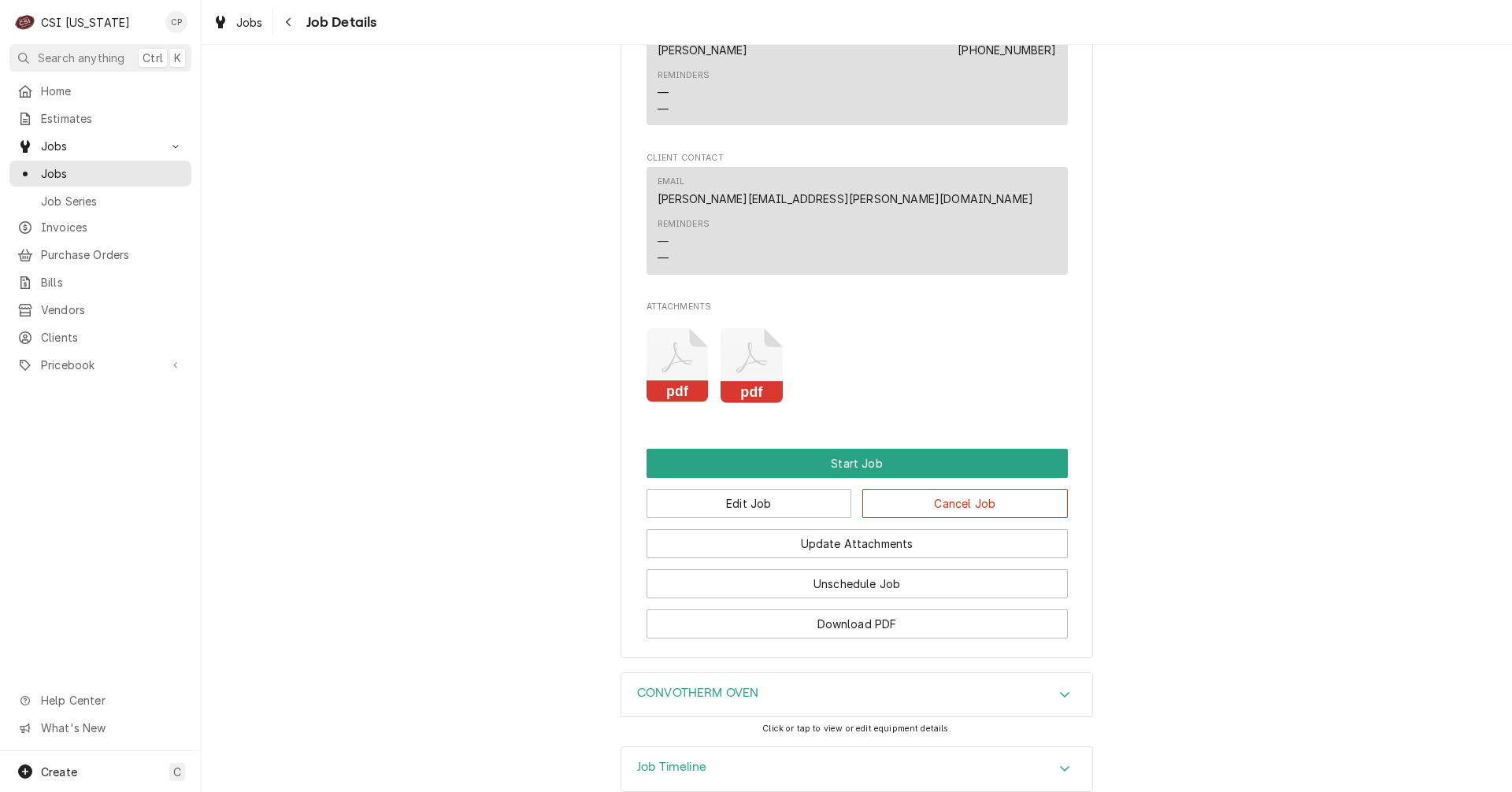
scroll to position [2187, 0]
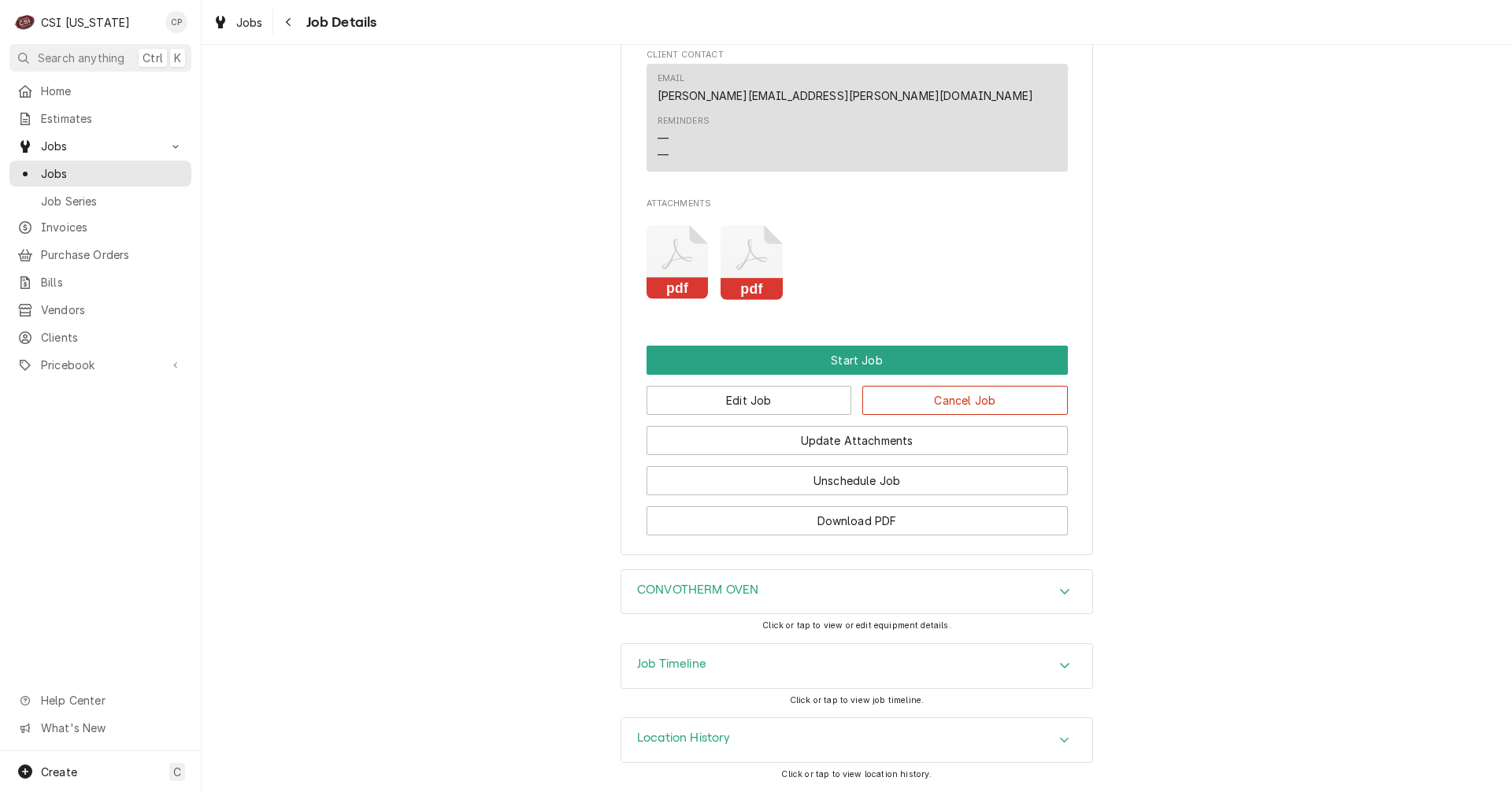
click at [674, 280] on rect "Attachments" at bounding box center [677, 289] width 62 height 22
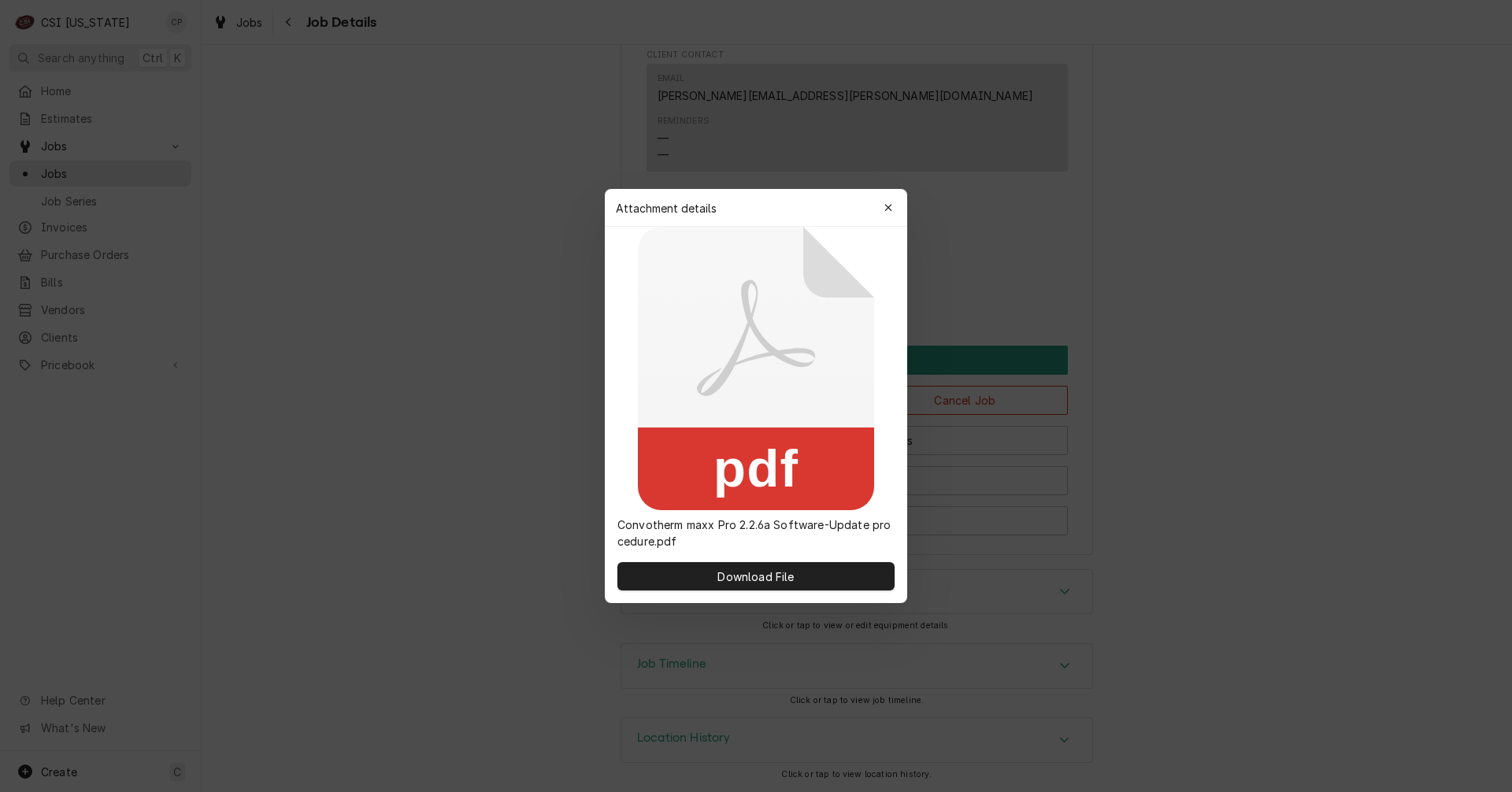
click at [674, 280] on icon at bounding box center [755, 368] width 236 height 283
click at [752, 576] on span "Download File" at bounding box center [755, 576] width 83 height 16
click at [886, 205] on icon "button" at bounding box center [889, 208] width 9 height 11
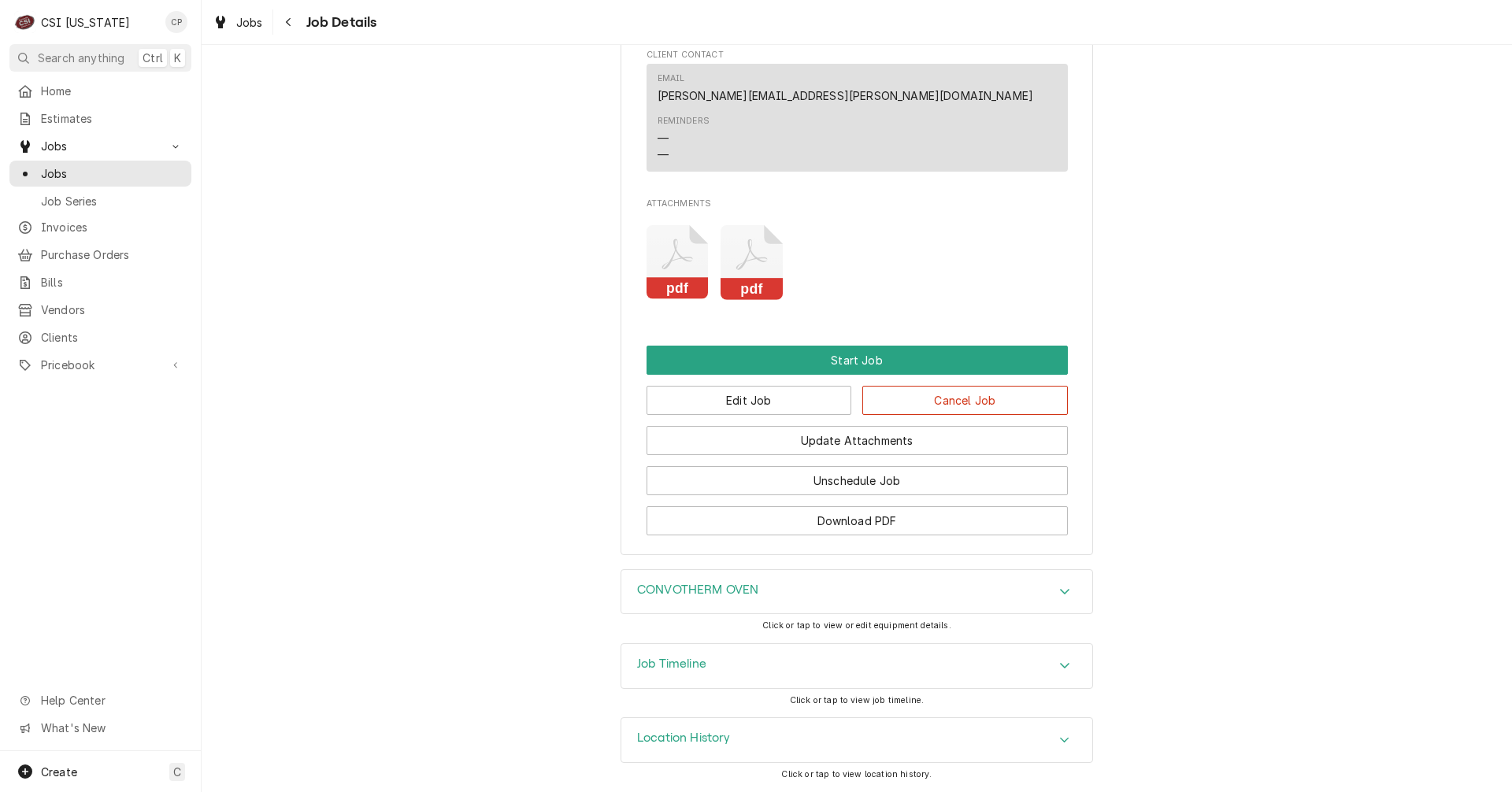
click at [756, 272] on icon "Attachments" at bounding box center [751, 263] width 62 height 75
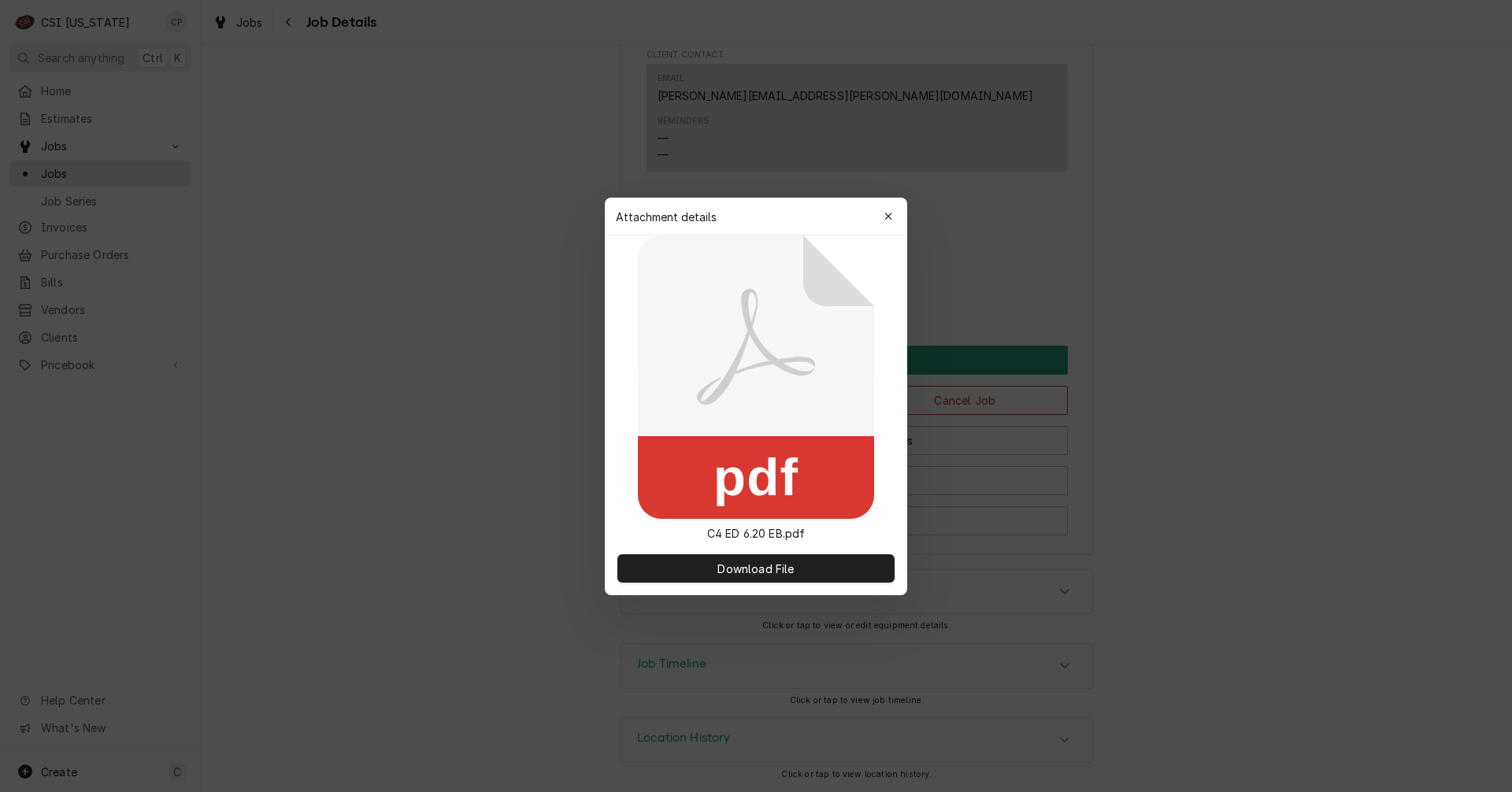
click at [756, 272] on icon at bounding box center [755, 377] width 236 height 283
click at [761, 576] on button "Download File" at bounding box center [756, 569] width 277 height 29
click at [805, 568] on button "Download File" at bounding box center [756, 569] width 277 height 29
click at [891, 219] on icon "button" at bounding box center [888, 216] width 7 height 7
